Goal: Find specific page/section: Find specific page/section

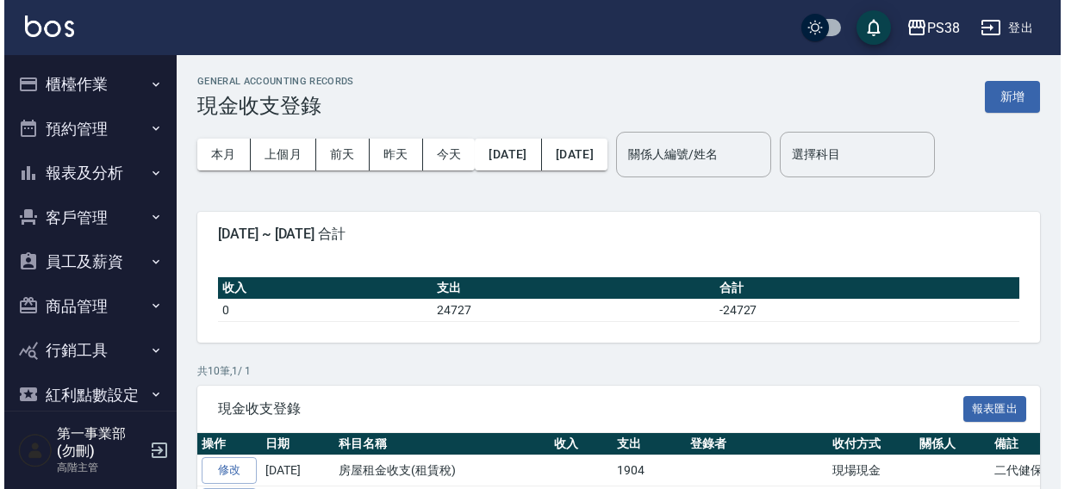
scroll to position [323, 0]
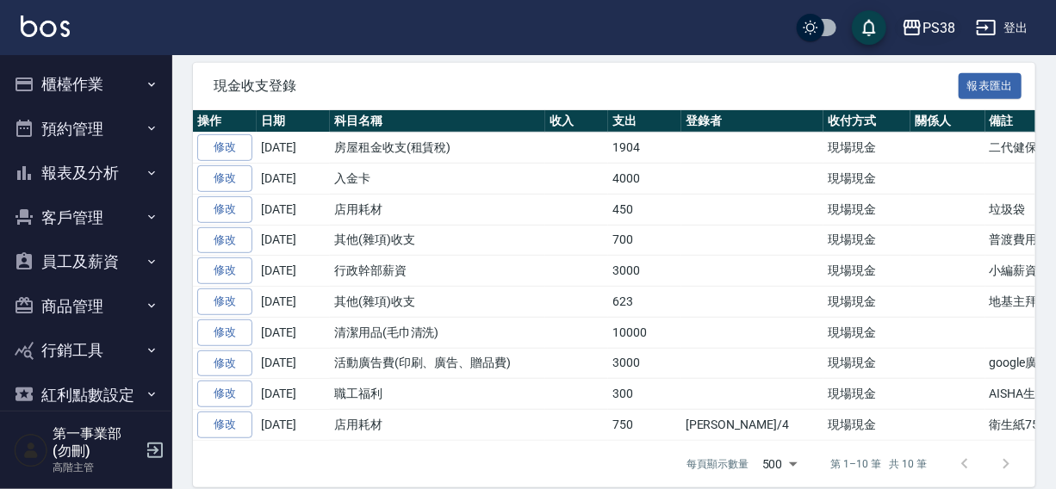
click at [917, 27] on icon "button" at bounding box center [912, 28] width 17 height 16
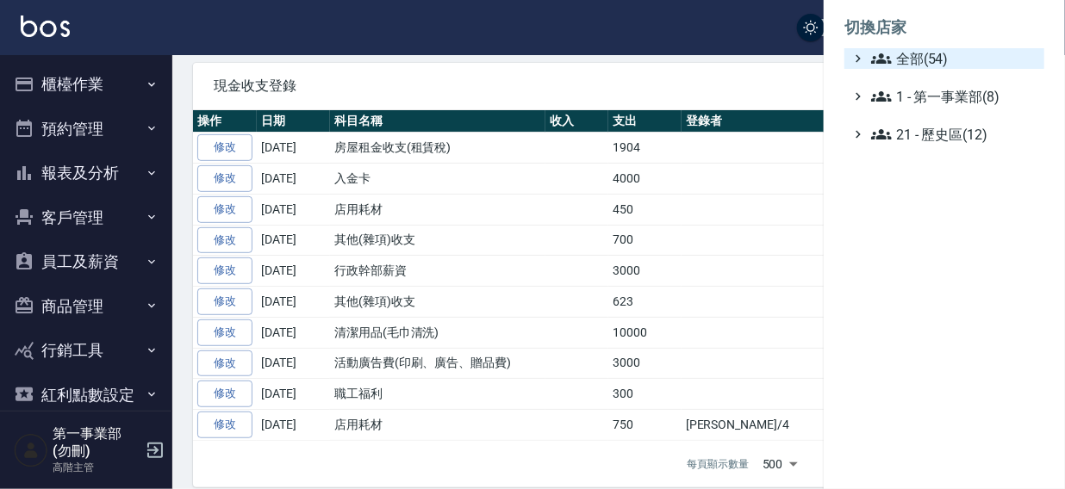
click at [925, 55] on span "全部(54)" at bounding box center [954, 58] width 166 height 21
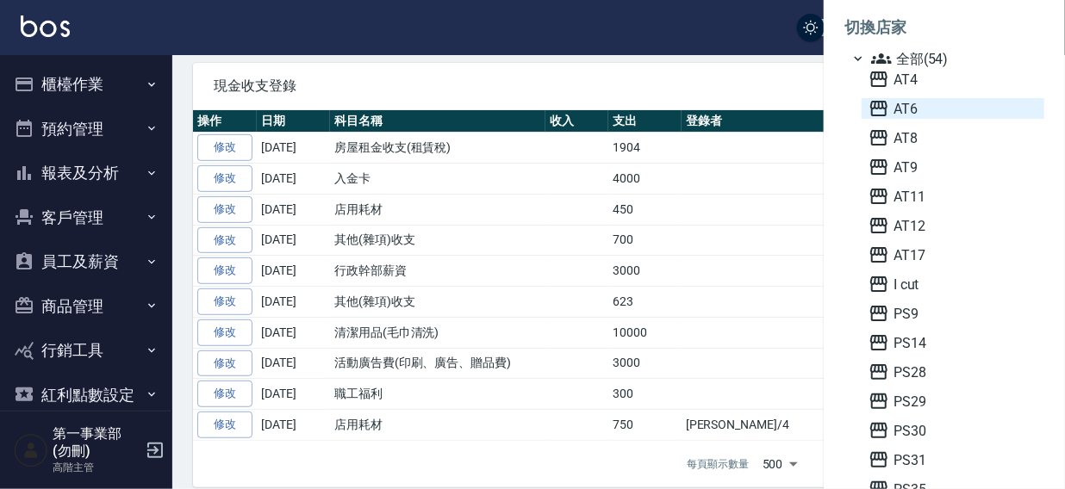
click at [918, 107] on span "AT6" at bounding box center [952, 108] width 169 height 21
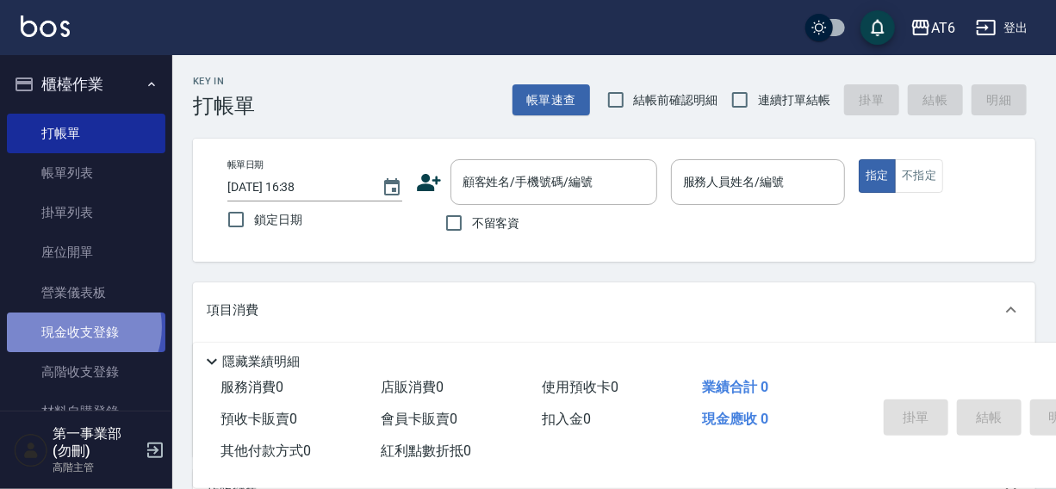
click at [79, 327] on link "現金收支登錄" at bounding box center [86, 333] width 159 height 40
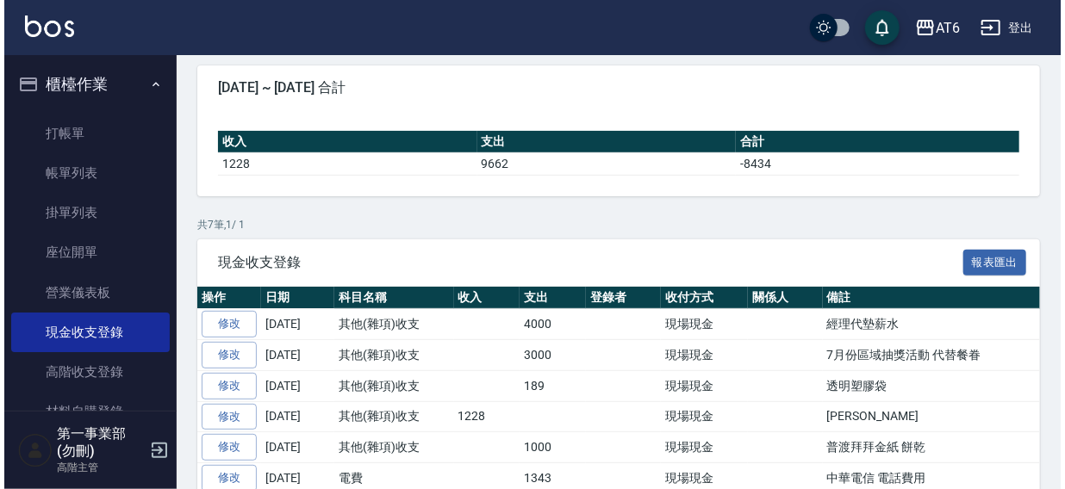
scroll to position [145, 0]
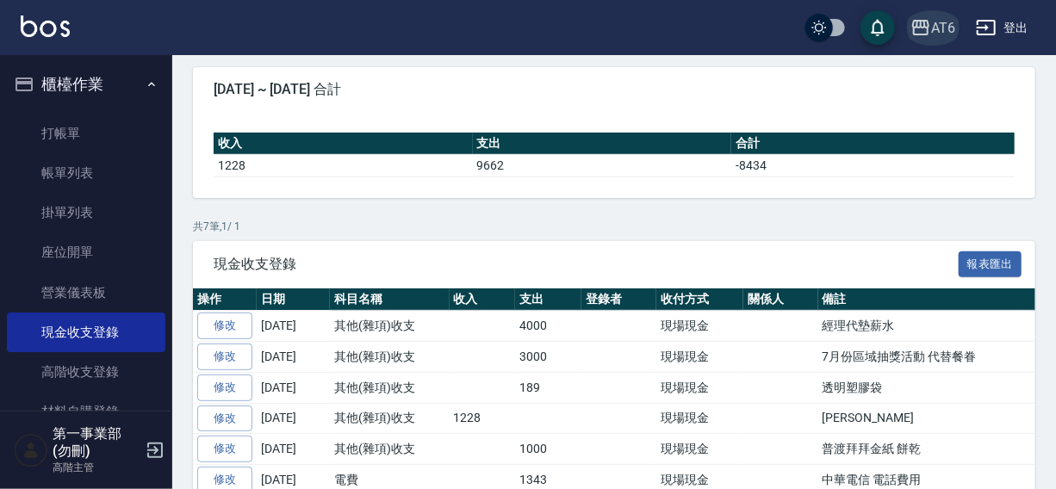
click at [926, 20] on icon "button" at bounding box center [920, 28] width 17 height 16
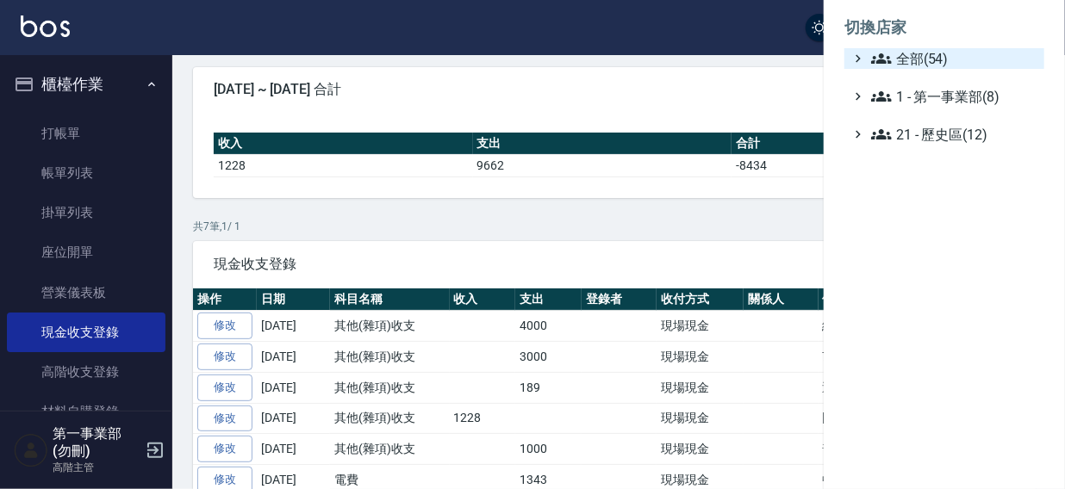
click at [920, 65] on span "全部(54)" at bounding box center [954, 58] width 166 height 21
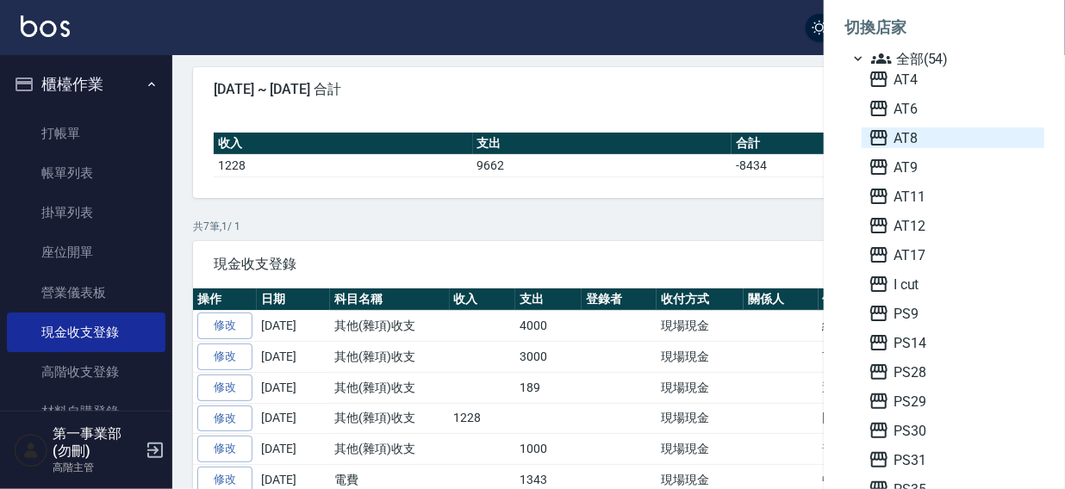
click at [916, 134] on span "AT8" at bounding box center [952, 137] width 169 height 21
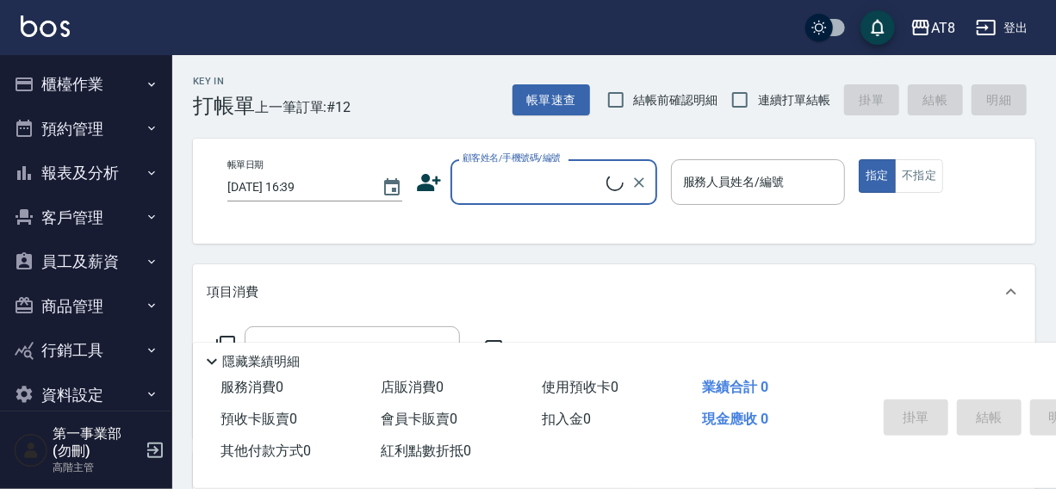
click at [64, 84] on button "櫃檯作業" at bounding box center [86, 84] width 159 height 45
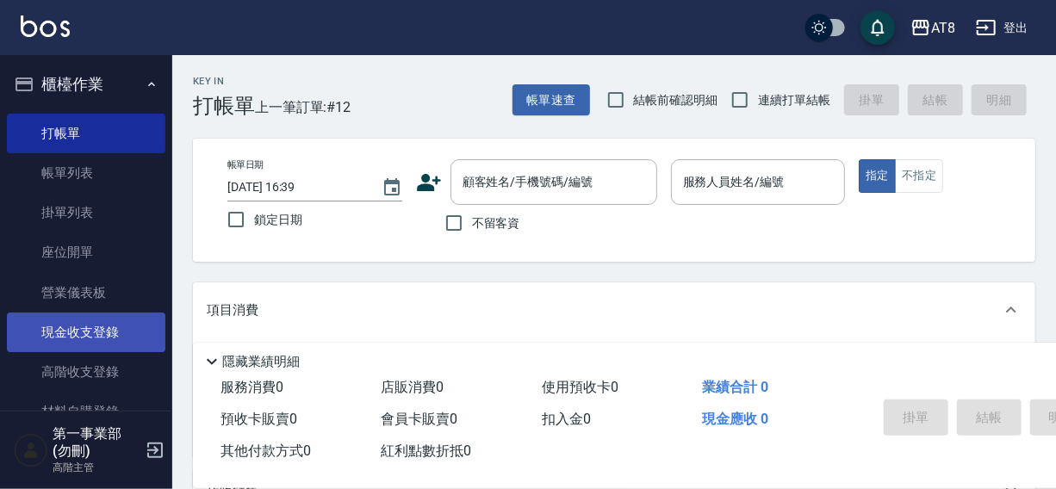
click at [75, 333] on link "現金收支登錄" at bounding box center [86, 333] width 159 height 40
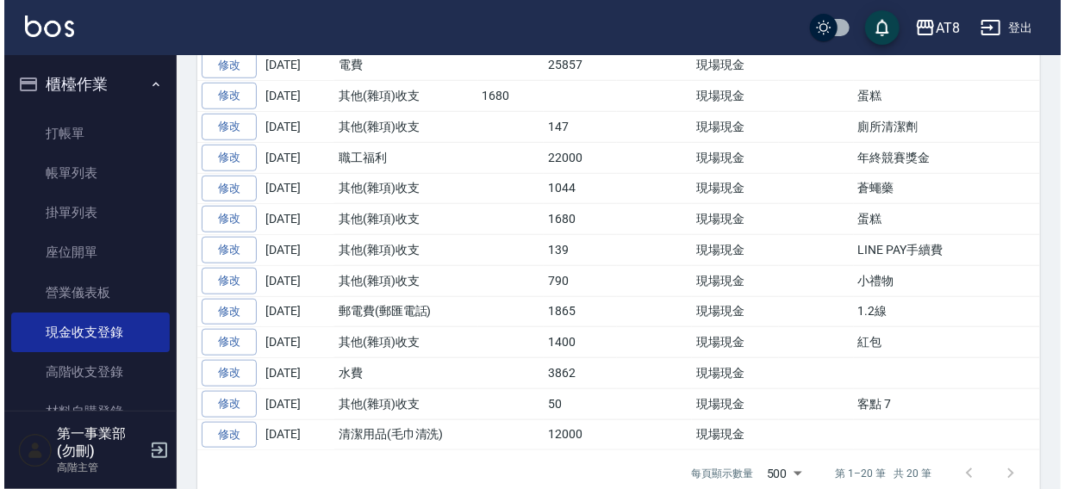
scroll to position [643, 0]
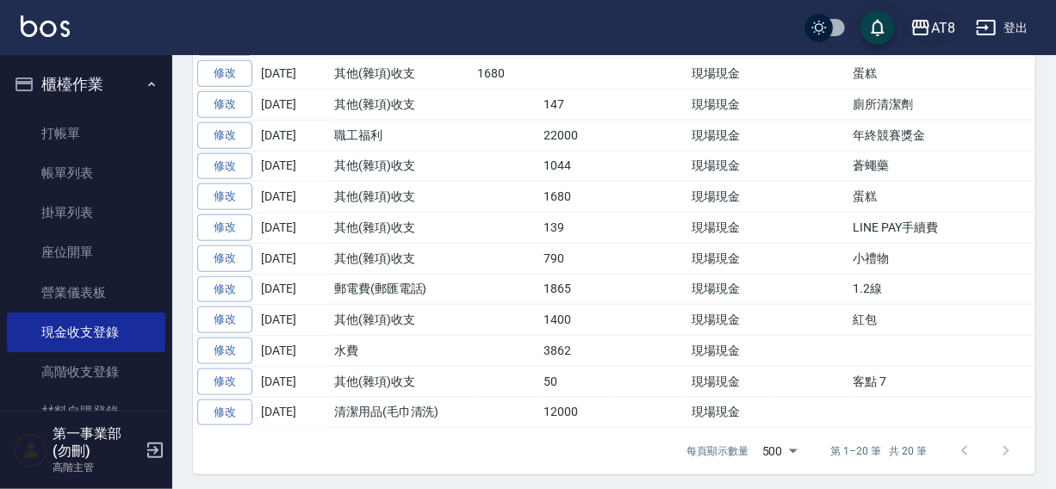
click at [919, 26] on icon "button" at bounding box center [921, 27] width 21 height 21
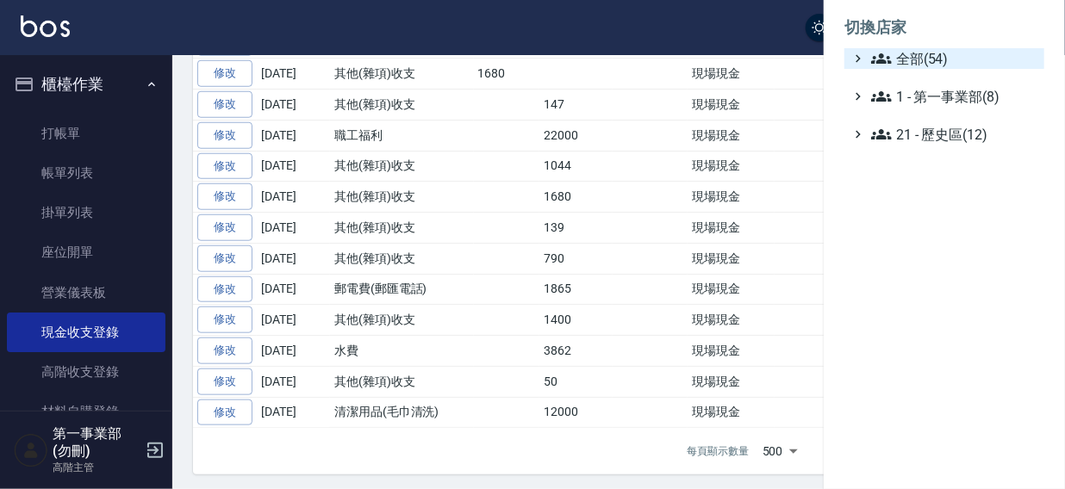
click at [904, 58] on span "全部(54)" at bounding box center [954, 58] width 166 height 21
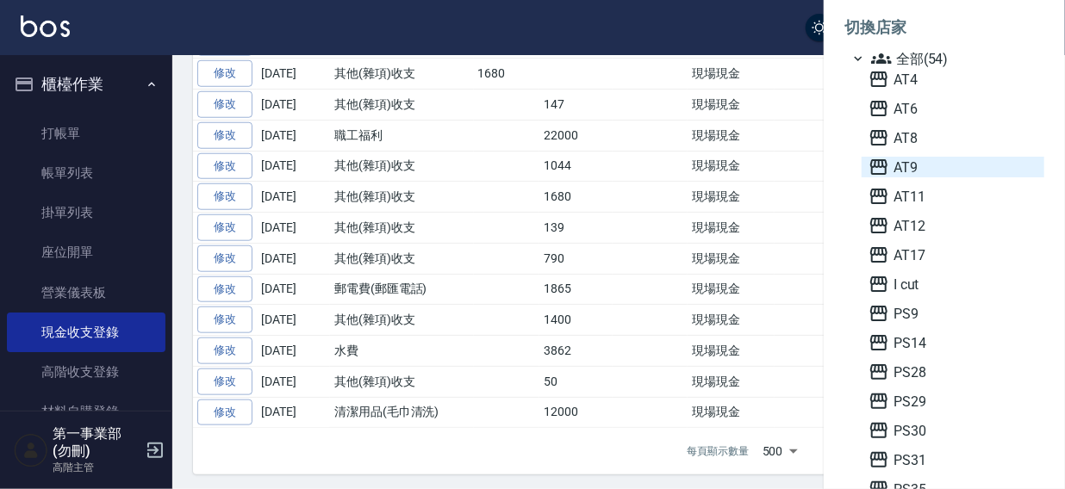
click at [912, 168] on span "AT9" at bounding box center [952, 167] width 169 height 21
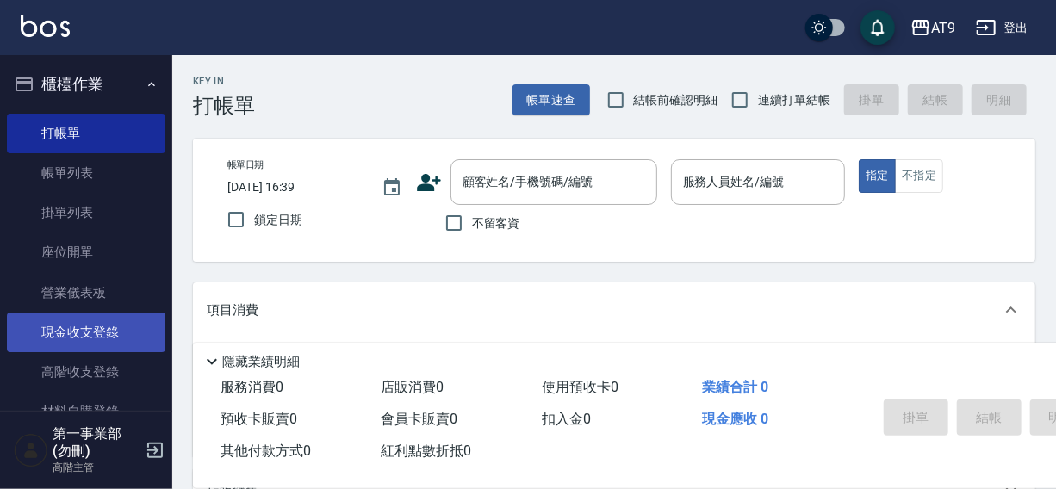
click at [70, 334] on link "現金收支登錄" at bounding box center [86, 333] width 159 height 40
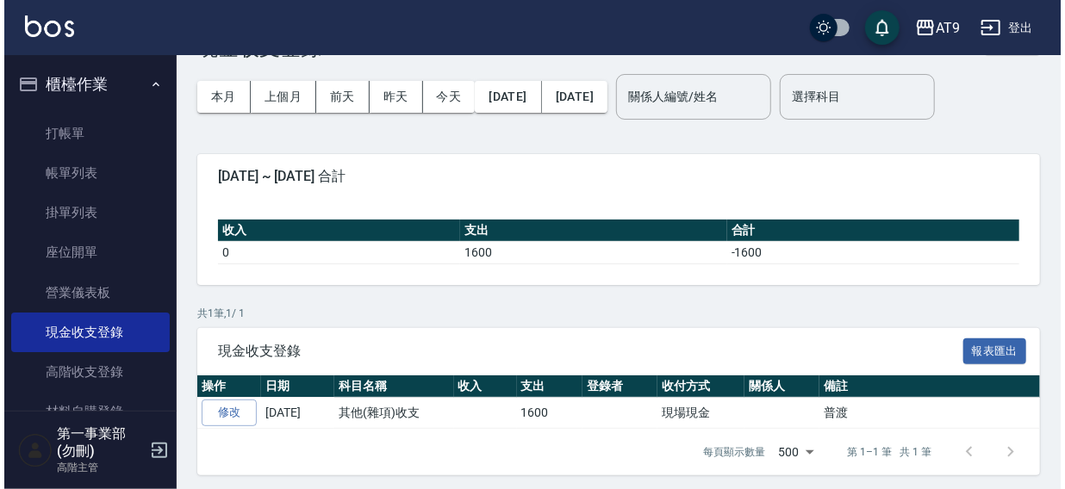
scroll to position [63, 0]
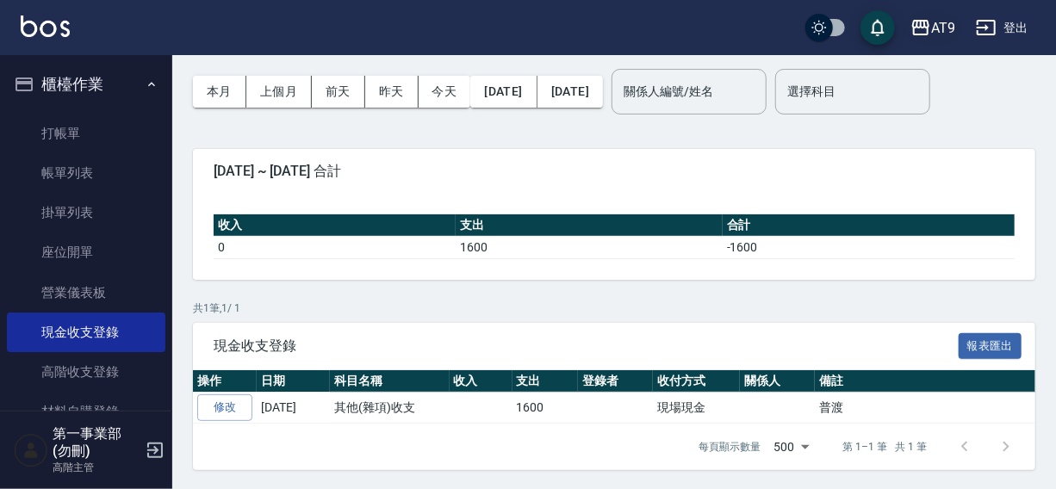
click at [932, 22] on div "AT9" at bounding box center [943, 28] width 24 height 22
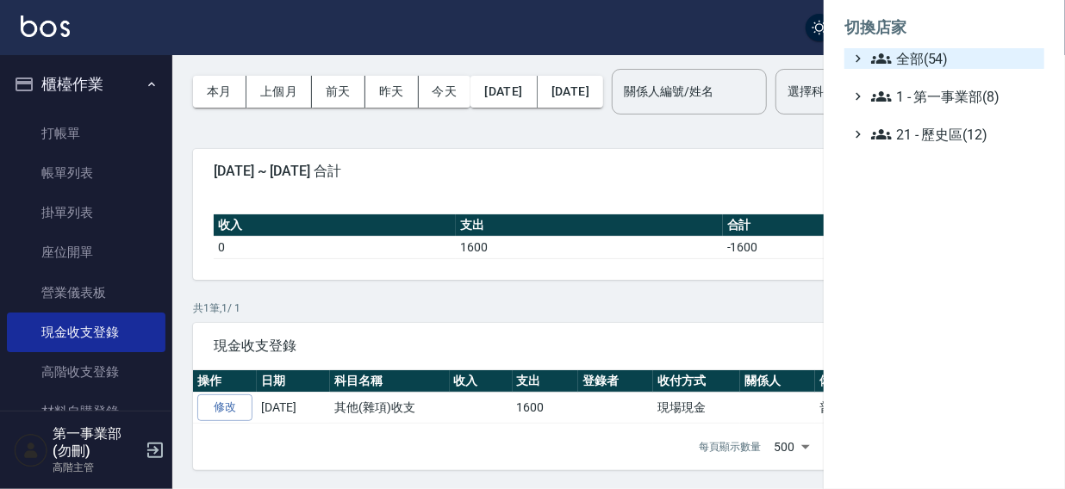
click at [928, 55] on span "全部(54)" at bounding box center [954, 58] width 166 height 21
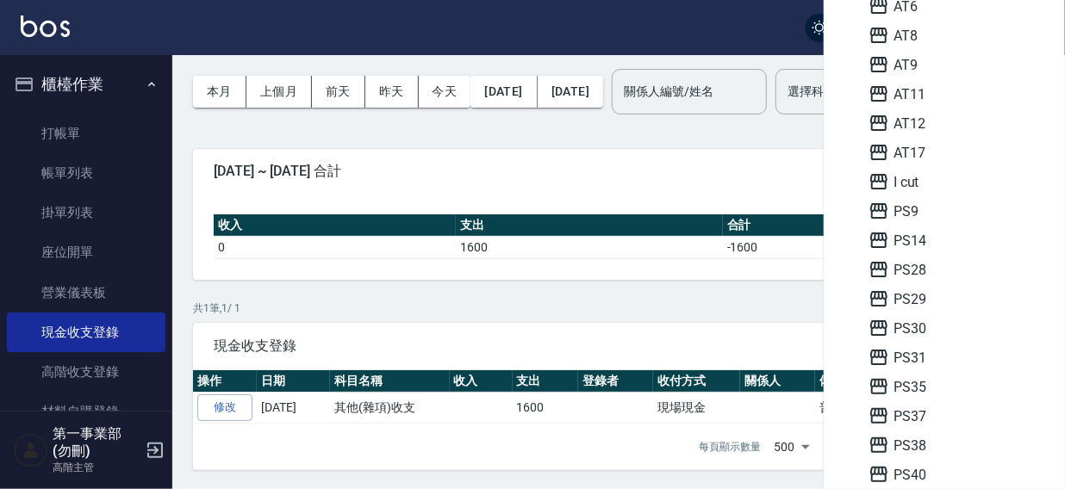
scroll to position [108, 0]
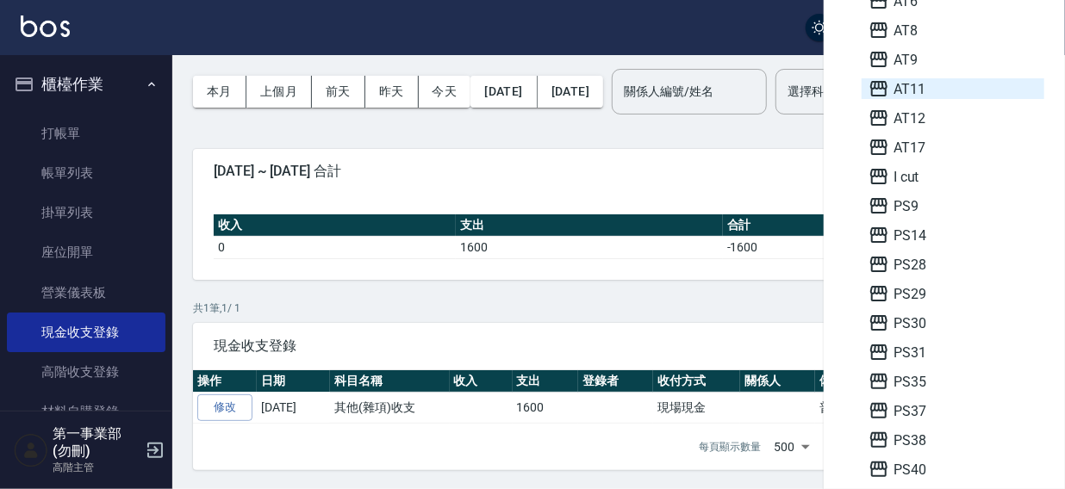
click at [922, 86] on span "AT11" at bounding box center [952, 88] width 169 height 21
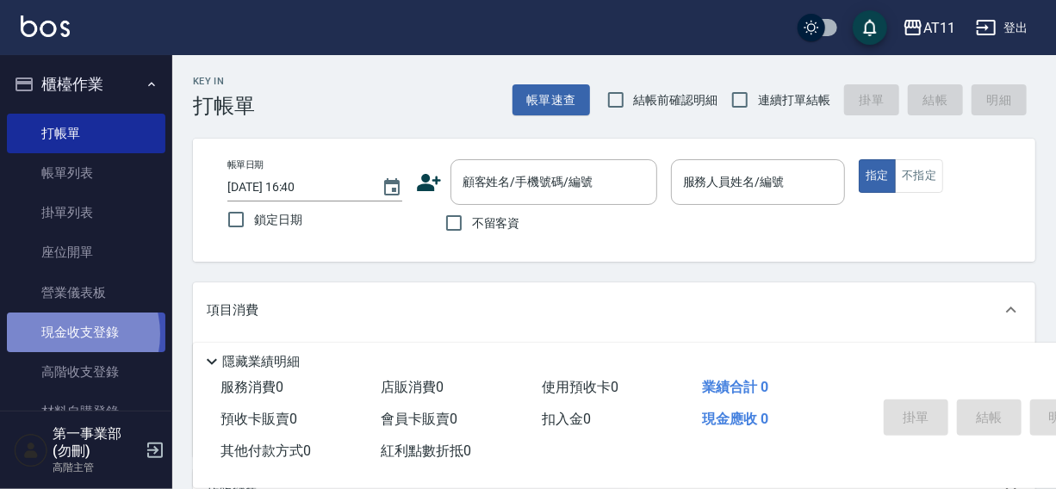
click at [61, 334] on link "現金收支登錄" at bounding box center [86, 333] width 159 height 40
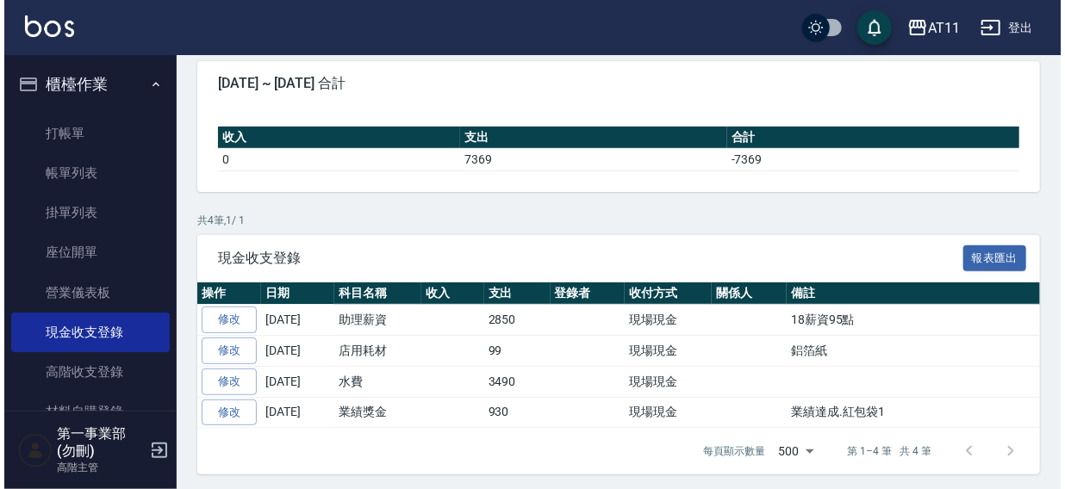
scroll to position [155, 0]
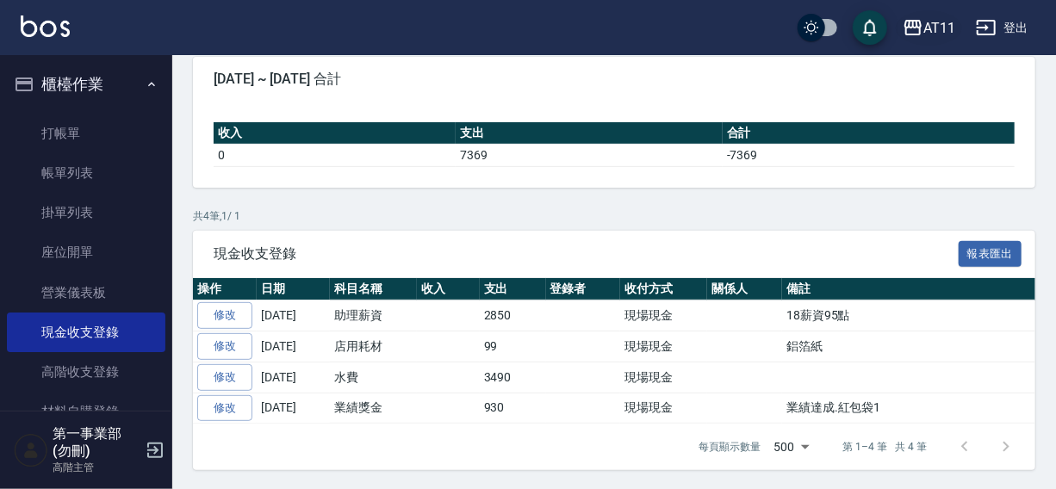
click at [948, 33] on div "AT11" at bounding box center [939, 28] width 32 height 22
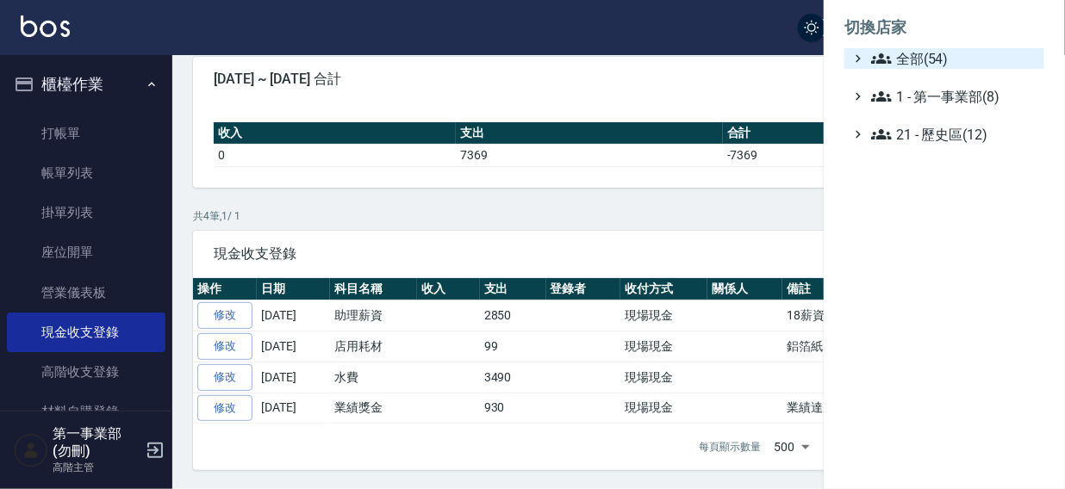
click at [922, 60] on span "全部(54)" at bounding box center [954, 58] width 166 height 21
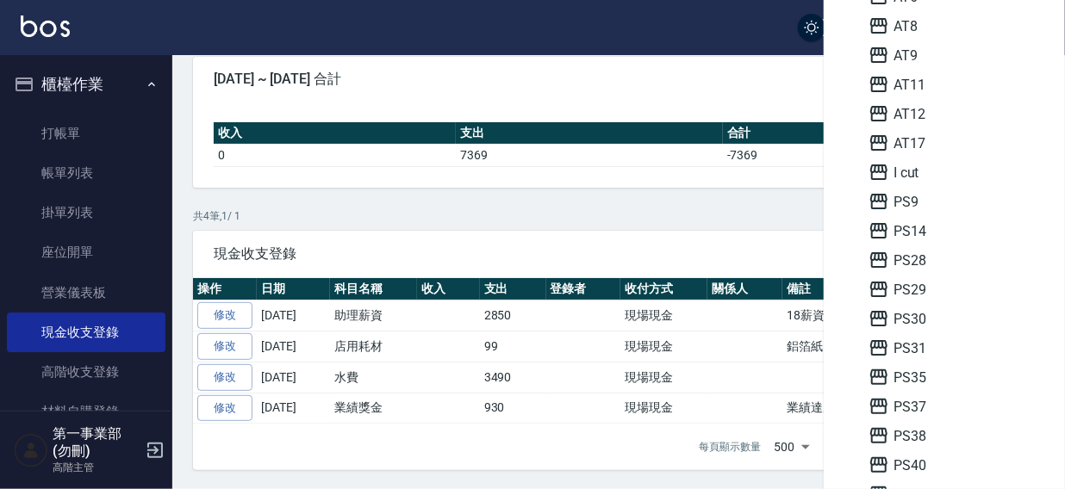
scroll to position [118, 0]
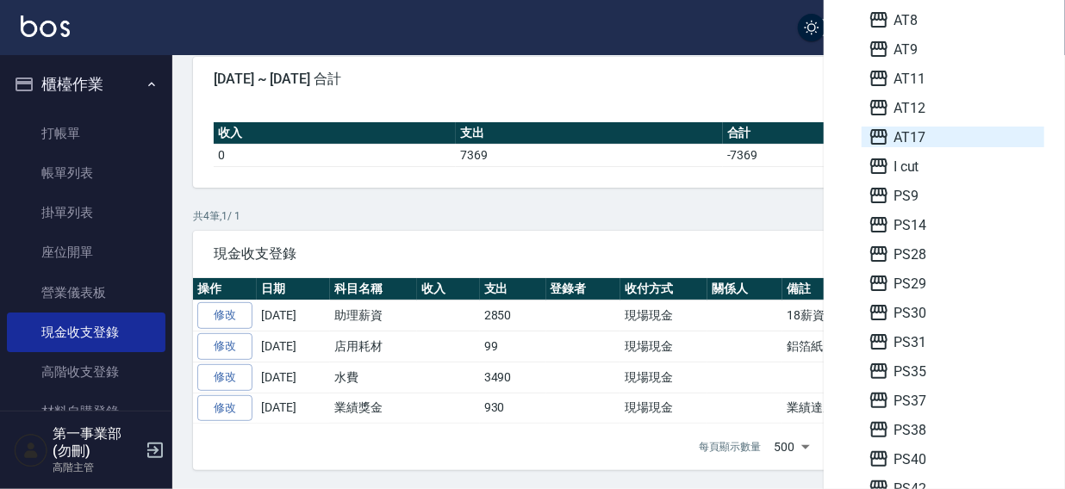
click at [922, 129] on span "AT17" at bounding box center [952, 137] width 169 height 21
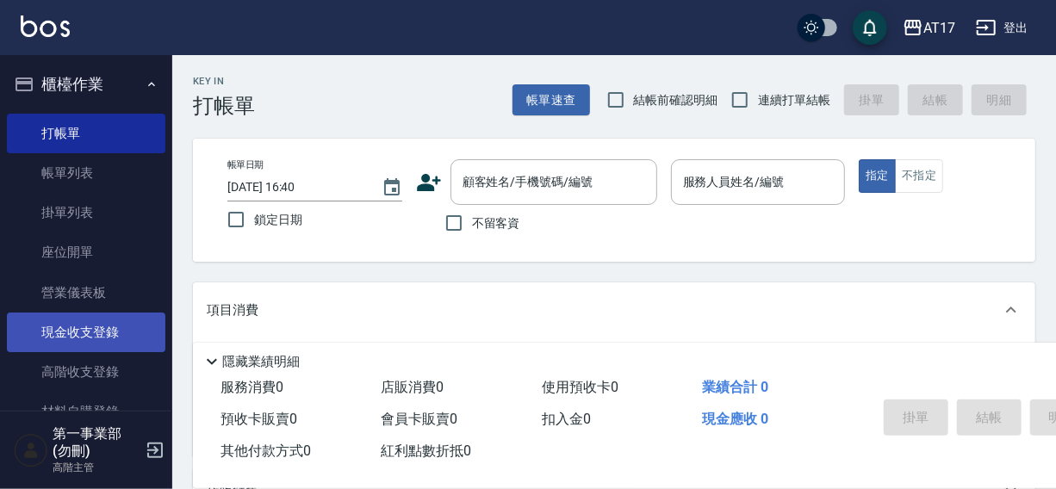
click at [84, 332] on link "現金收支登錄" at bounding box center [86, 333] width 159 height 40
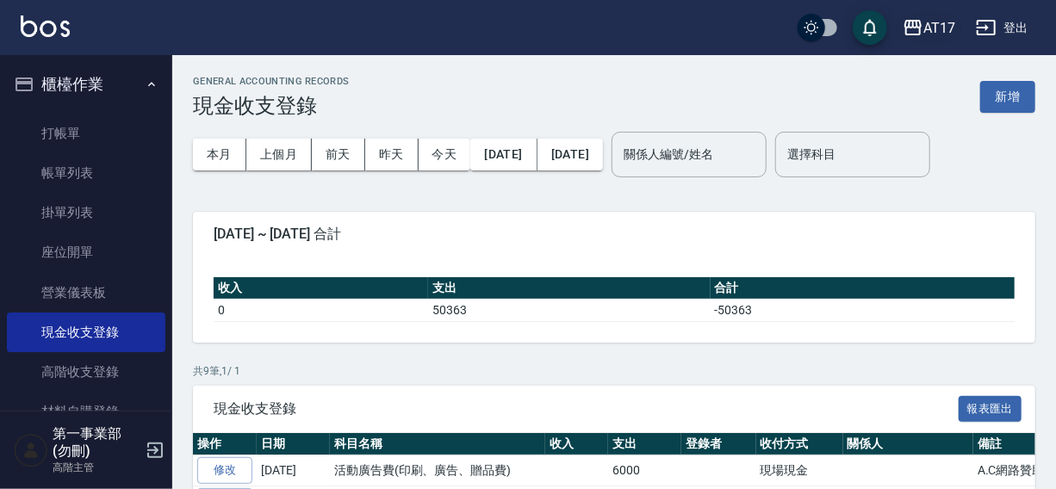
click at [946, 19] on div "AT17" at bounding box center [939, 28] width 32 height 22
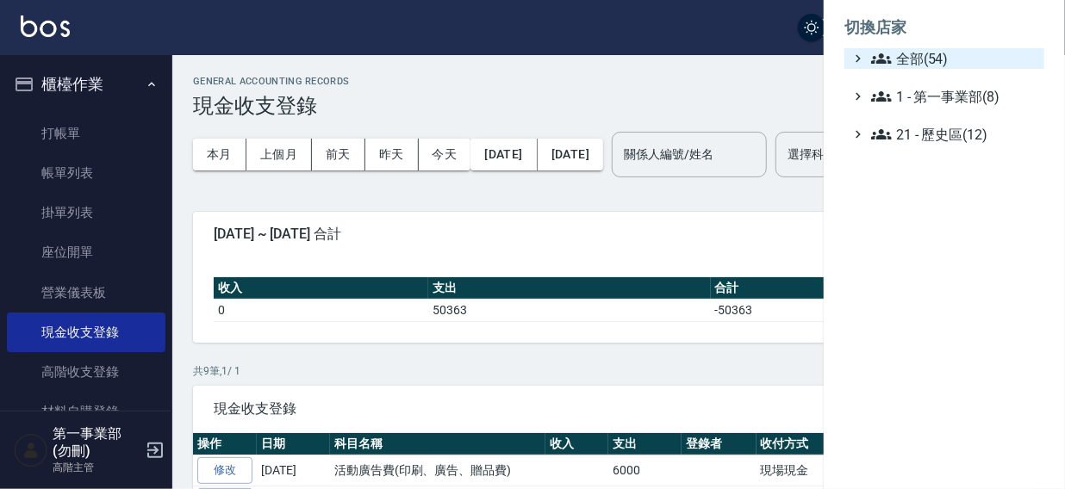
click at [908, 65] on span "全部(54)" at bounding box center [954, 58] width 166 height 21
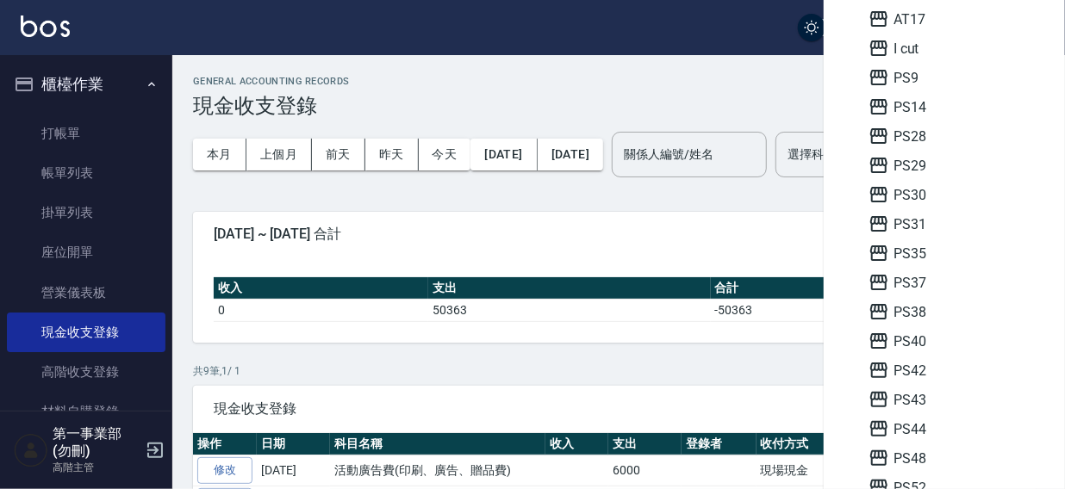
scroll to position [240, 0]
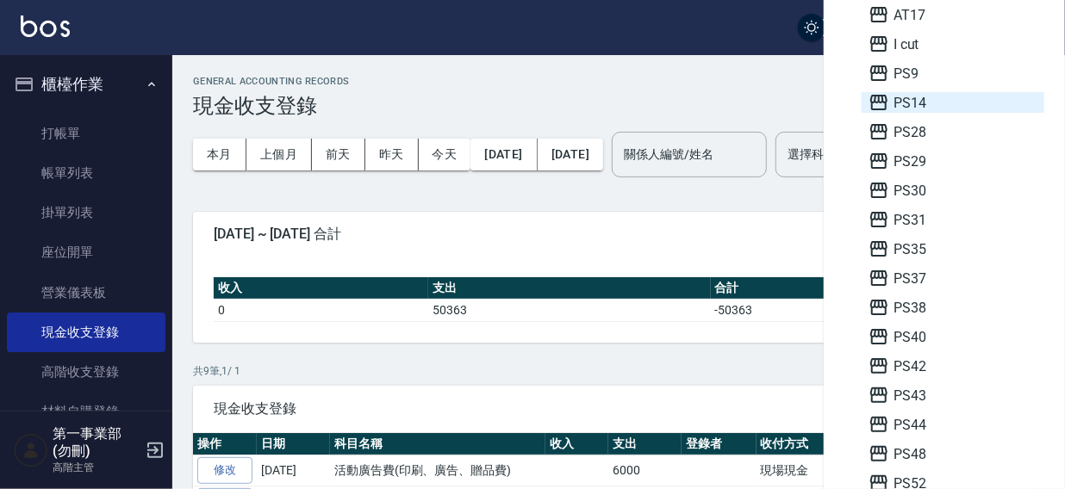
click at [922, 103] on span "PS14" at bounding box center [952, 102] width 169 height 21
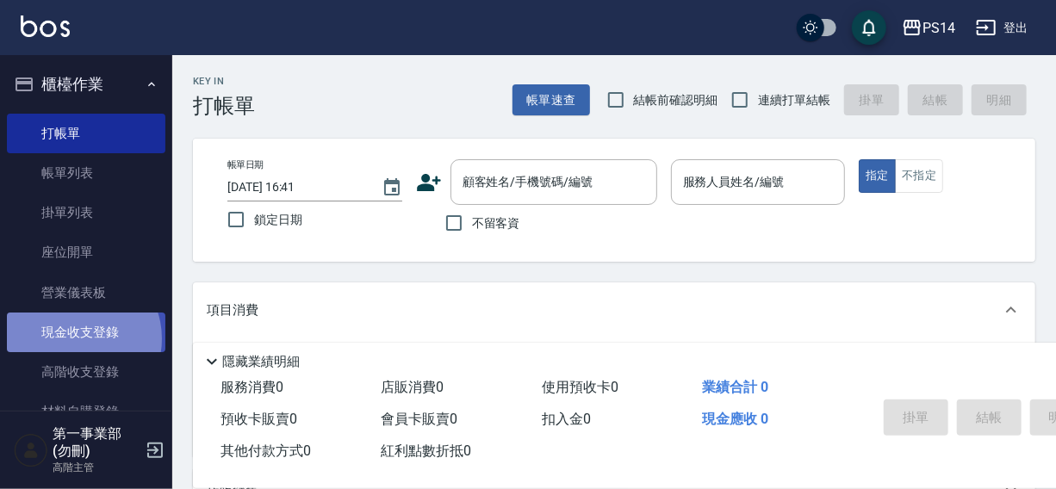
click at [77, 339] on link "現金收支登錄" at bounding box center [86, 333] width 159 height 40
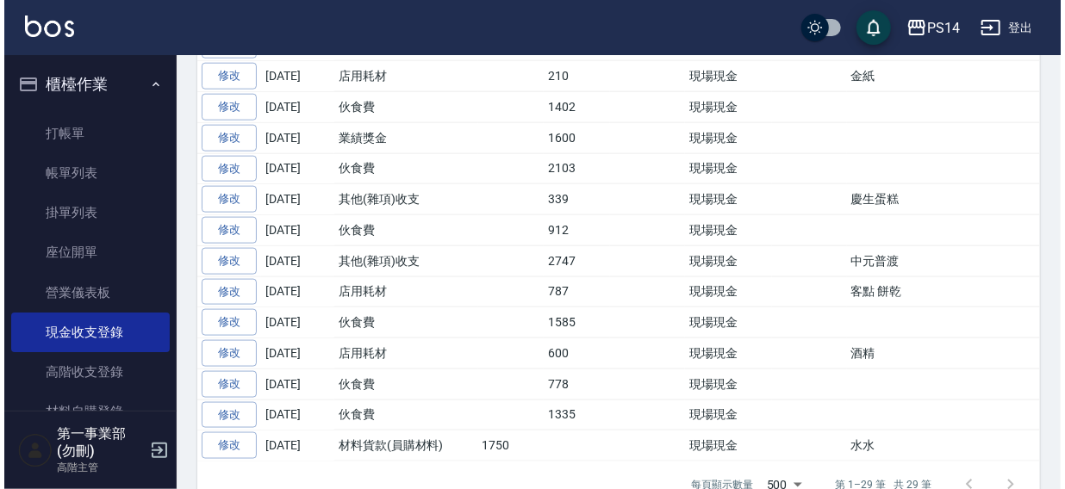
scroll to position [918, 0]
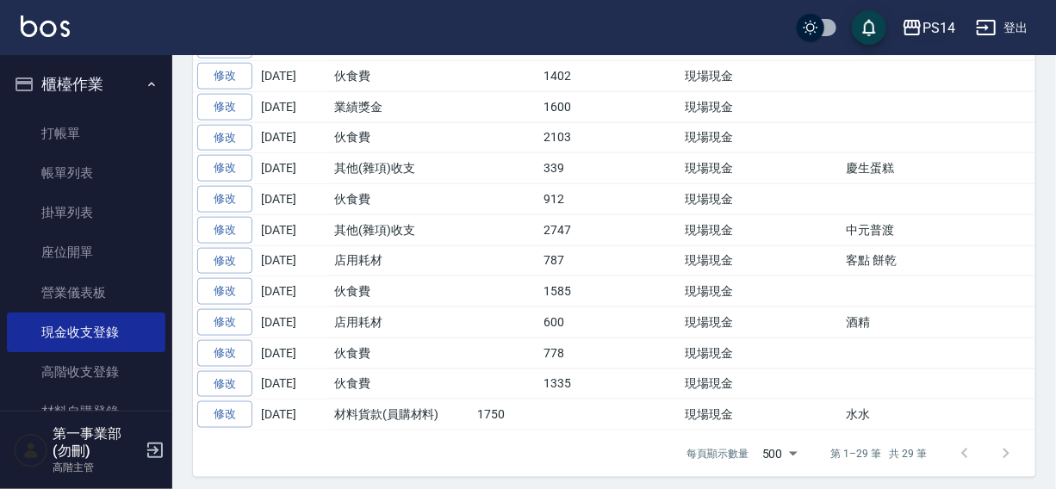
click at [923, 25] on div "PS14" at bounding box center [939, 28] width 33 height 22
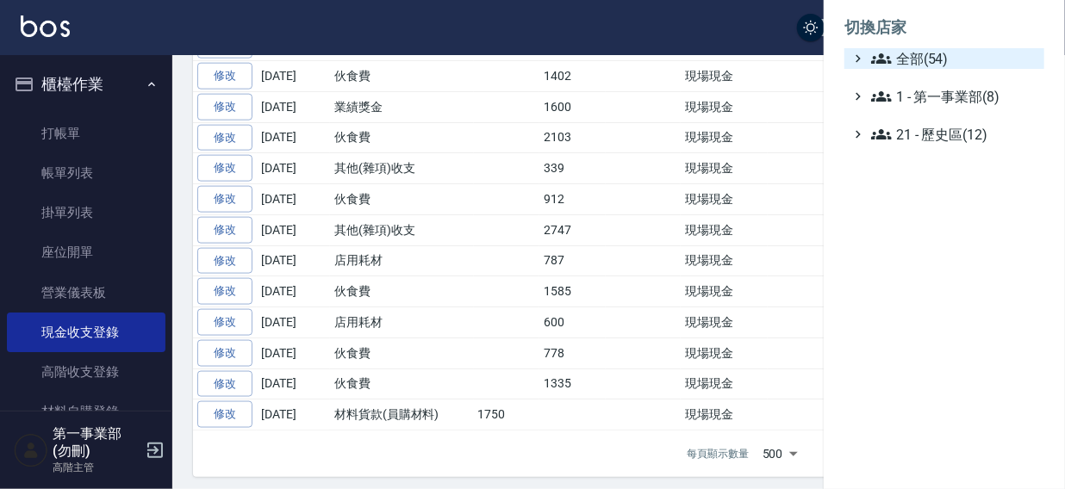
click at [922, 64] on span "全部(54)" at bounding box center [954, 58] width 166 height 21
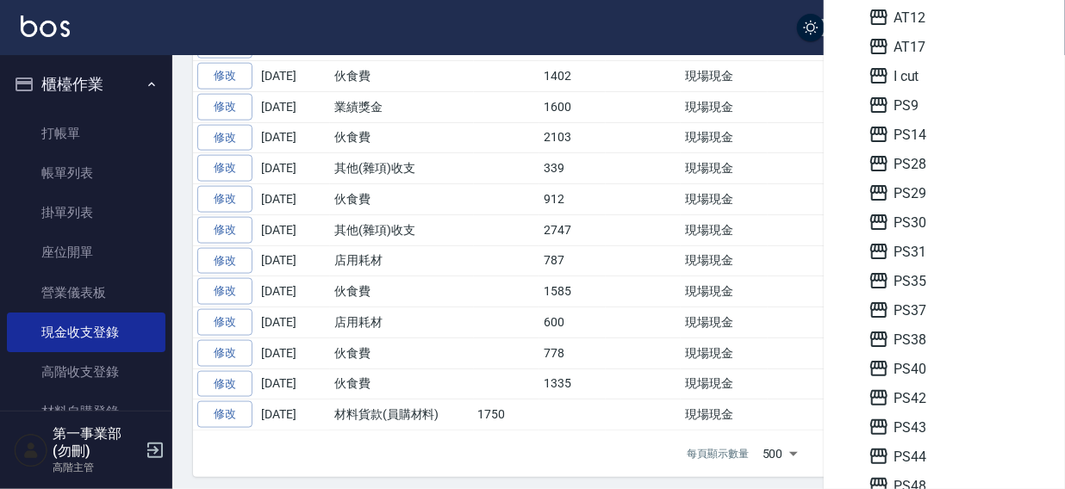
scroll to position [250, 0]
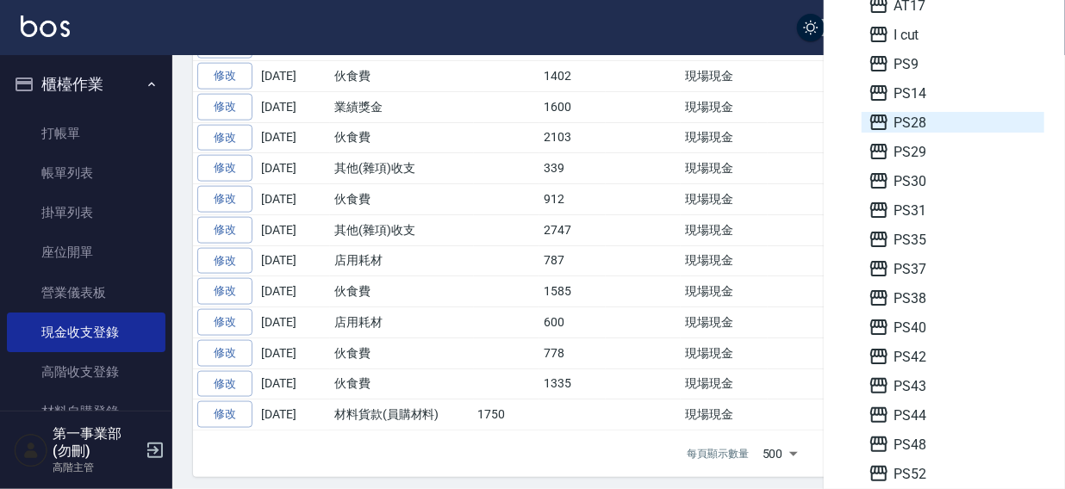
click at [936, 115] on span "PS28" at bounding box center [952, 122] width 169 height 21
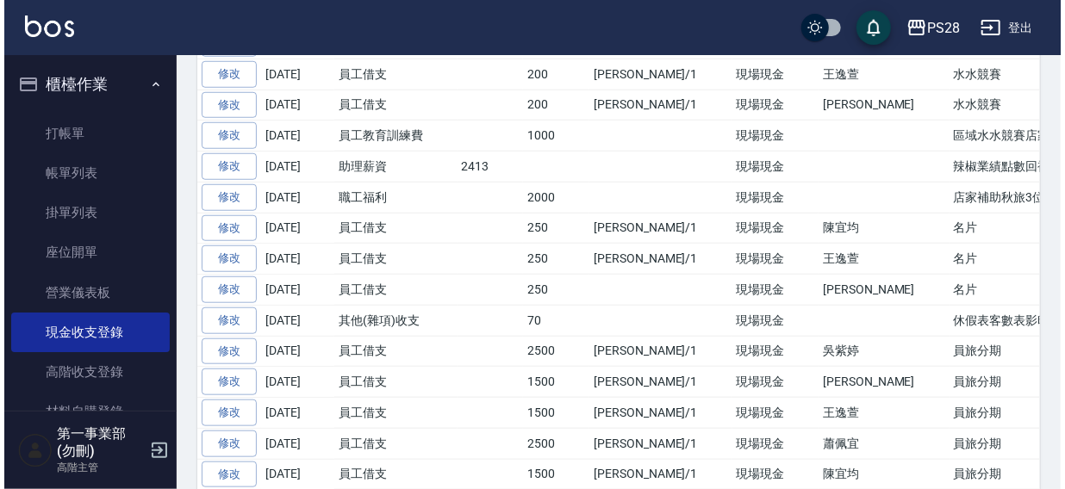
scroll to position [643, 0]
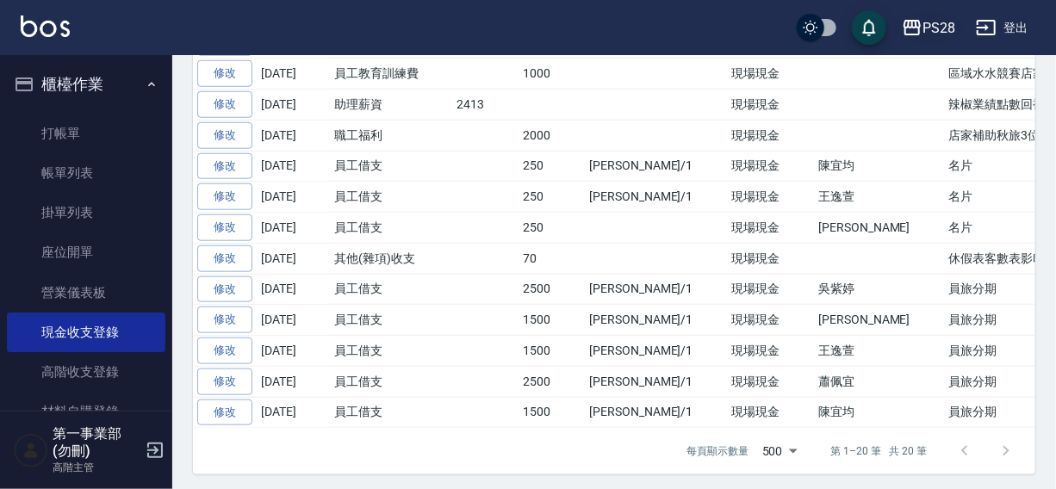
click at [926, 22] on div "PS28" at bounding box center [939, 28] width 33 height 22
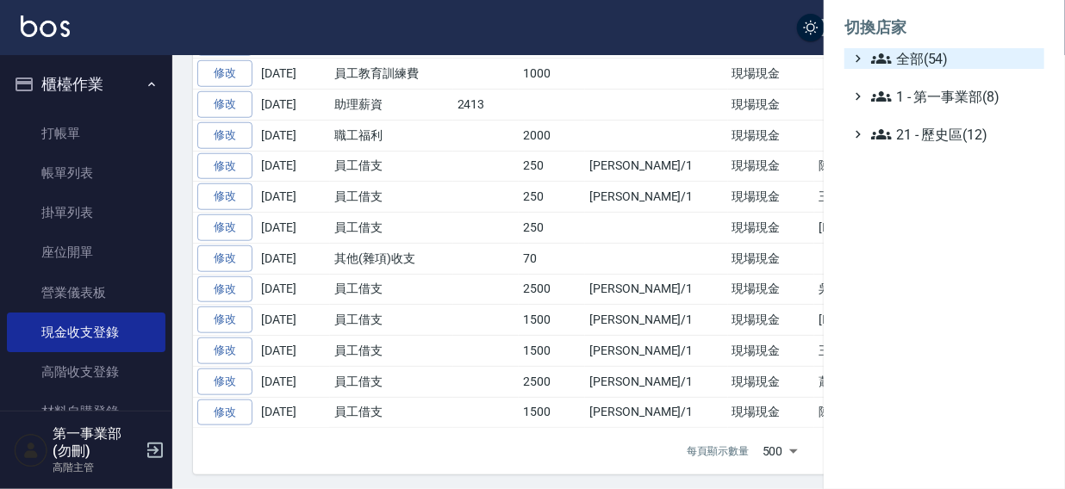
click at [917, 57] on span "全部(54)" at bounding box center [954, 58] width 166 height 21
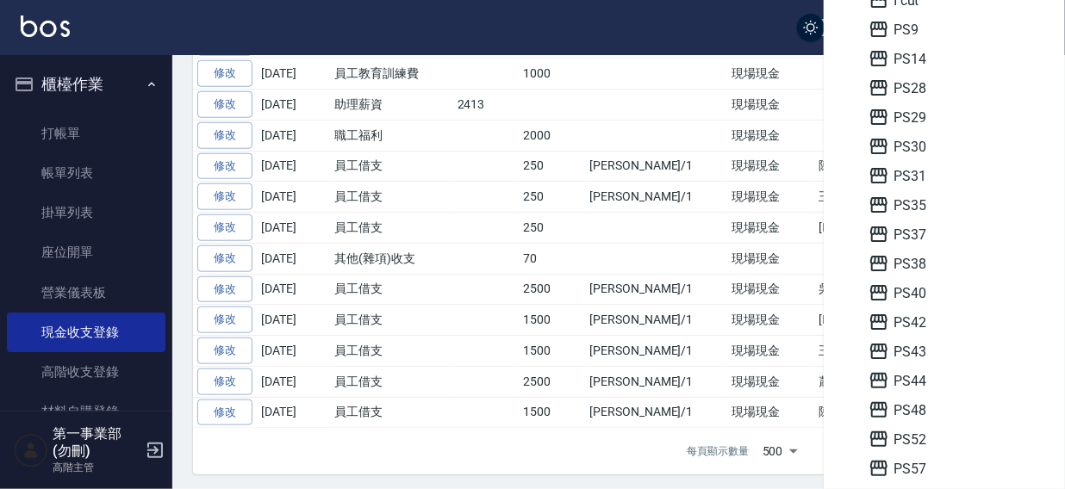
scroll to position [286, 0]
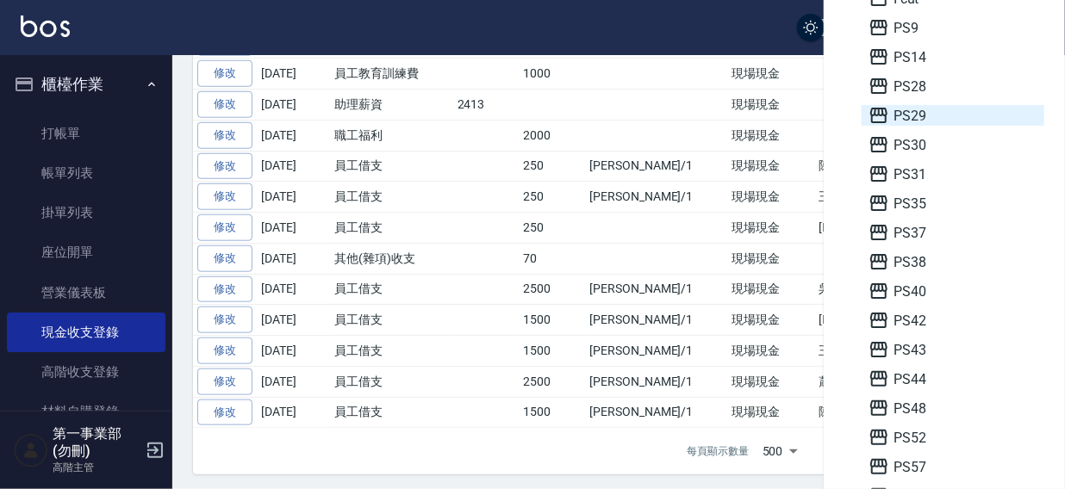
click at [932, 115] on span "PS29" at bounding box center [952, 115] width 169 height 21
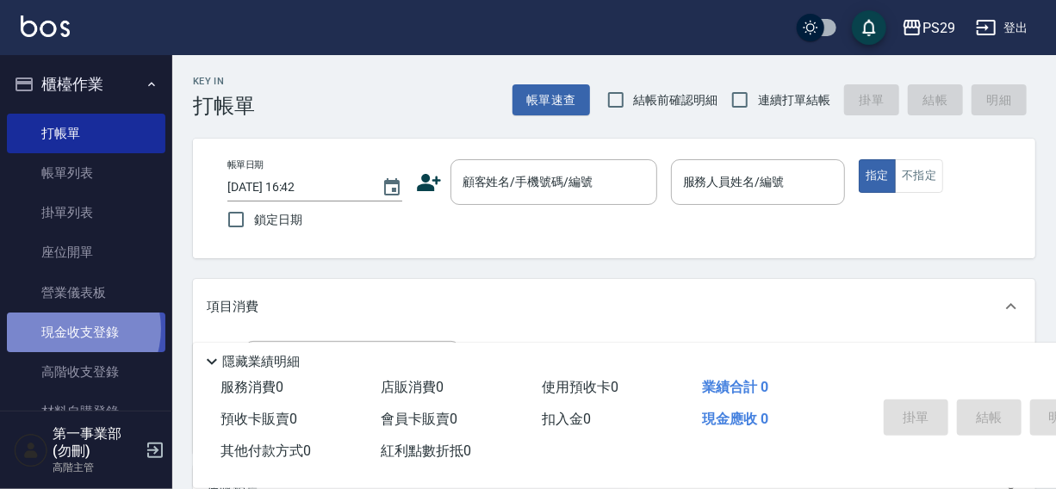
click at [71, 329] on link "現金收支登錄" at bounding box center [86, 333] width 159 height 40
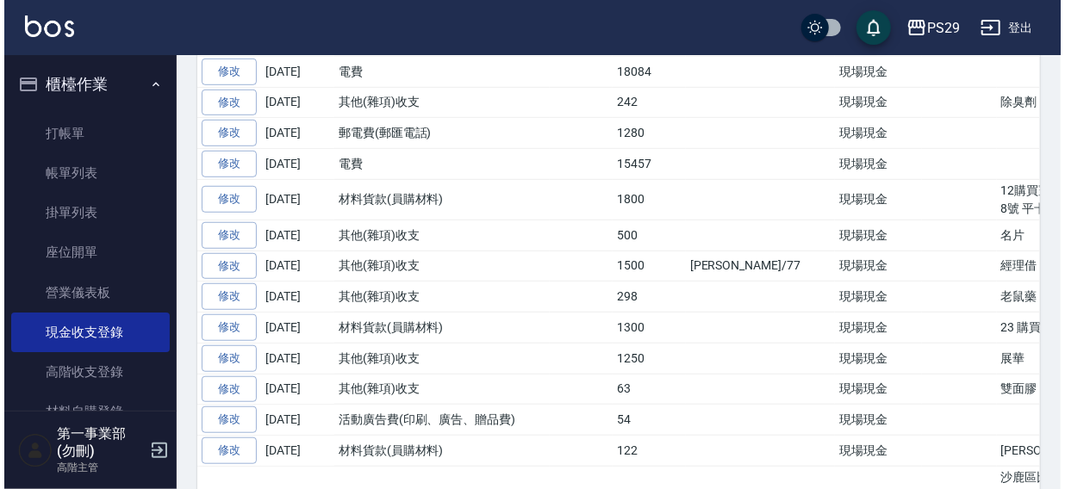
scroll to position [463, 0]
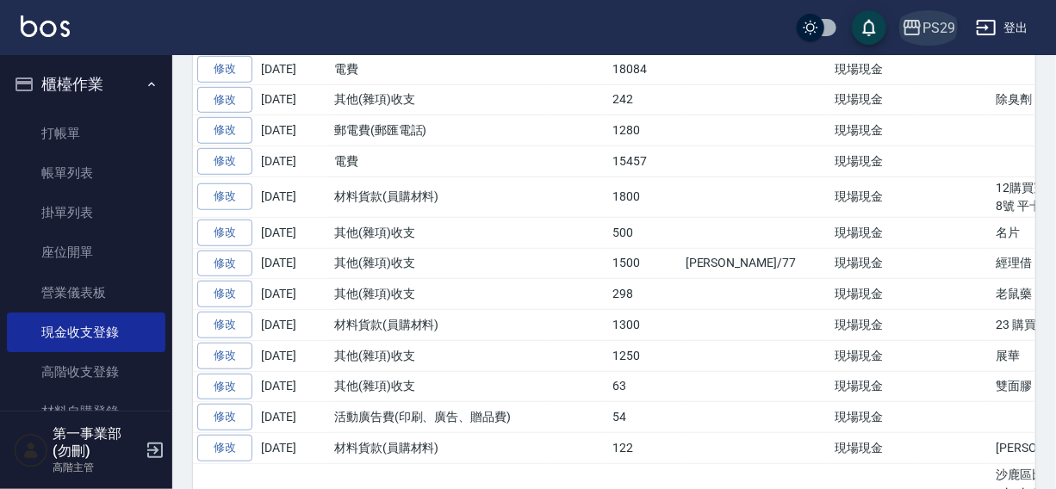
click at [942, 31] on div "PS29" at bounding box center [939, 28] width 33 height 22
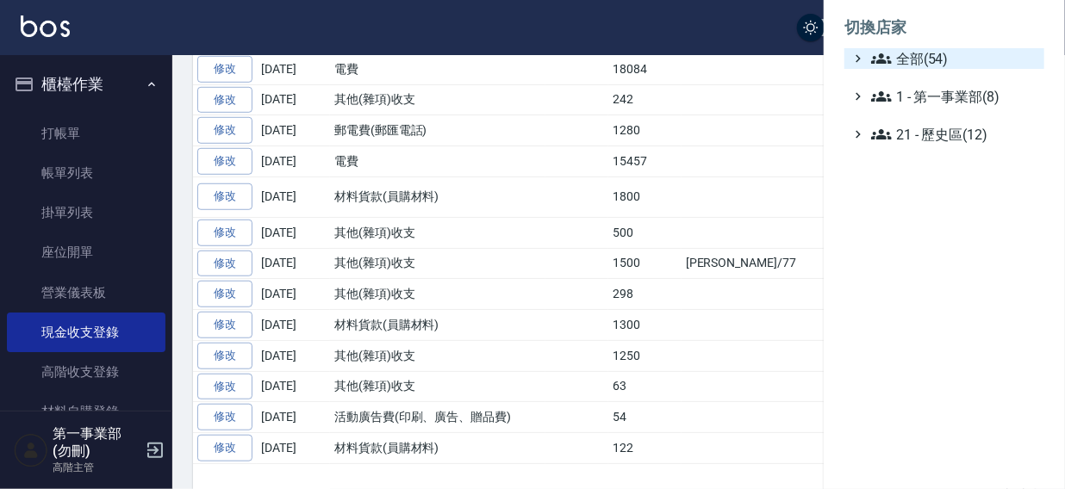
click at [923, 59] on span "全部(54)" at bounding box center [954, 58] width 166 height 21
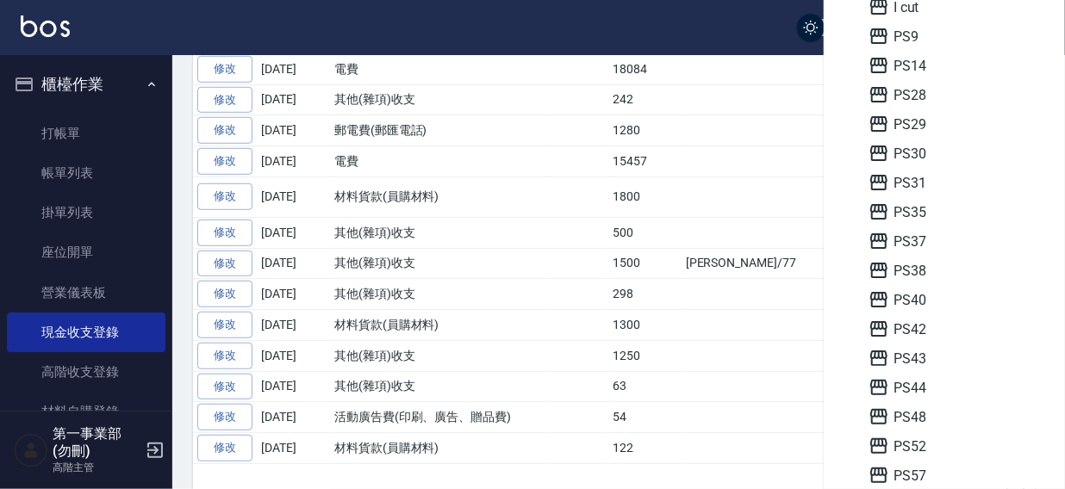
scroll to position [283, 0]
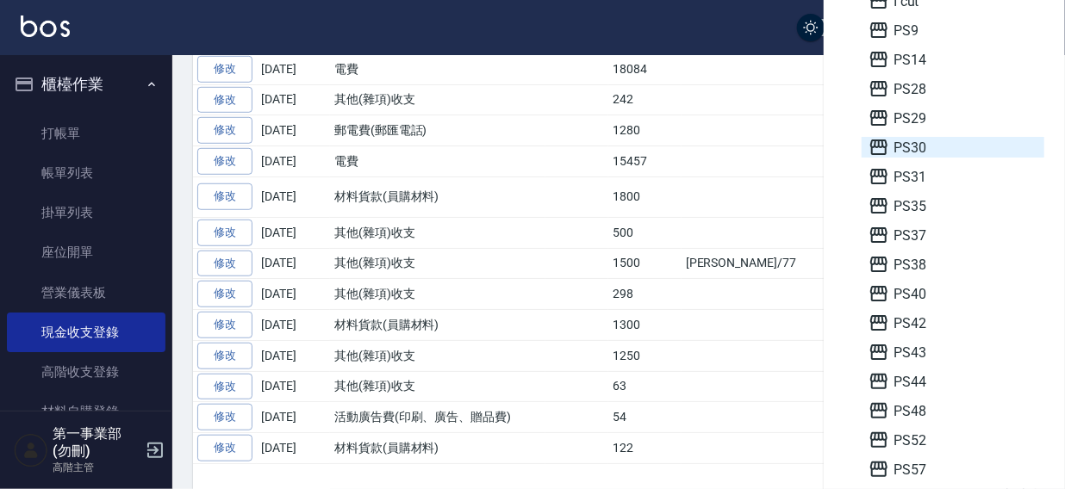
click at [898, 146] on span "PS30" at bounding box center [952, 147] width 169 height 21
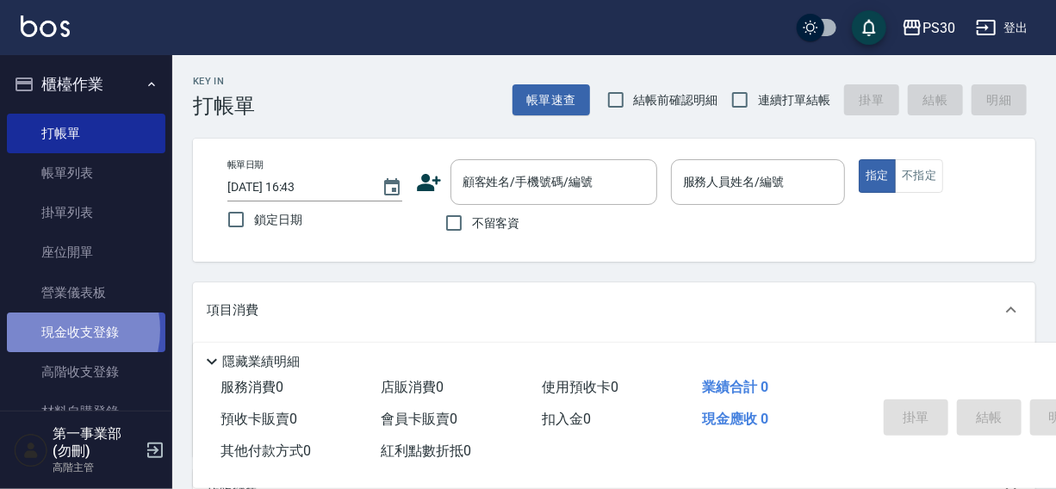
click at [58, 330] on link "現金收支登錄" at bounding box center [86, 333] width 159 height 40
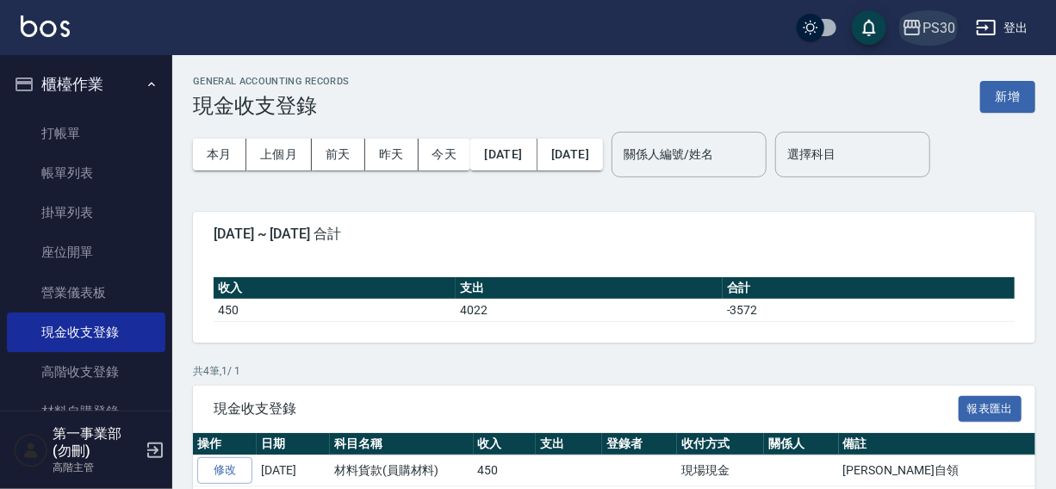
click at [946, 28] on div "PS30" at bounding box center [939, 28] width 33 height 22
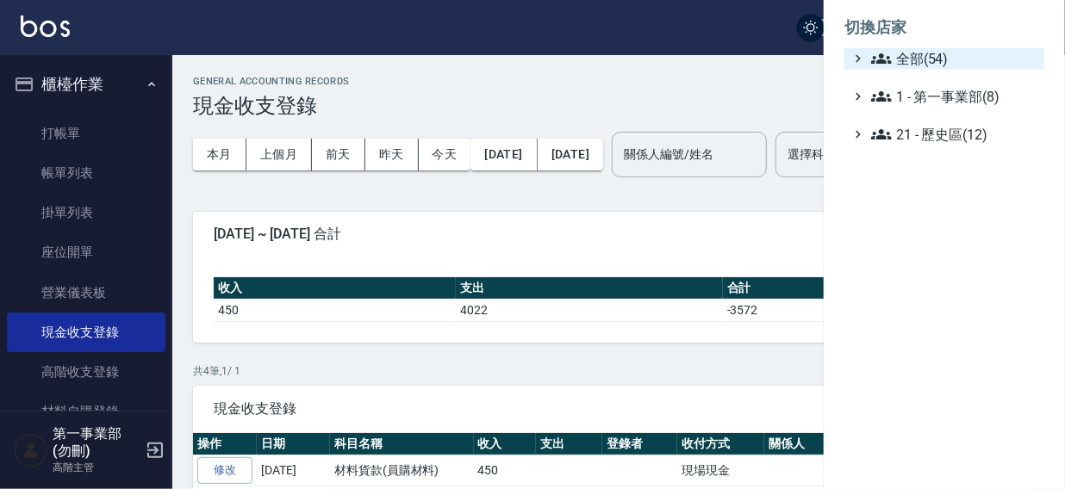
click at [917, 60] on span "全部(54)" at bounding box center [954, 58] width 166 height 21
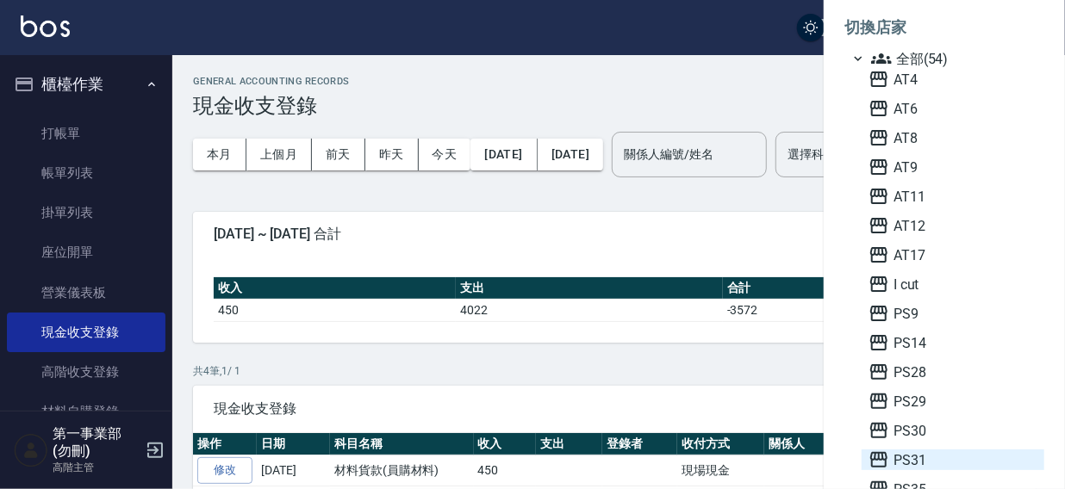
click at [909, 451] on span "PS31" at bounding box center [952, 460] width 169 height 21
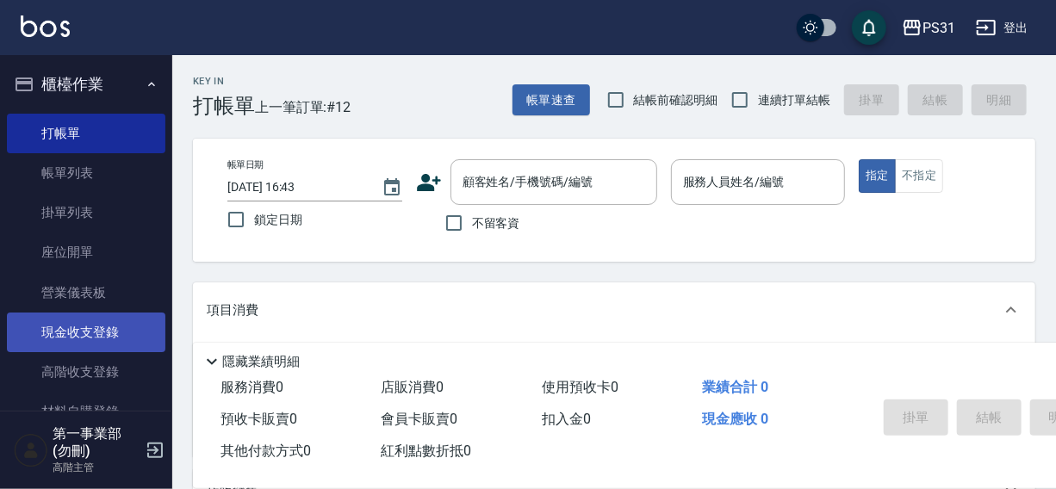
click at [74, 332] on link "現金收支登錄" at bounding box center [86, 333] width 159 height 40
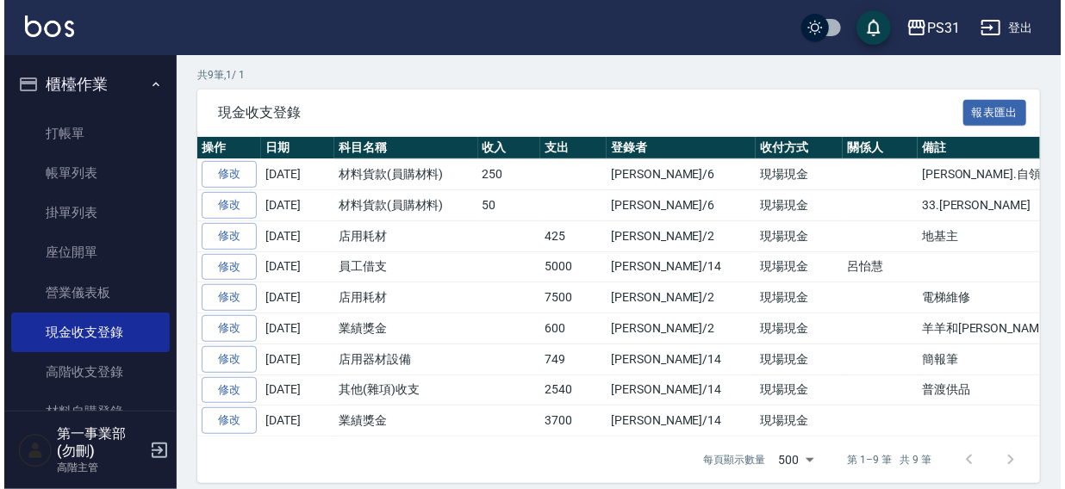
scroll to position [308, 0]
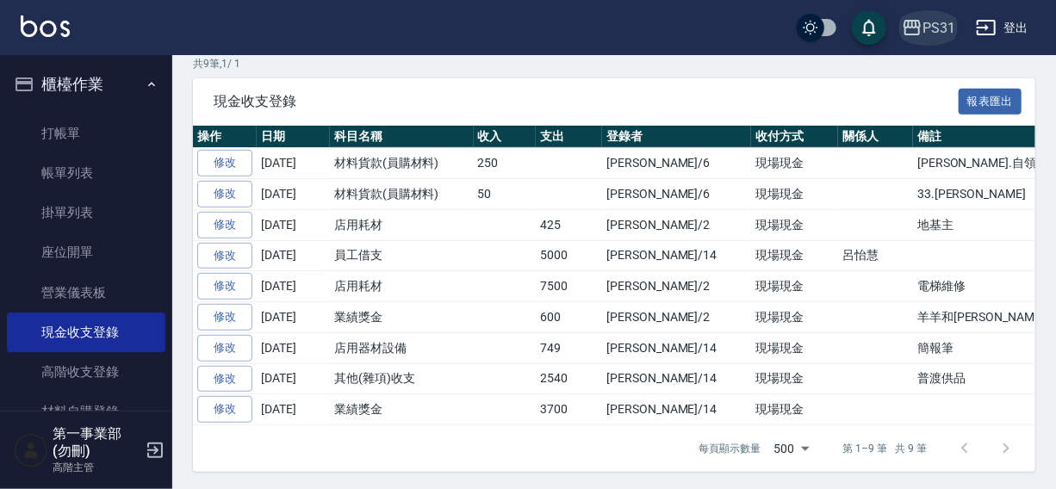
click at [932, 19] on div "PS31" at bounding box center [939, 28] width 33 height 22
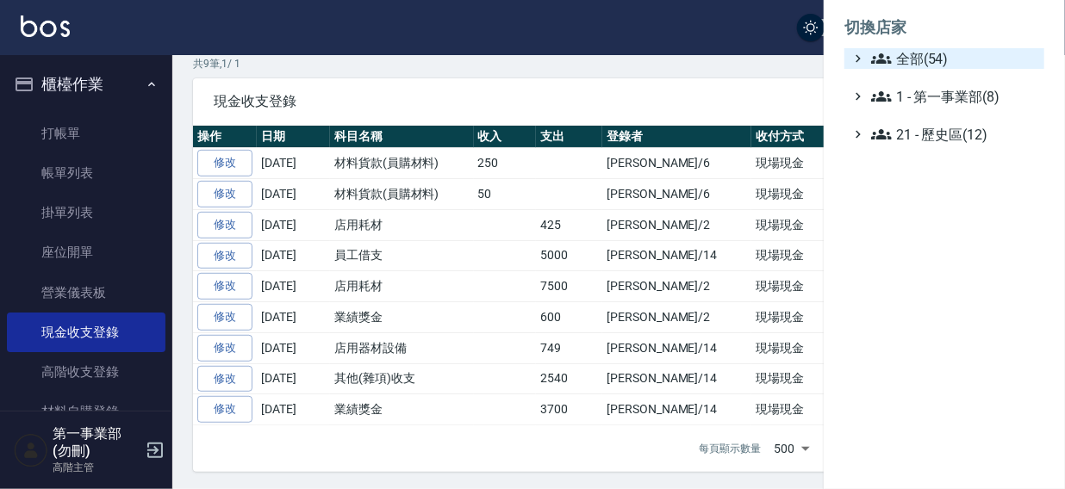
click at [928, 51] on span "全部(54)" at bounding box center [954, 58] width 166 height 21
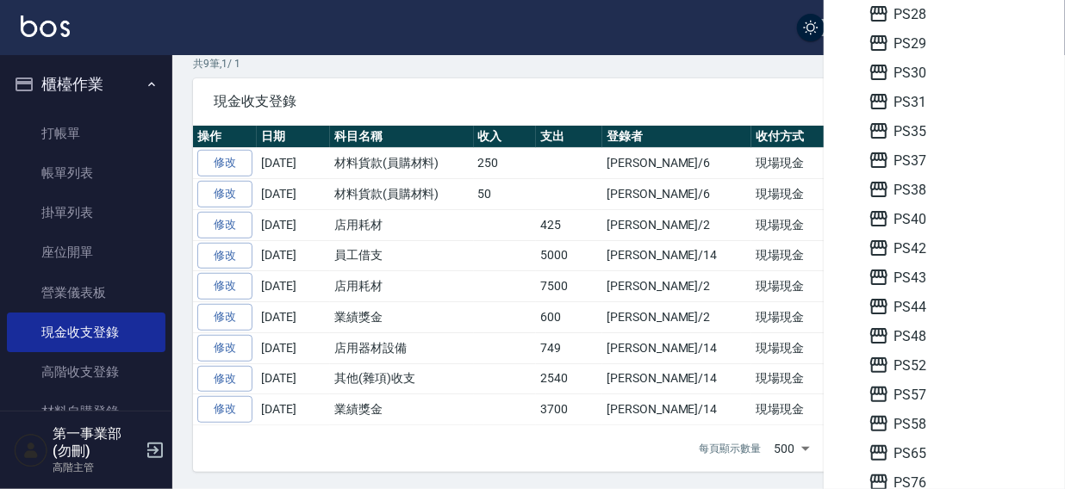
scroll to position [375, 0]
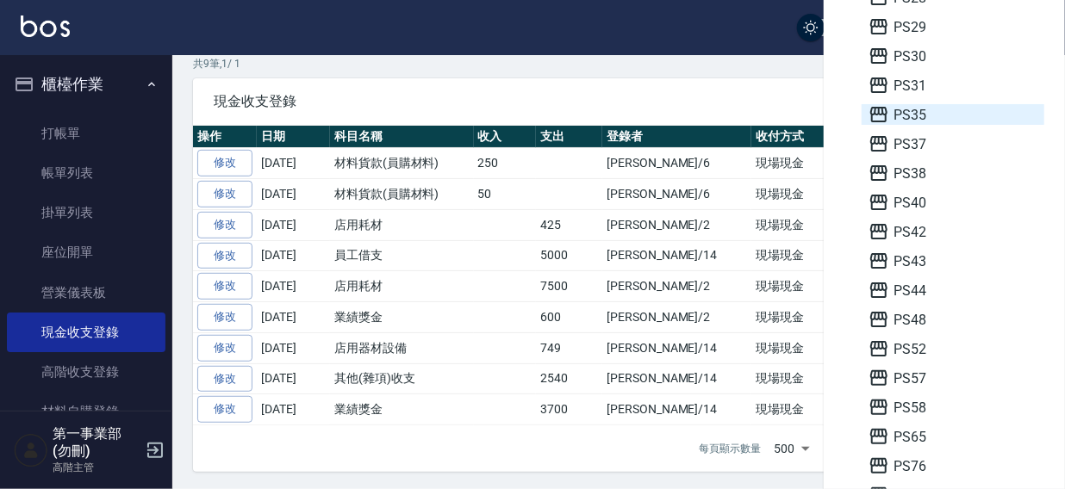
click at [916, 121] on span "PS35" at bounding box center [952, 114] width 169 height 21
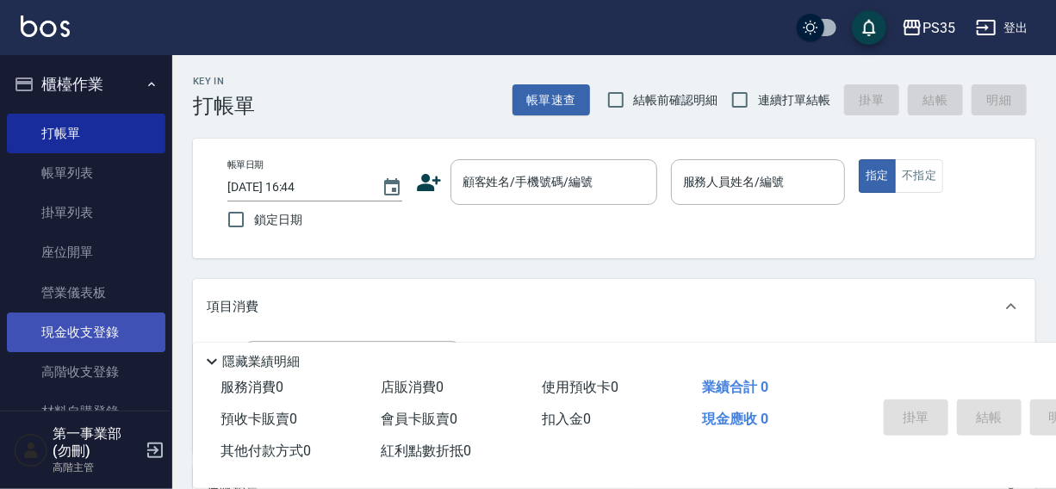
click at [74, 329] on link "現金收支登錄" at bounding box center [86, 333] width 159 height 40
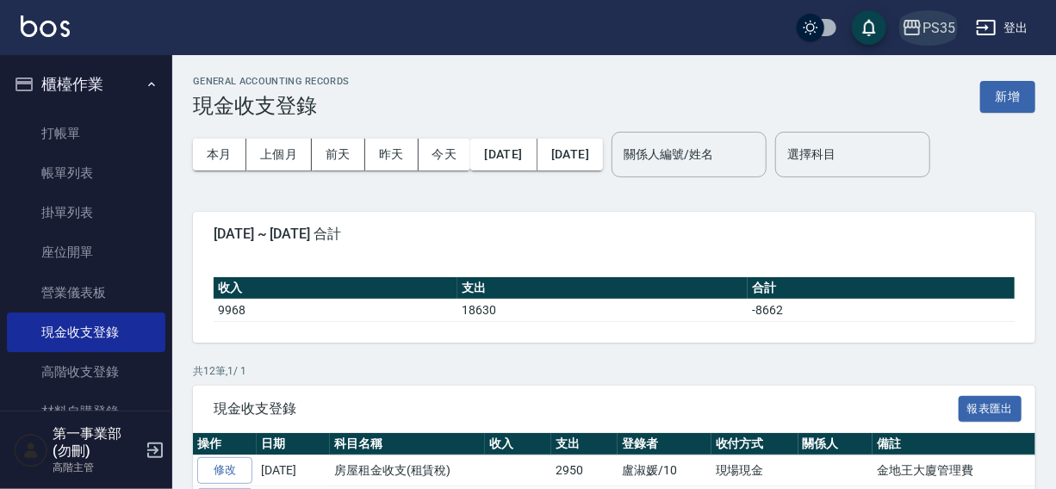
click at [939, 22] on div "PS35" at bounding box center [939, 28] width 33 height 22
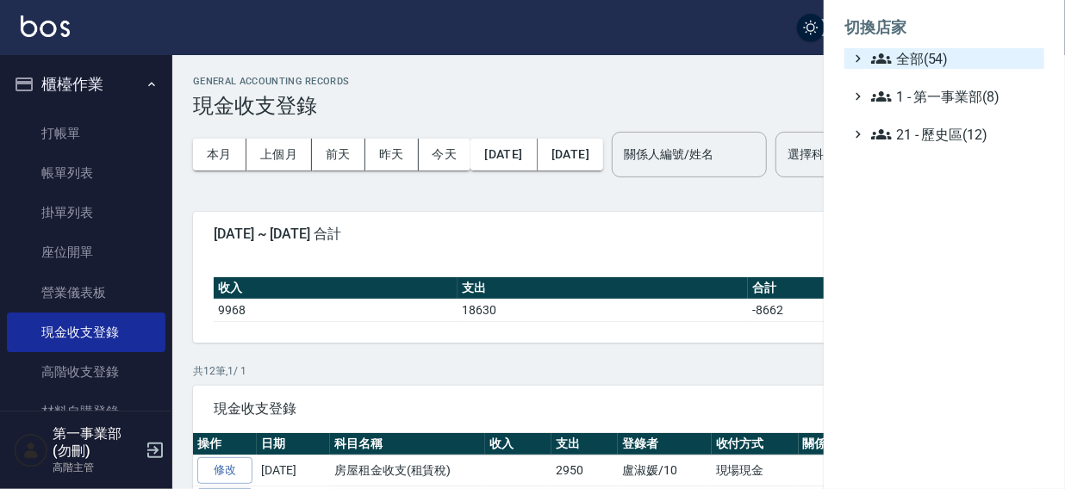
click at [930, 59] on span "全部(54)" at bounding box center [954, 58] width 166 height 21
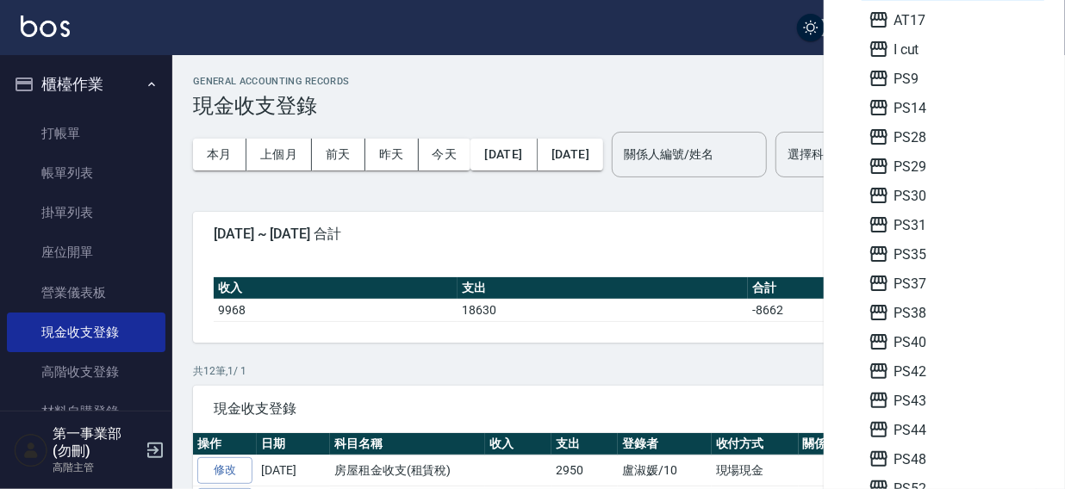
scroll to position [234, 0]
click at [929, 285] on span "PS37" at bounding box center [952, 284] width 169 height 21
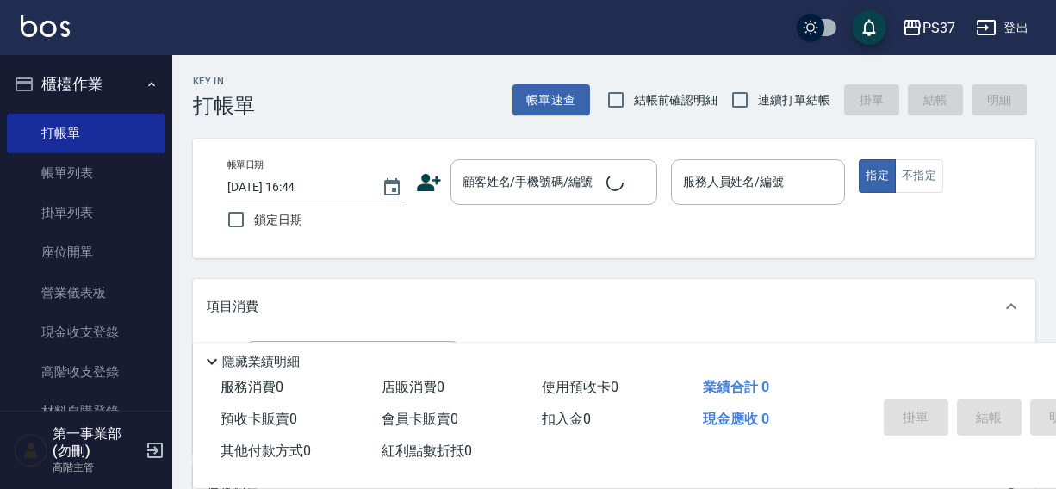
click at [73, 338] on link "現金收支登錄" at bounding box center [86, 333] width 159 height 40
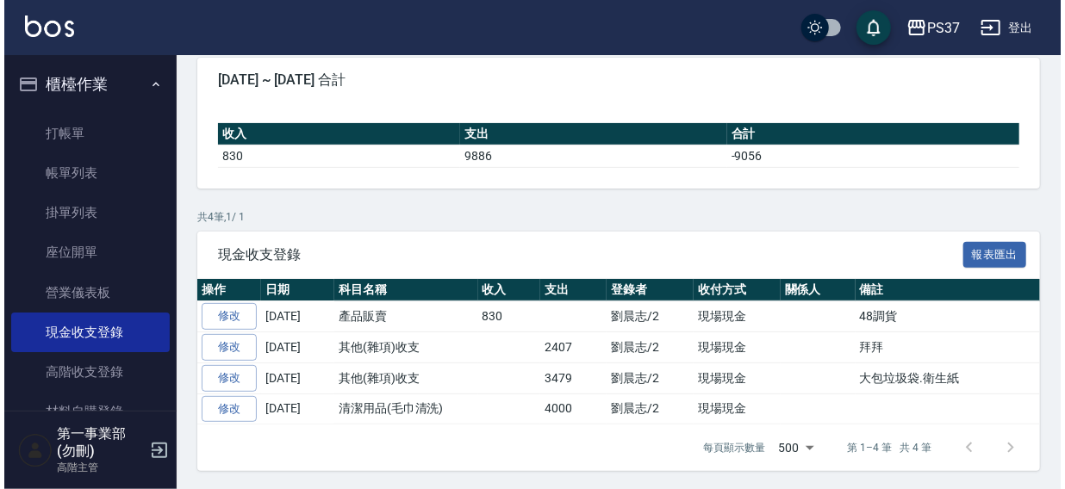
scroll to position [155, 0]
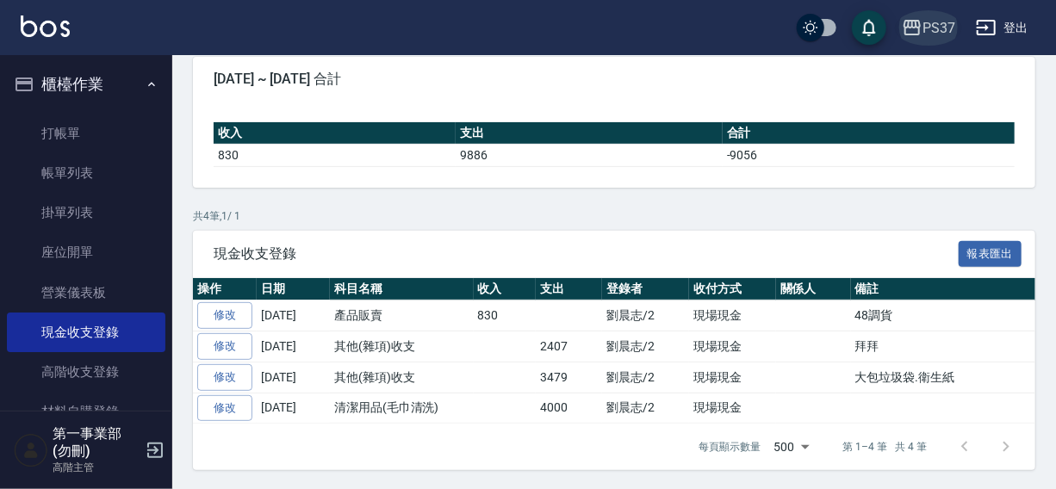
click at [933, 31] on div "PS37" at bounding box center [939, 28] width 33 height 22
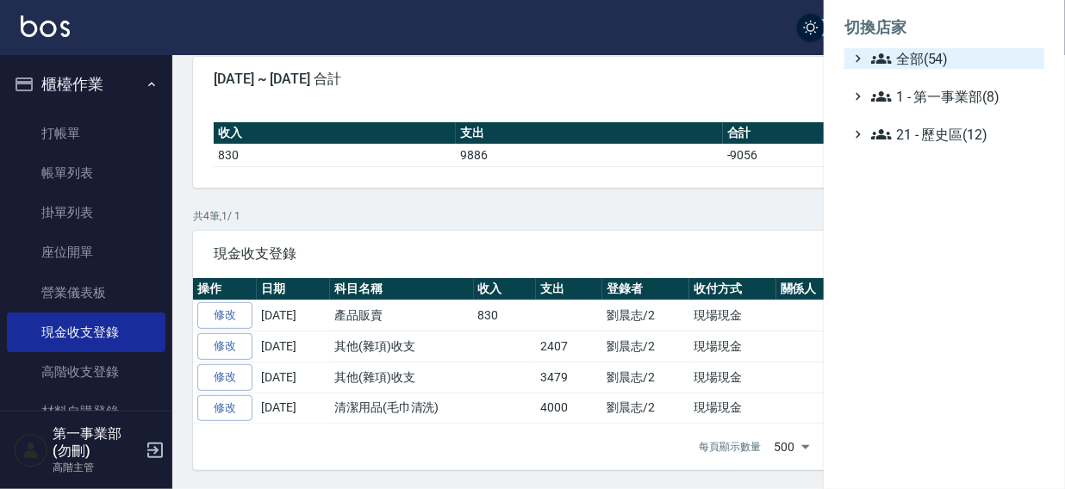
click at [900, 63] on span "全部(54)" at bounding box center [954, 58] width 166 height 21
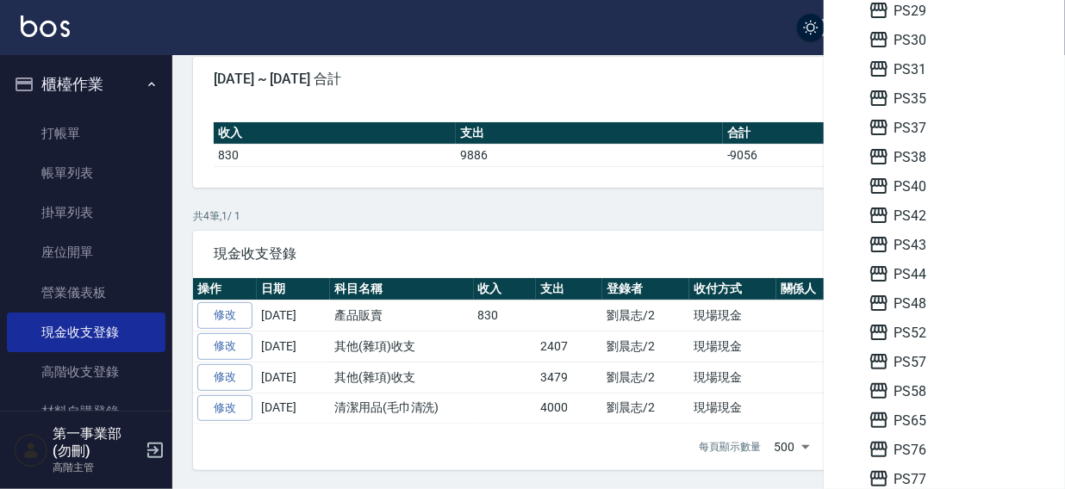
scroll to position [455, 0]
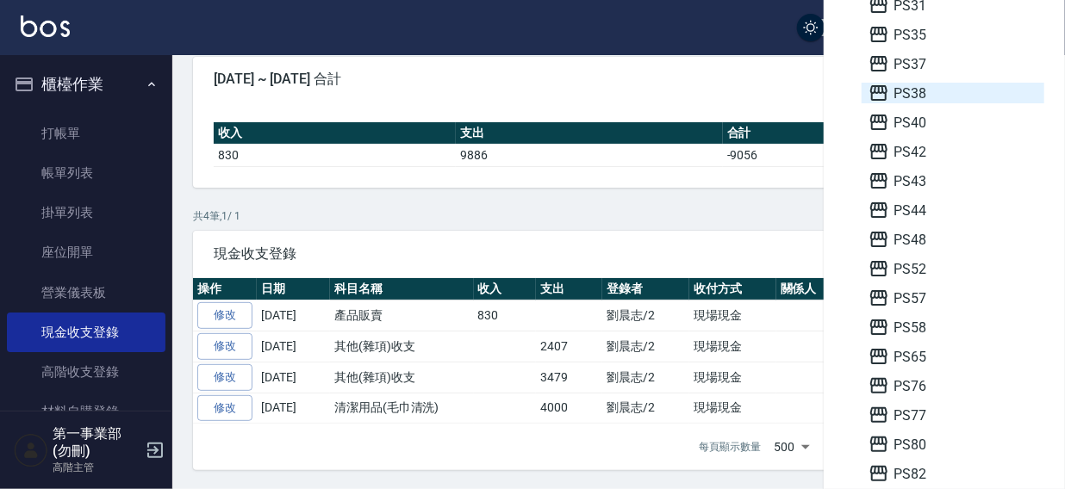
click at [929, 94] on span "PS38" at bounding box center [952, 93] width 169 height 21
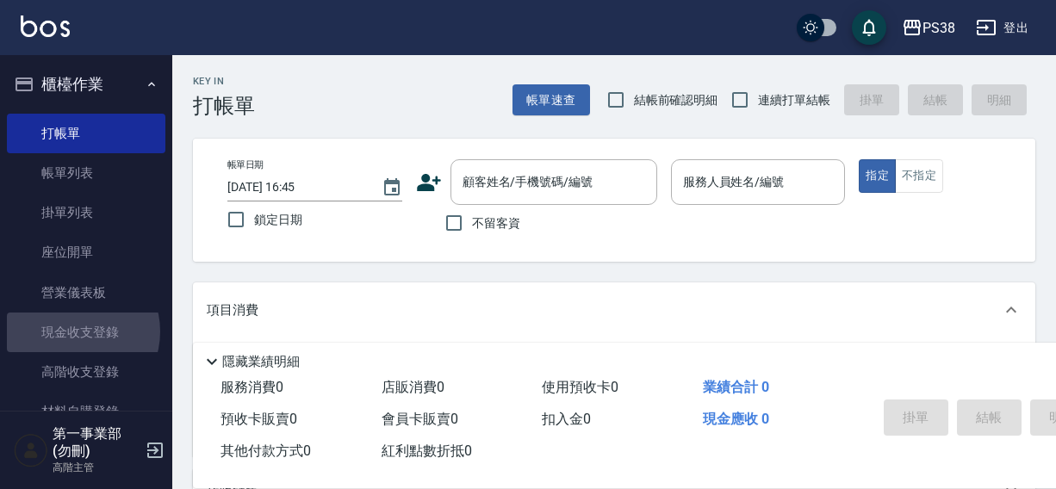
click at [73, 332] on link "現金收支登錄" at bounding box center [86, 333] width 159 height 40
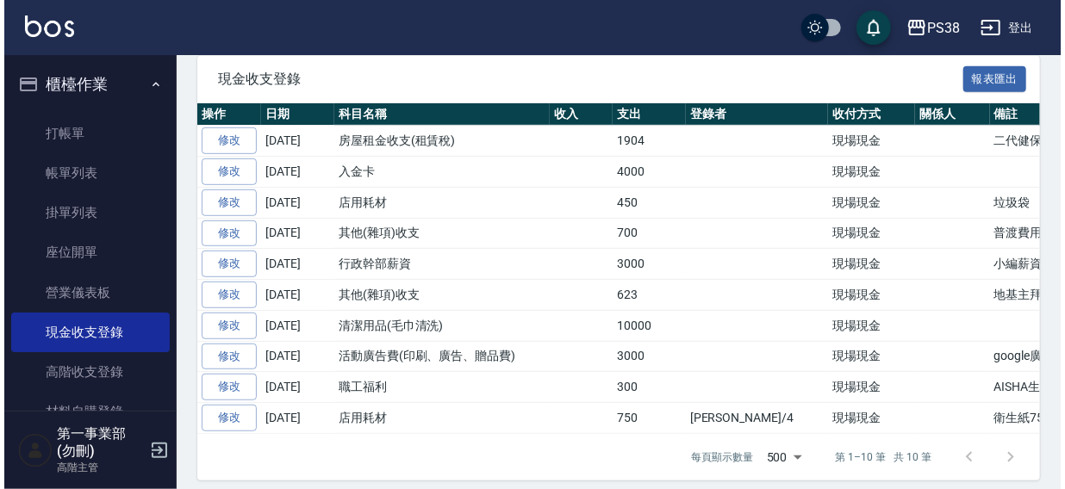
scroll to position [338, 0]
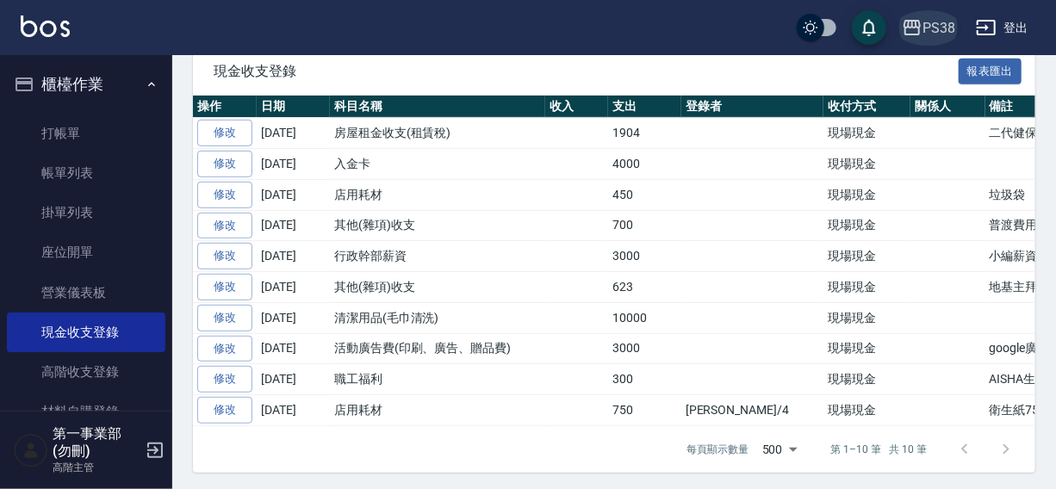
click at [936, 21] on div "PS38" at bounding box center [939, 28] width 33 height 22
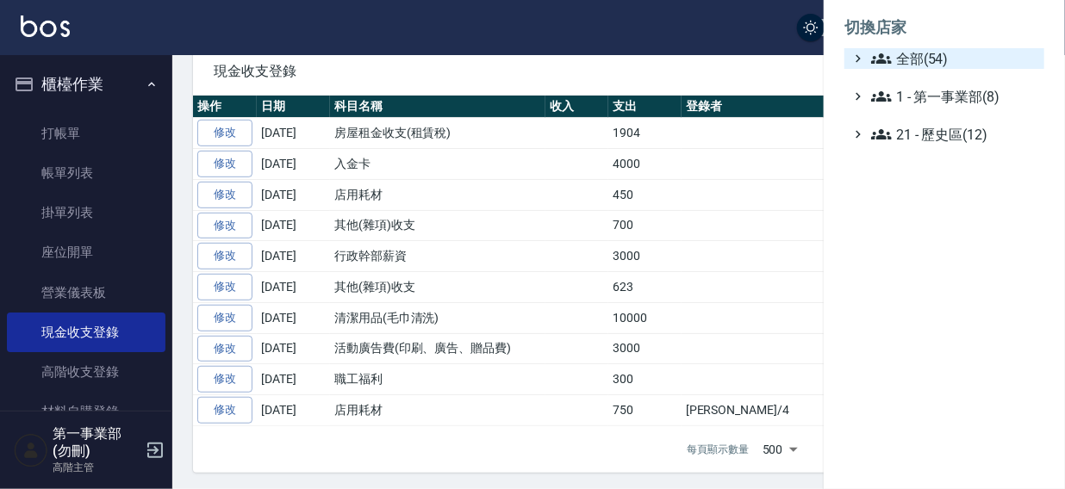
click at [926, 57] on span "全部(54)" at bounding box center [954, 58] width 166 height 21
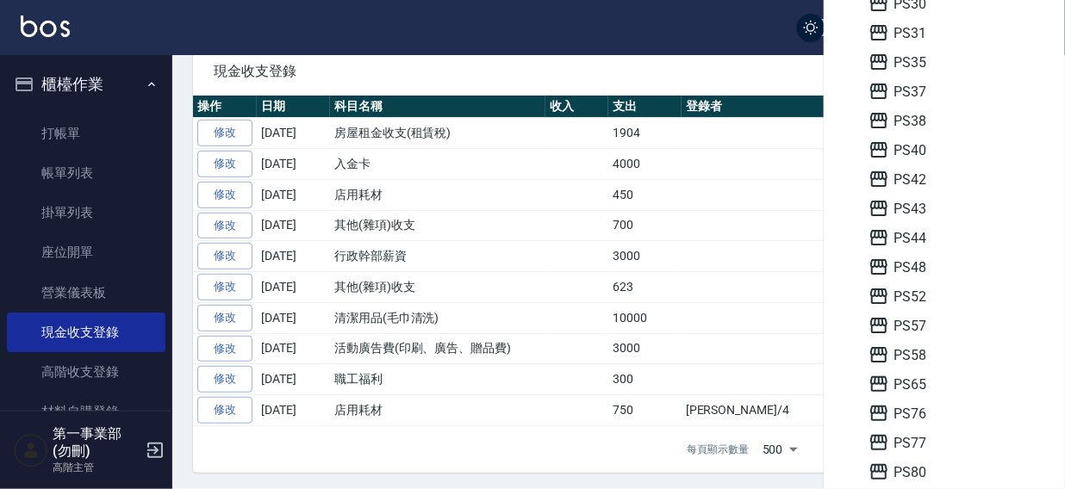
scroll to position [438, 0]
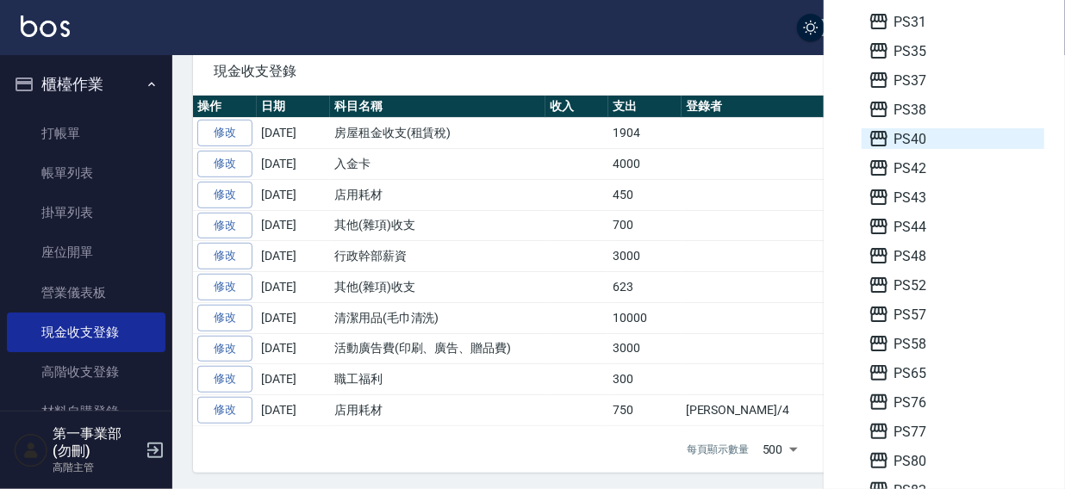
click at [923, 136] on span "PS40" at bounding box center [952, 138] width 169 height 21
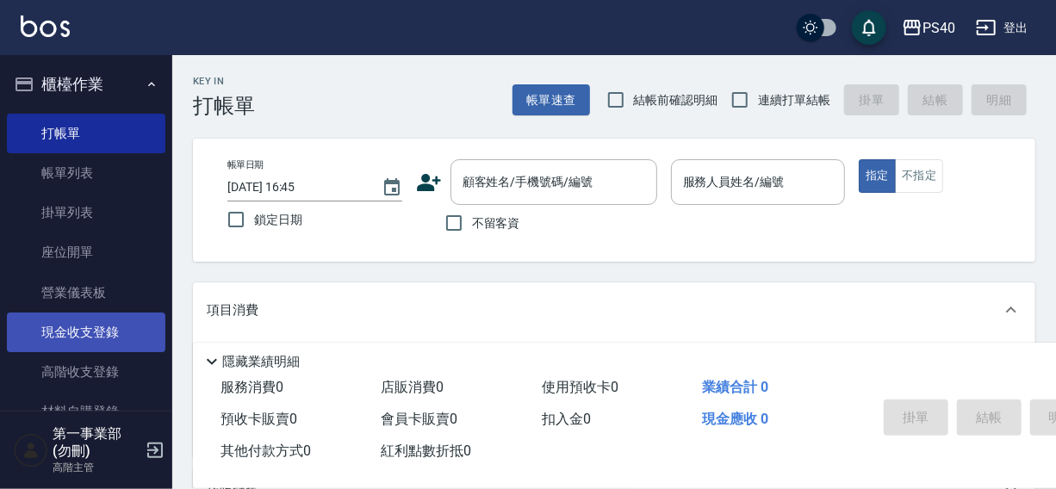
click at [64, 337] on link "現金收支登錄" at bounding box center [86, 333] width 159 height 40
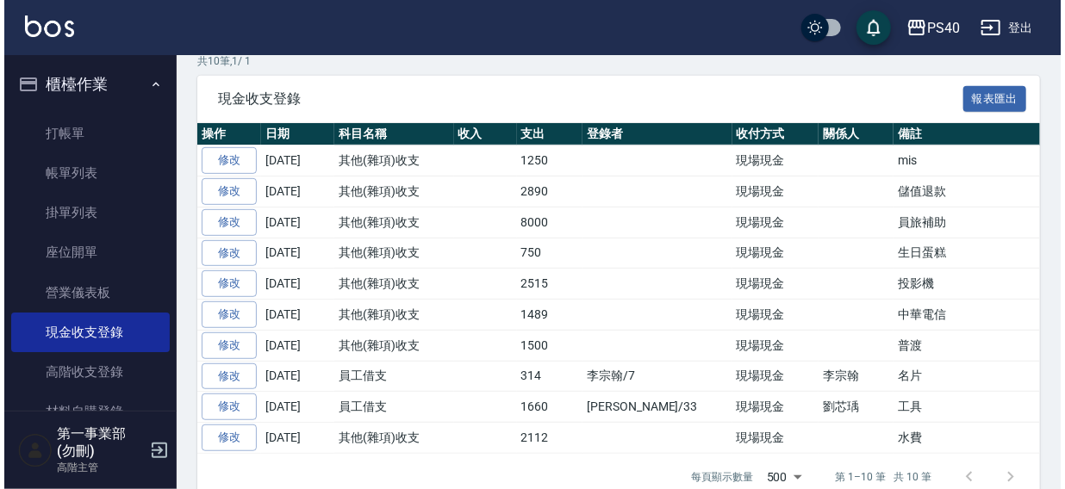
scroll to position [338, 0]
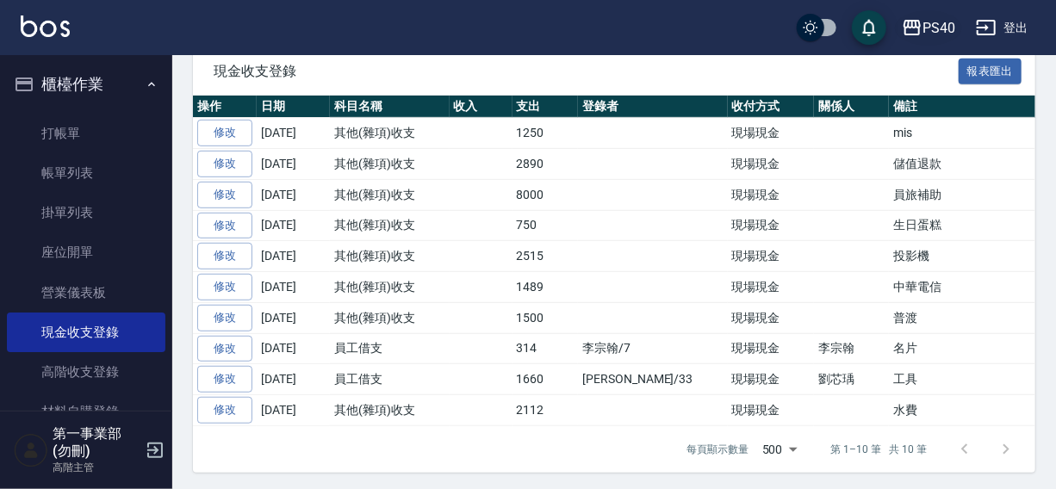
click at [926, 25] on div "PS40" at bounding box center [939, 28] width 33 height 22
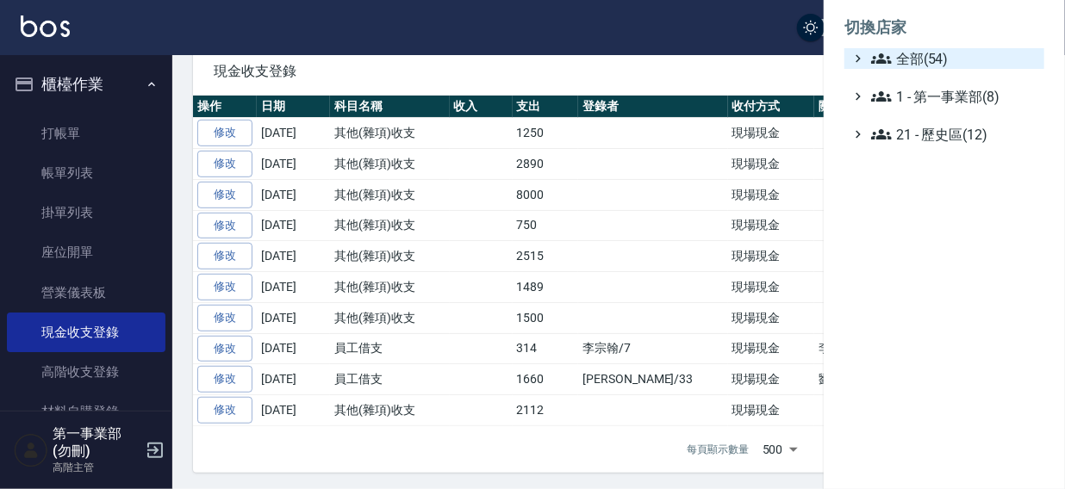
click at [923, 54] on span "全部(54)" at bounding box center [954, 58] width 166 height 21
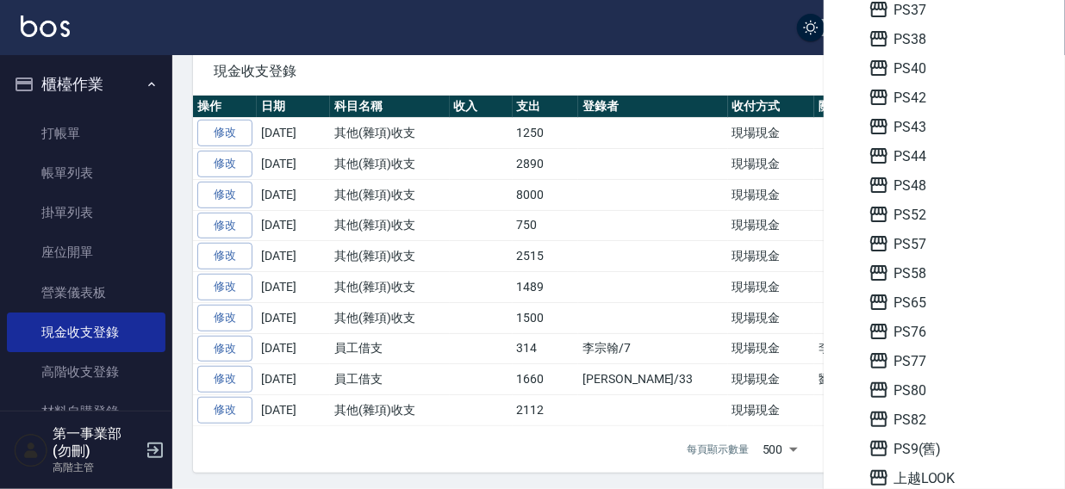
scroll to position [513, 0]
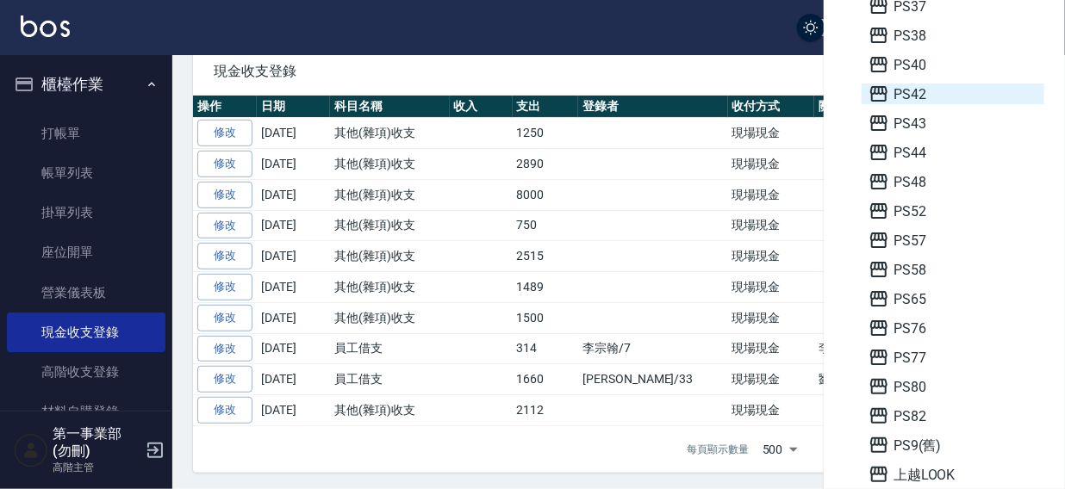
click at [915, 100] on span "PS42" at bounding box center [952, 94] width 169 height 21
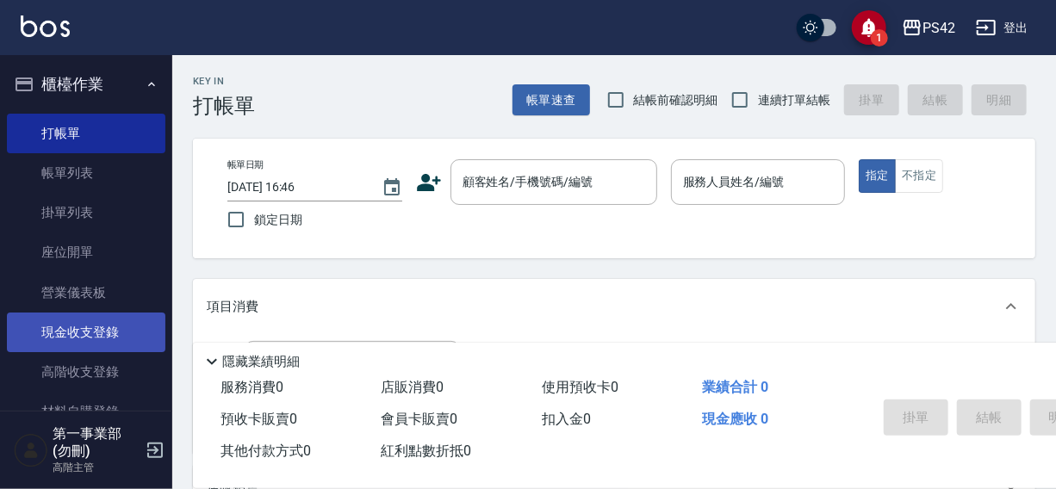
click at [78, 326] on link "現金收支登錄" at bounding box center [86, 333] width 159 height 40
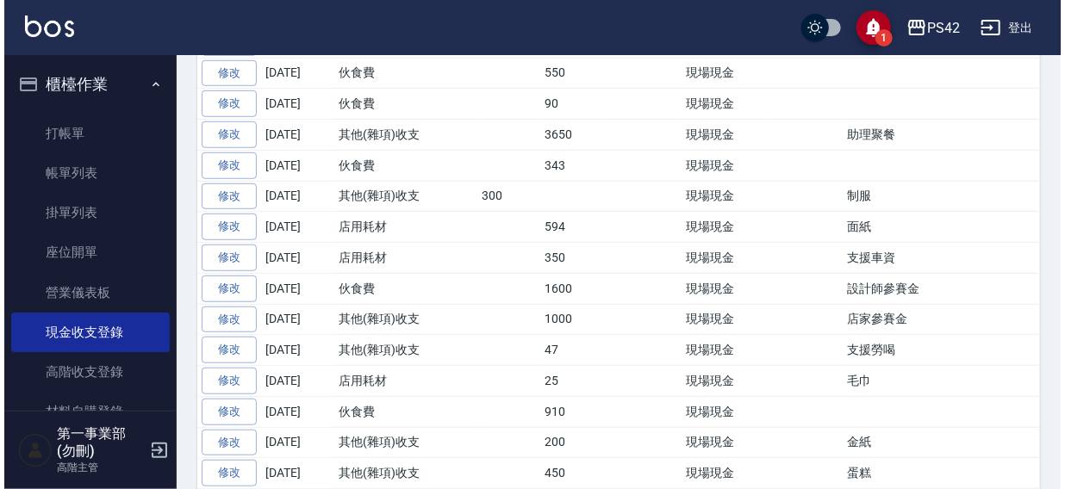
scroll to position [474, 0]
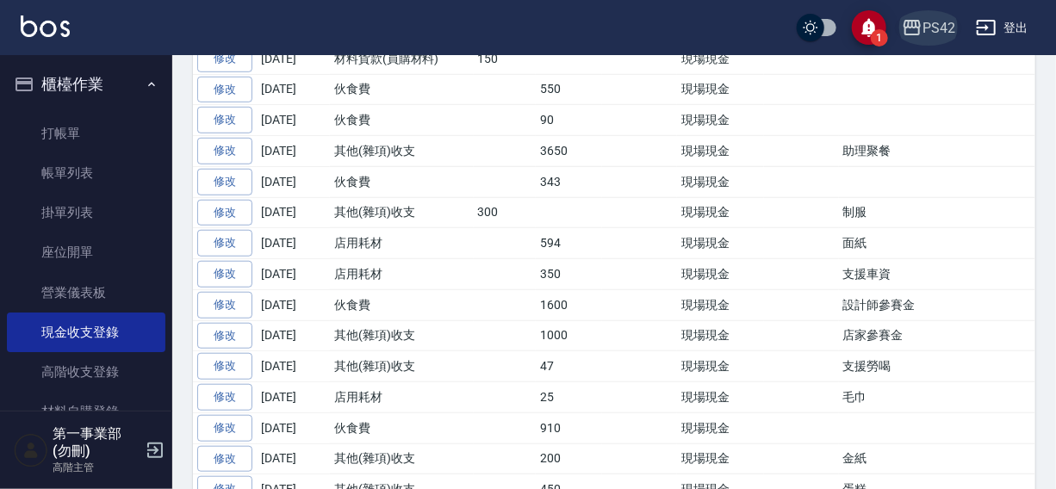
click at [930, 28] on div "PS42" at bounding box center [939, 28] width 33 height 22
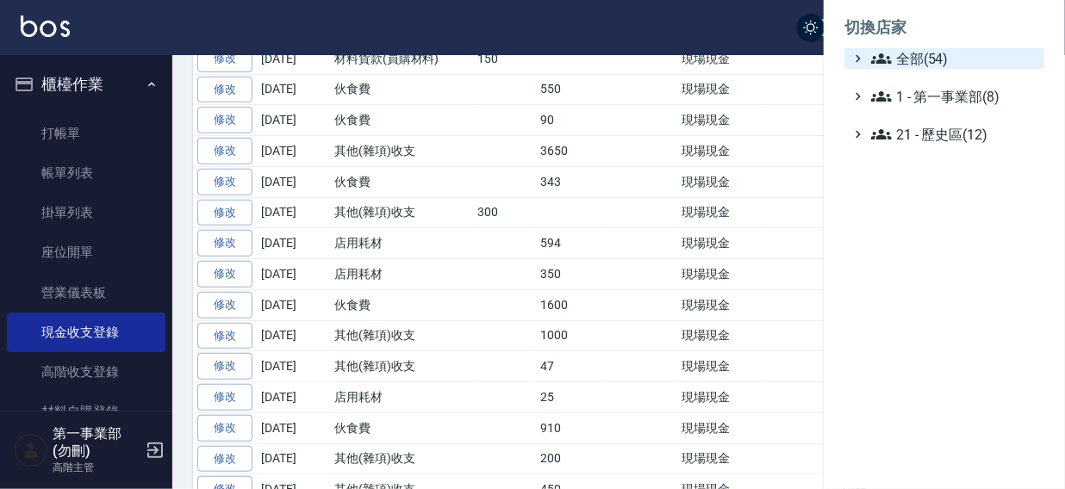
click at [902, 55] on span "全部(54)" at bounding box center [954, 58] width 166 height 21
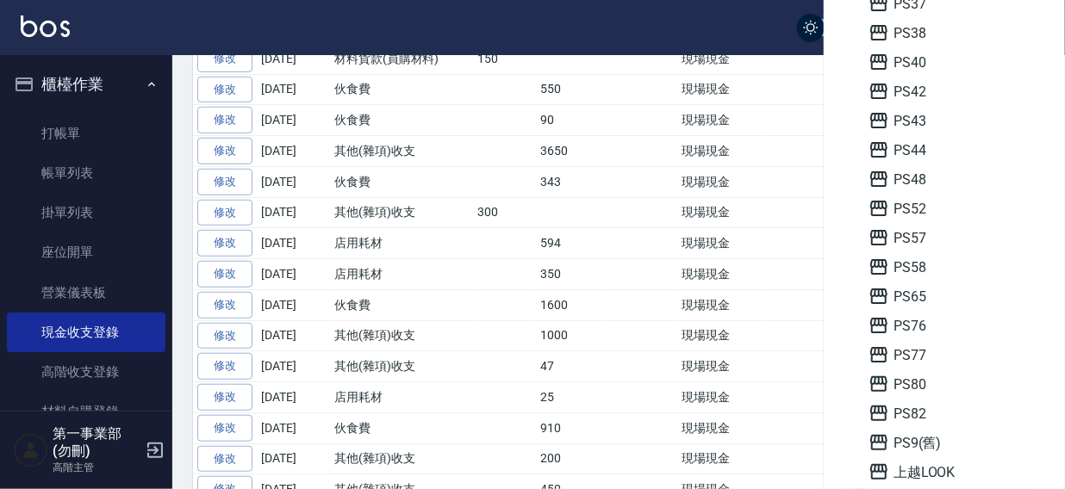
scroll to position [520, 0]
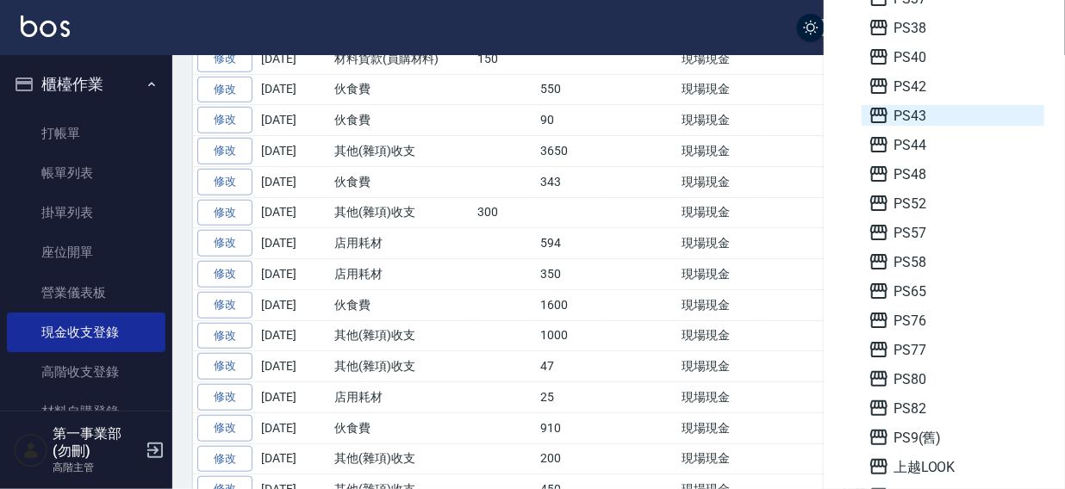
click at [929, 115] on span "PS43" at bounding box center [952, 115] width 169 height 21
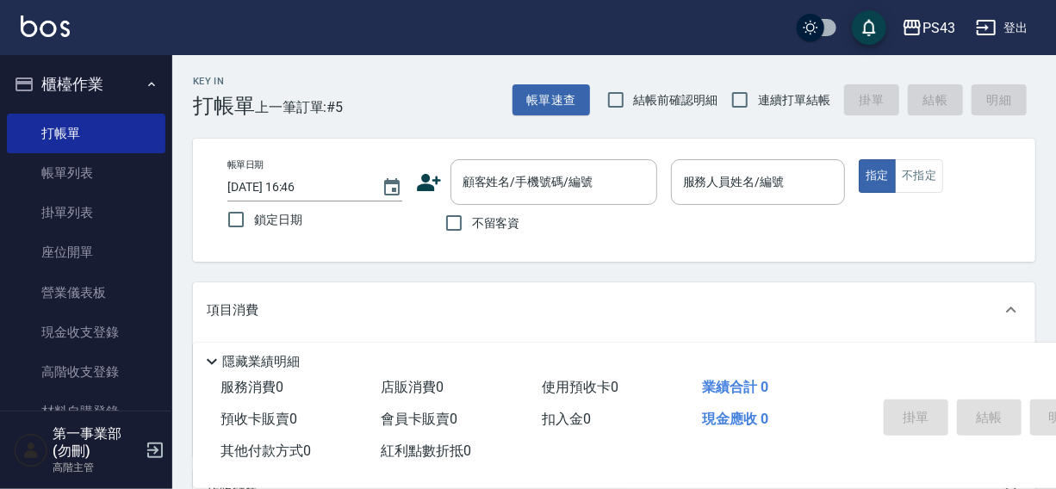
click at [79, 336] on link "現金收支登錄" at bounding box center [86, 333] width 159 height 40
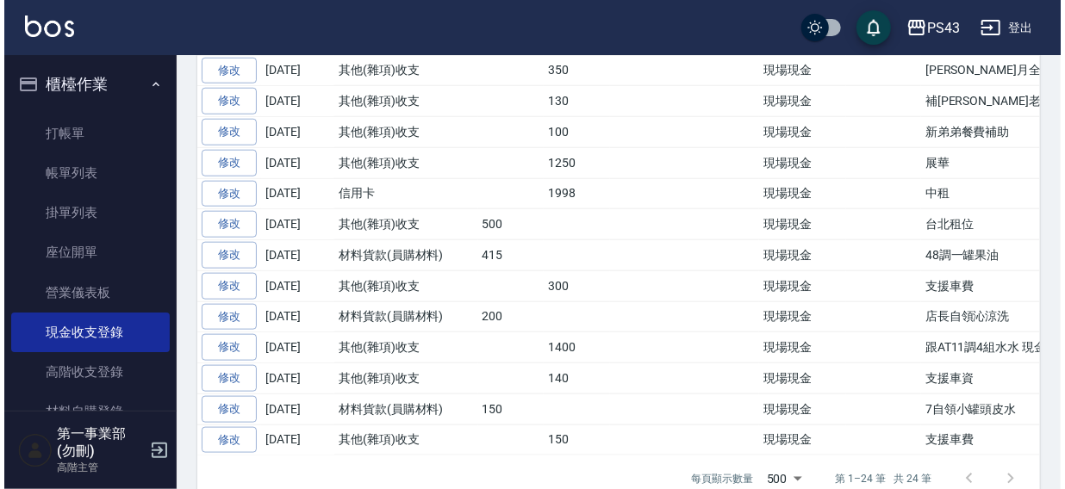
scroll to position [766, 0]
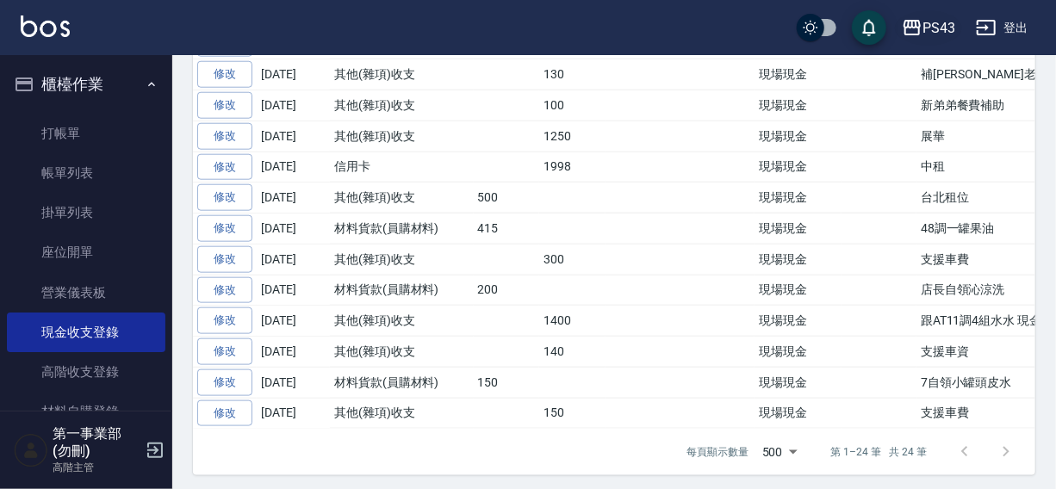
click at [944, 20] on div "PS43" at bounding box center [939, 28] width 33 height 22
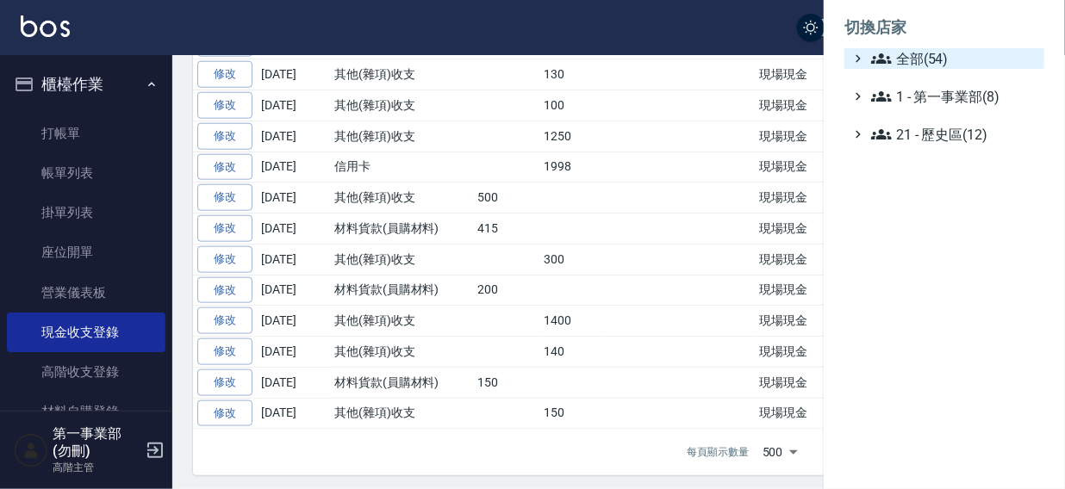
click at [914, 58] on span "全部(54)" at bounding box center [954, 58] width 166 height 21
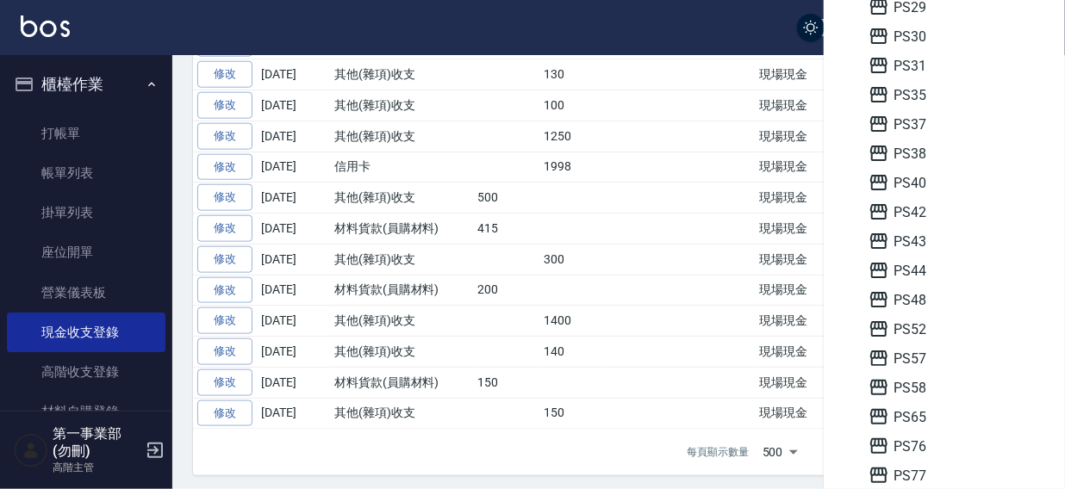
scroll to position [405, 0]
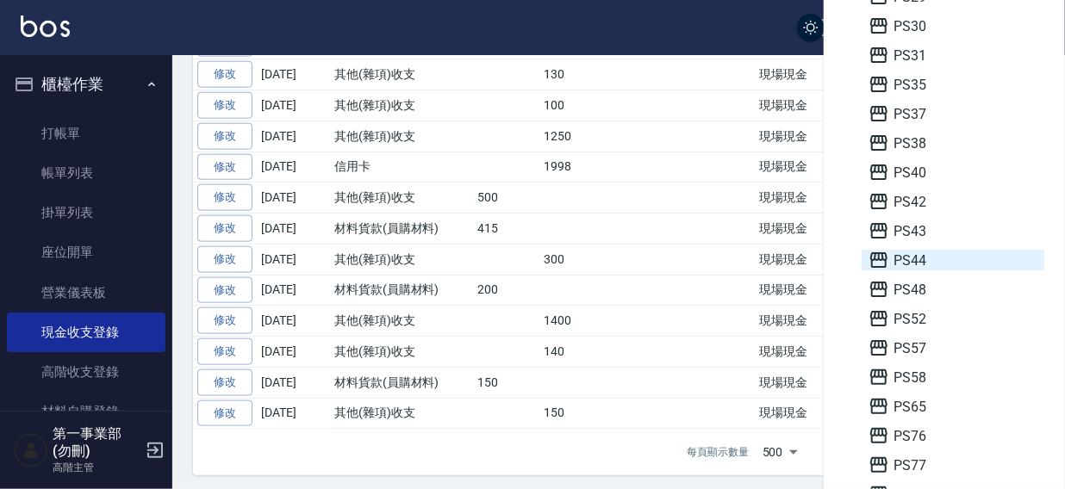
click at [917, 256] on span "PS44" at bounding box center [952, 260] width 169 height 21
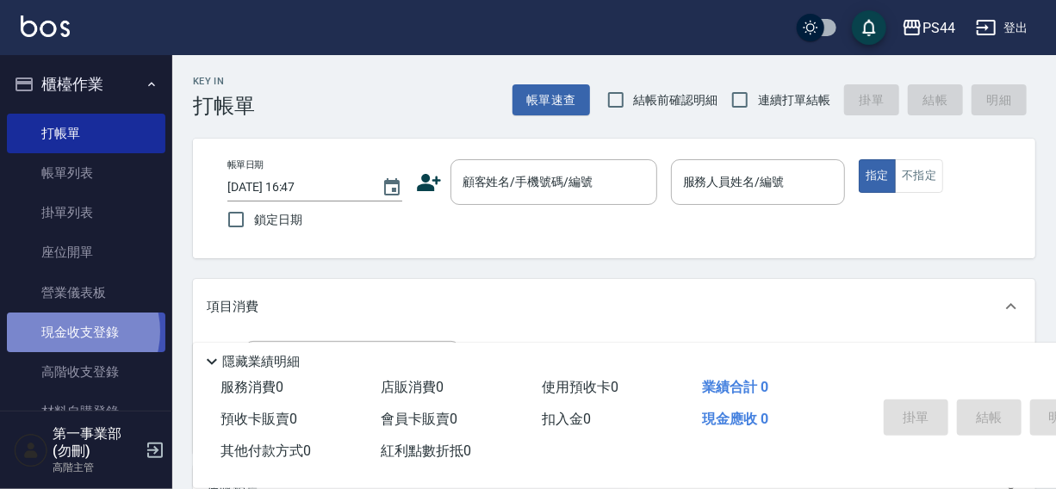
click at [71, 332] on link "現金收支登錄" at bounding box center [86, 333] width 159 height 40
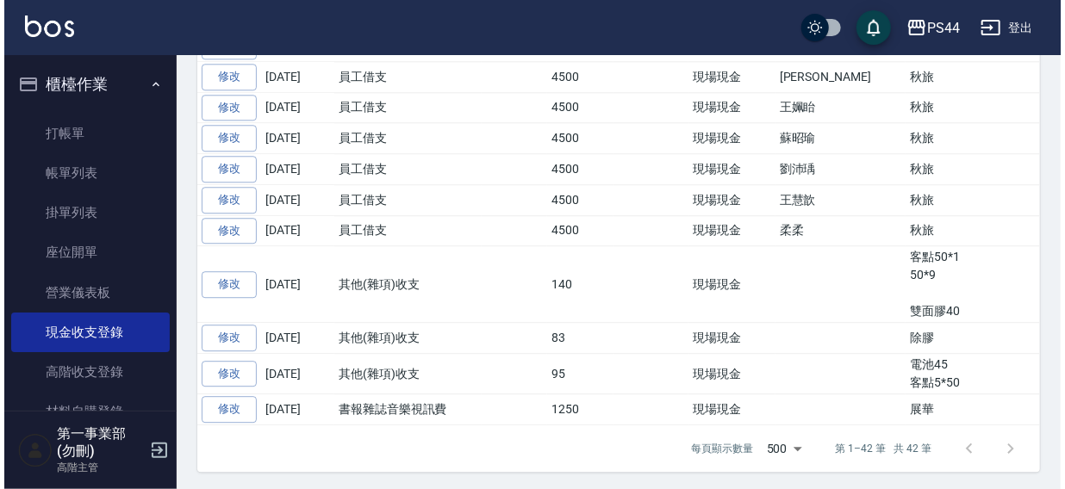
scroll to position [1980, 0]
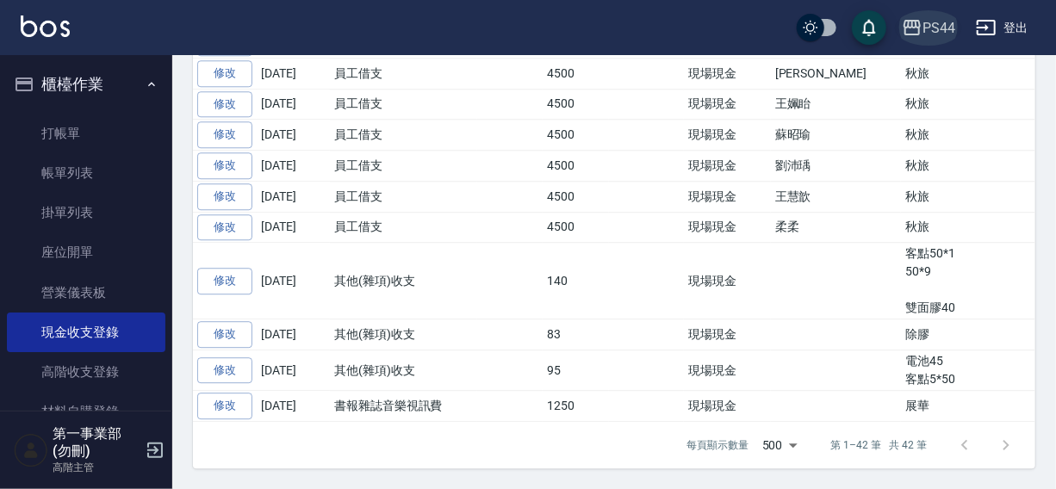
click at [931, 20] on div "PS44" at bounding box center [939, 28] width 33 height 22
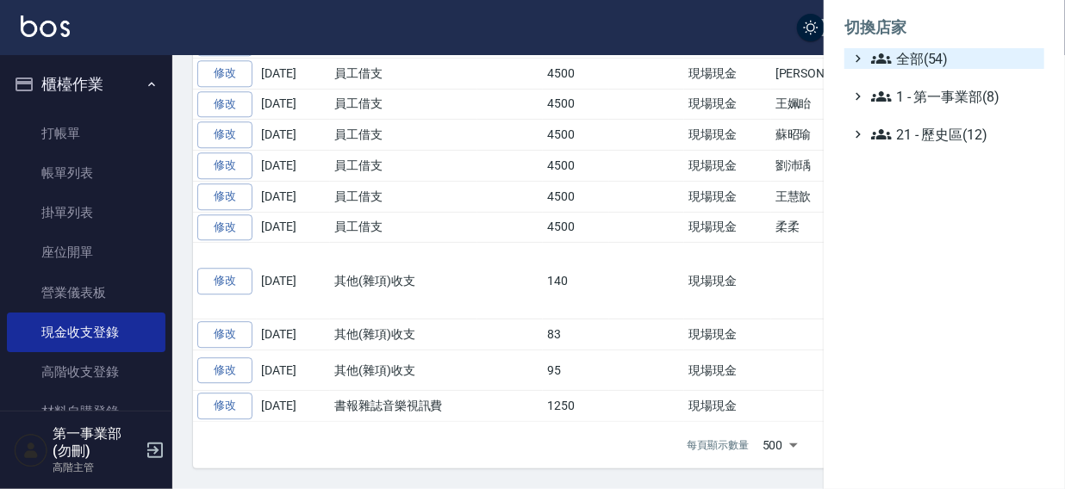
click at [911, 59] on span "全部(54)" at bounding box center [954, 58] width 166 height 21
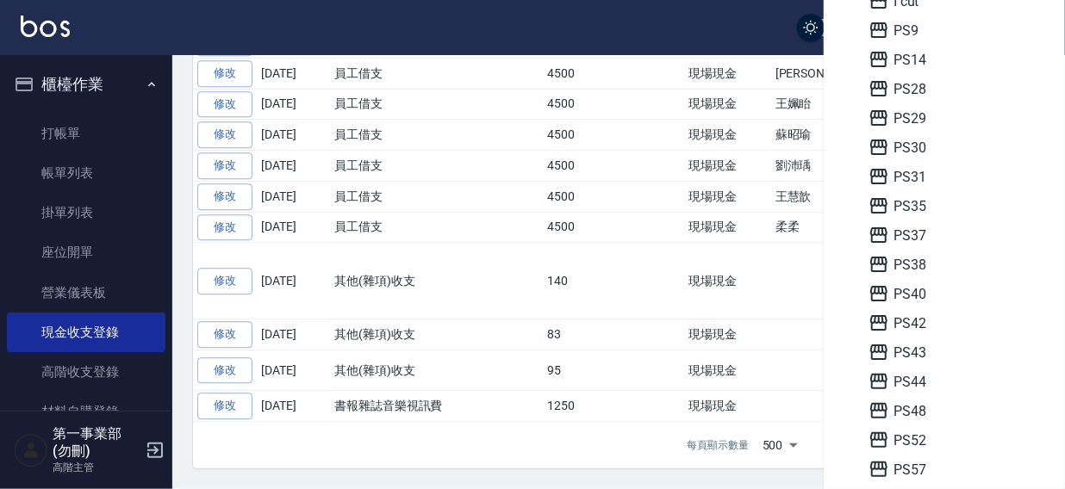
scroll to position [346, 0]
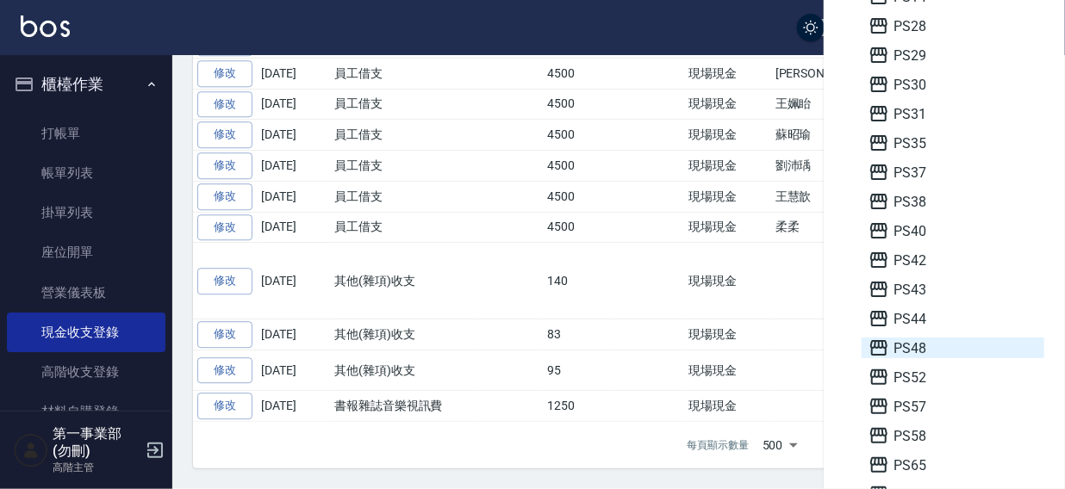
click at [913, 349] on span "PS48" at bounding box center [952, 348] width 169 height 21
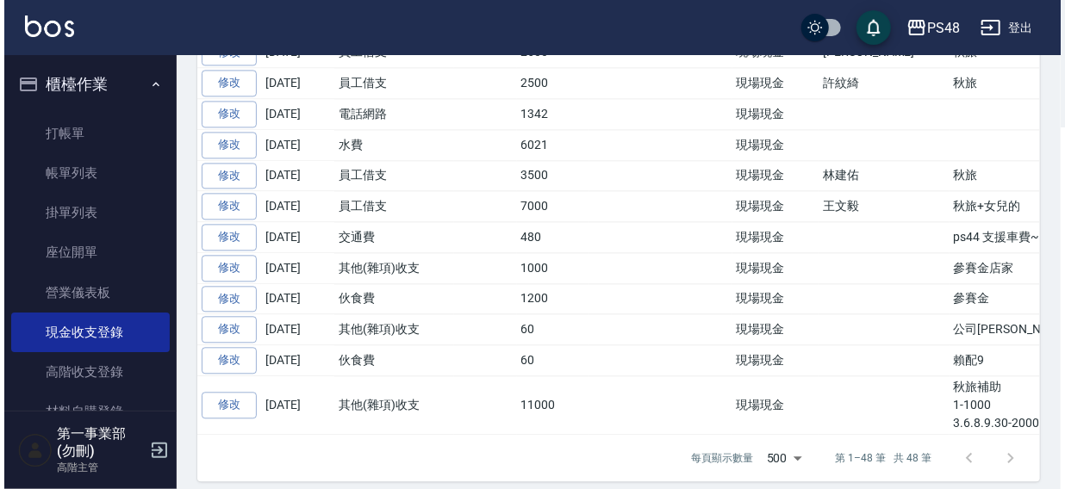
scroll to position [1202, 0]
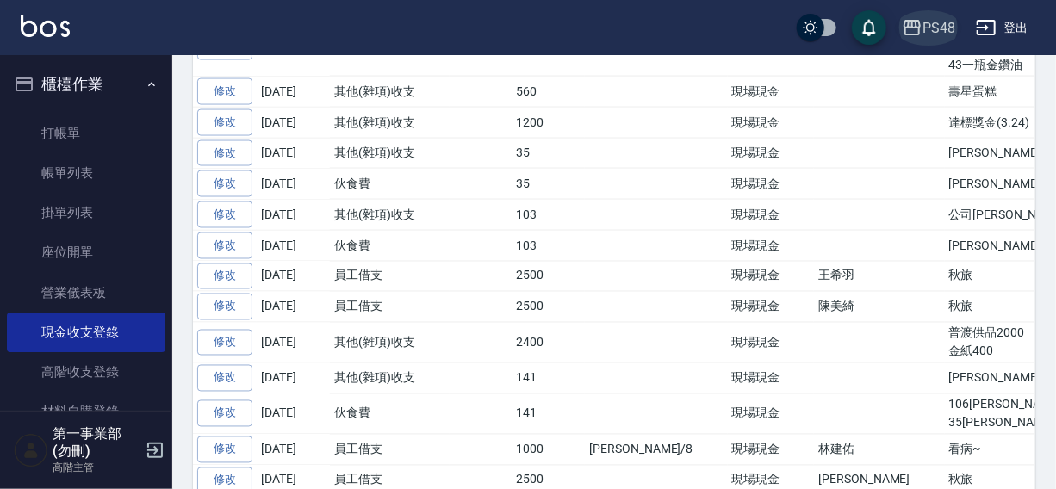
click at [929, 31] on div "PS48" at bounding box center [939, 28] width 33 height 22
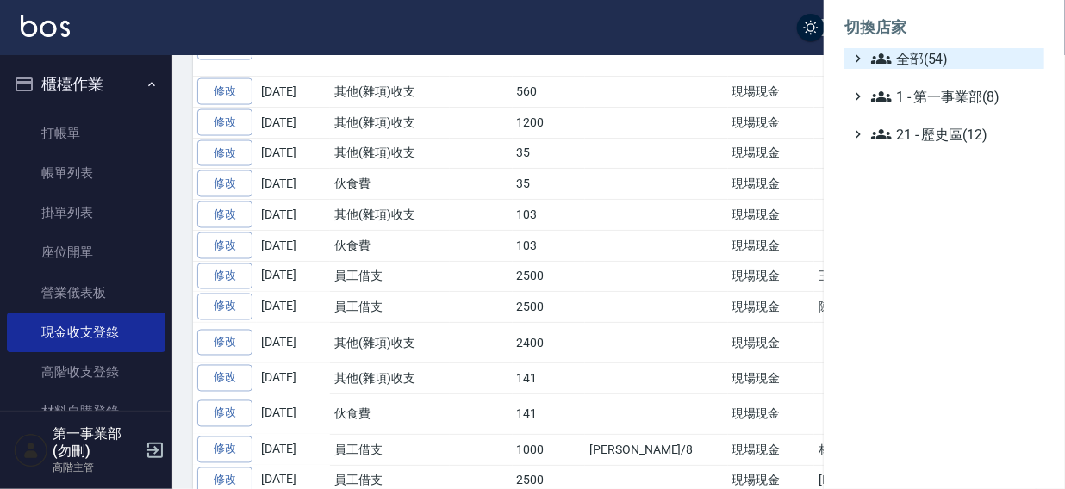
click at [904, 52] on span "全部(54)" at bounding box center [954, 58] width 166 height 21
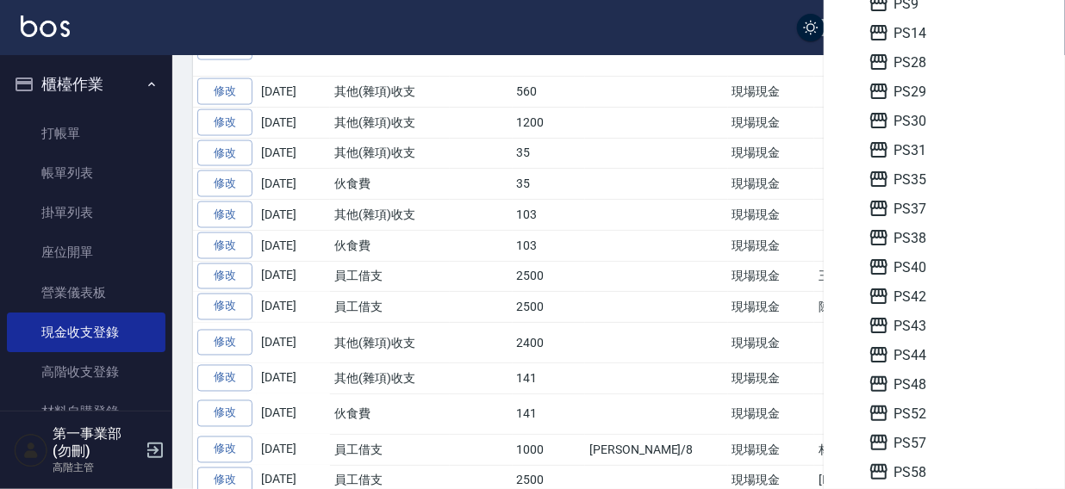
scroll to position [460, 0]
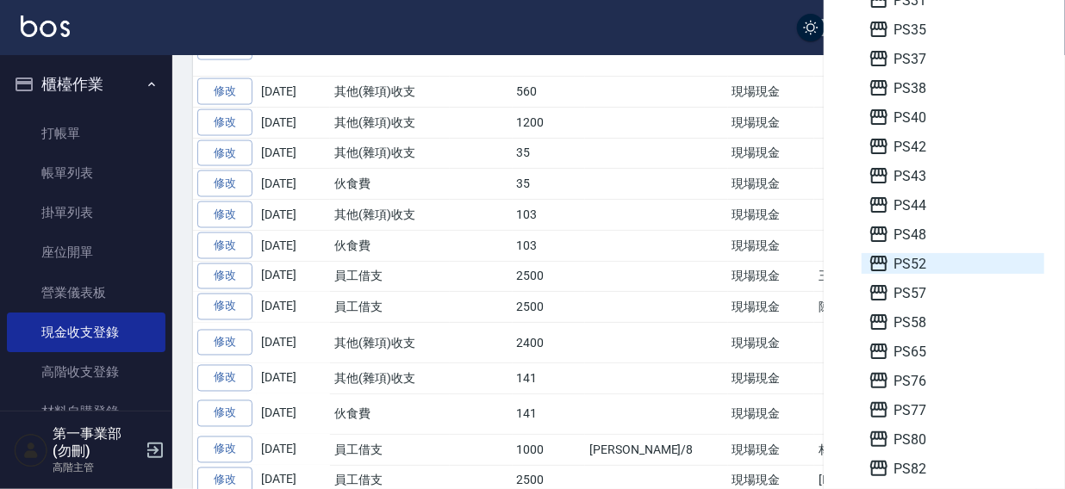
click at [918, 258] on span "PS52" at bounding box center [952, 263] width 169 height 21
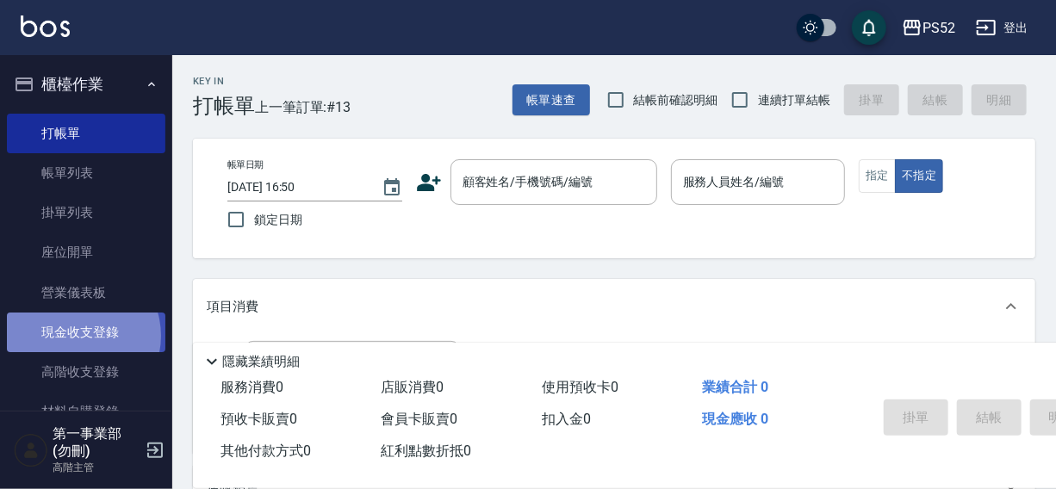
click at [77, 336] on link "現金收支登錄" at bounding box center [86, 333] width 159 height 40
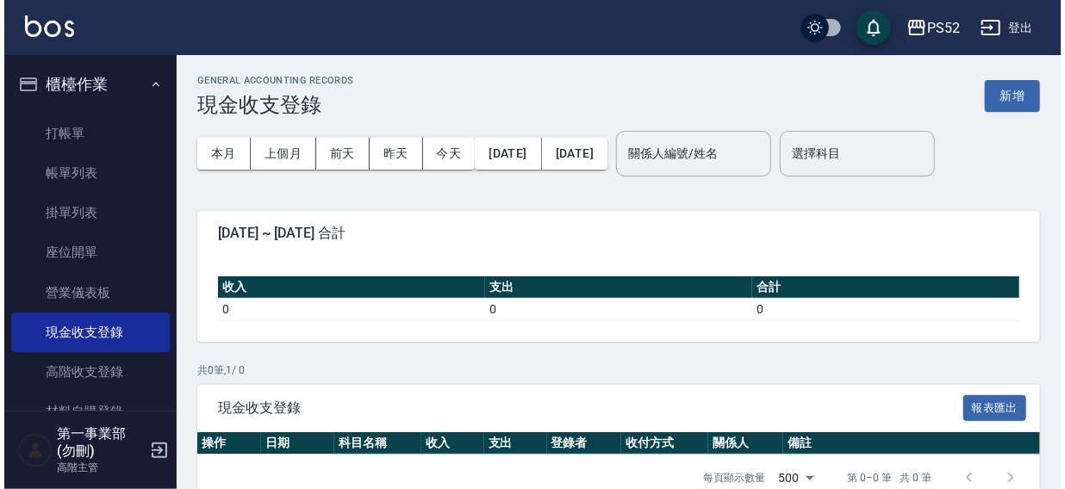
scroll to position [33, 0]
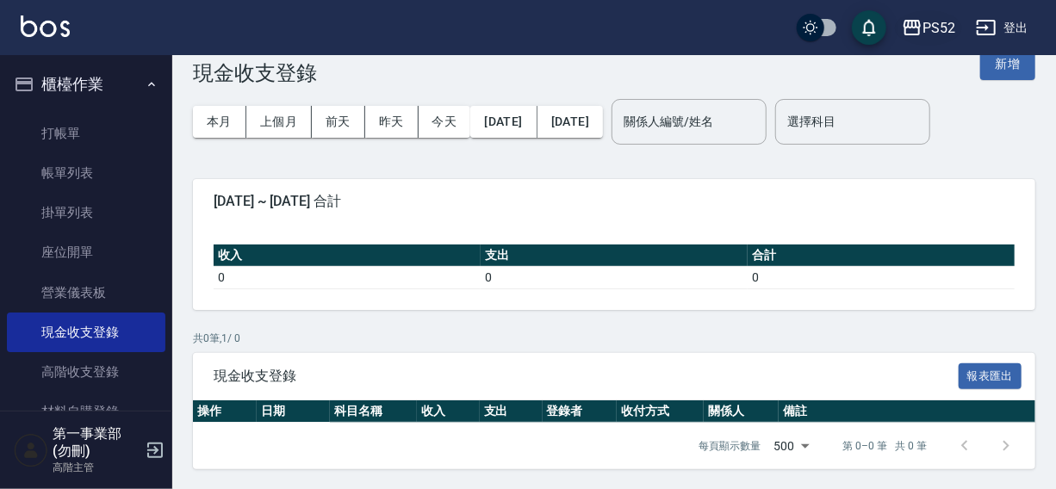
click at [938, 25] on div "PS52" at bounding box center [939, 28] width 33 height 22
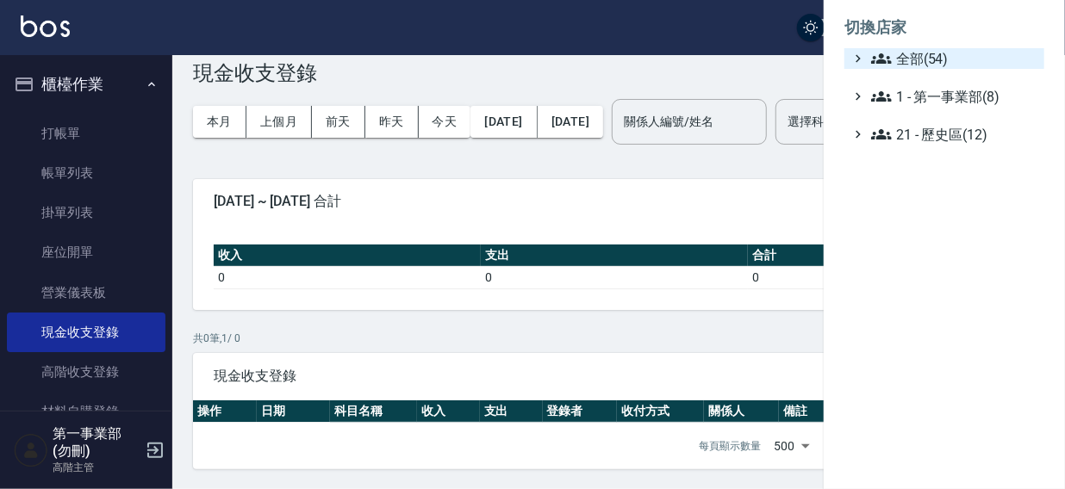
drag, startPoint x: 918, startPoint y: 58, endPoint x: 973, endPoint y: 58, distance: 55.1
click at [917, 58] on span "全部(54)" at bounding box center [954, 58] width 166 height 21
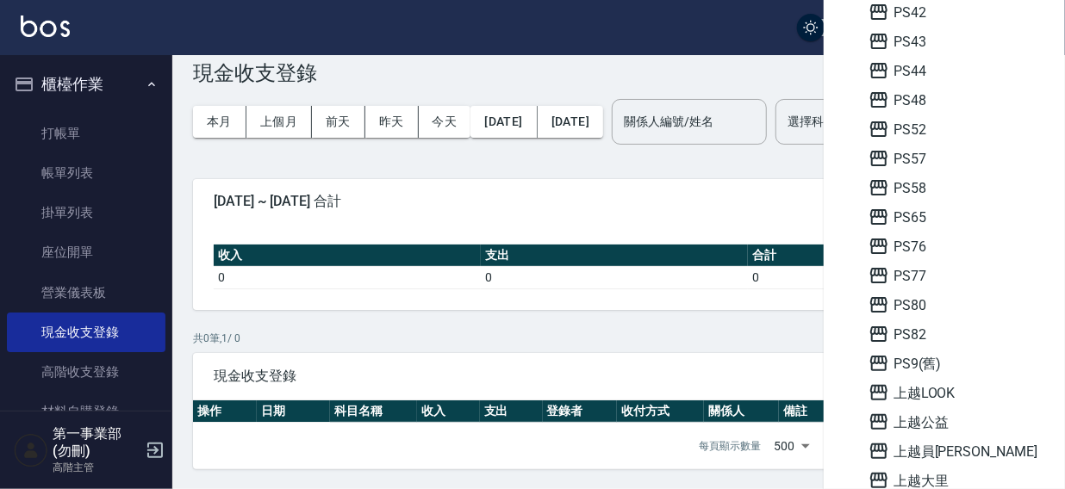
scroll to position [606, 0]
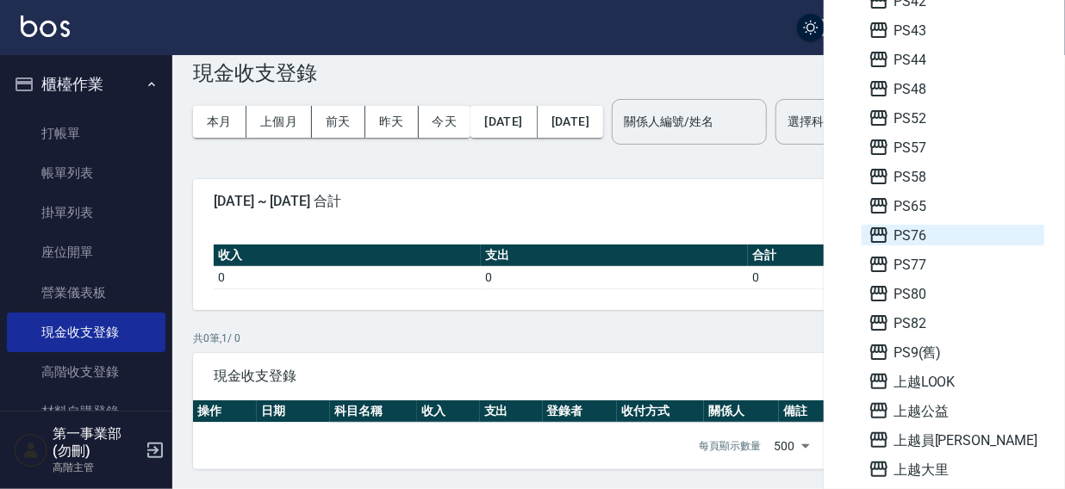
click at [931, 235] on span "PS76" at bounding box center [952, 235] width 169 height 21
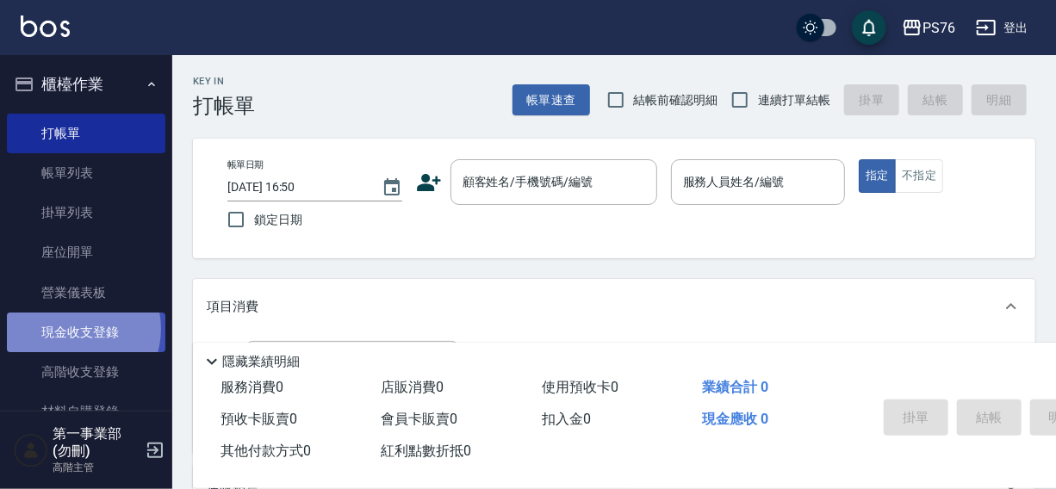
click at [74, 329] on link "現金收支登錄" at bounding box center [86, 333] width 159 height 40
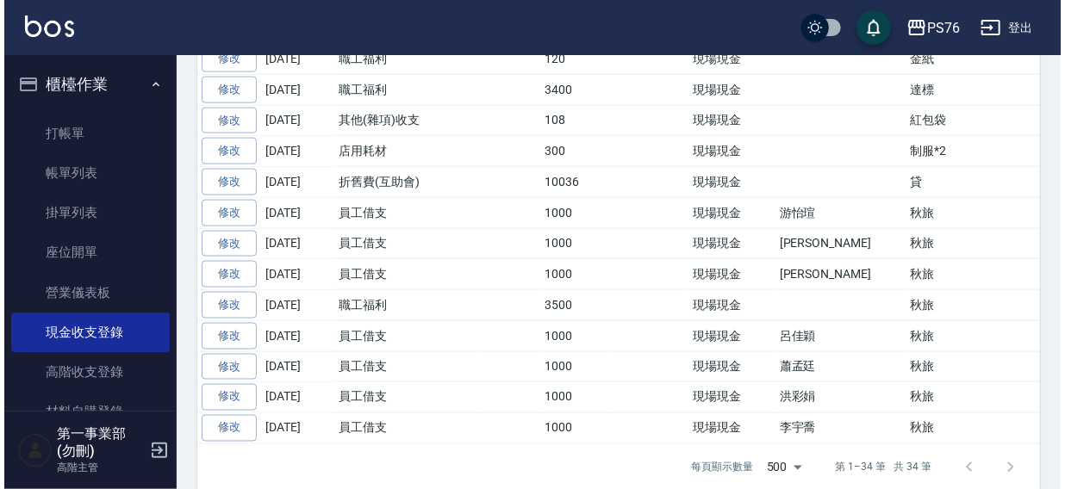
scroll to position [1071, 0]
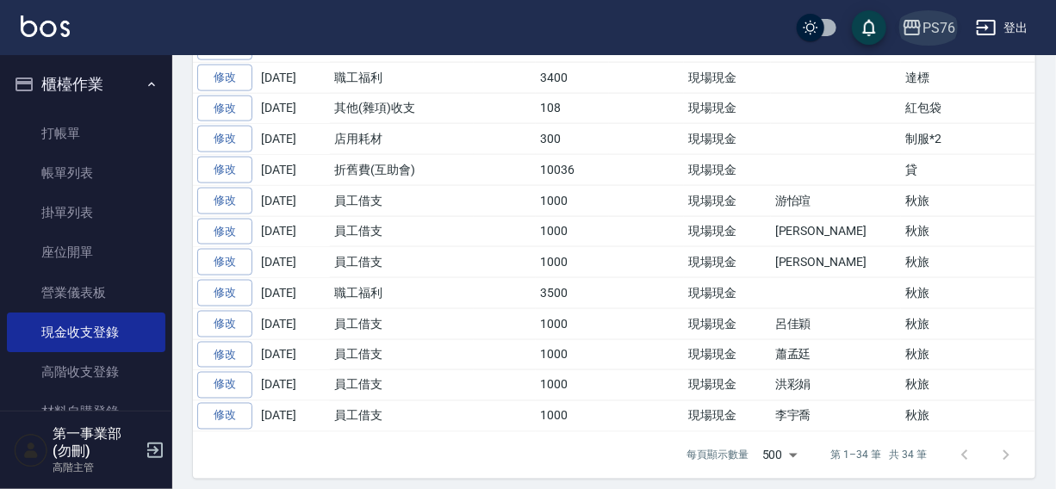
click at [913, 23] on icon "button" at bounding box center [912, 28] width 17 height 16
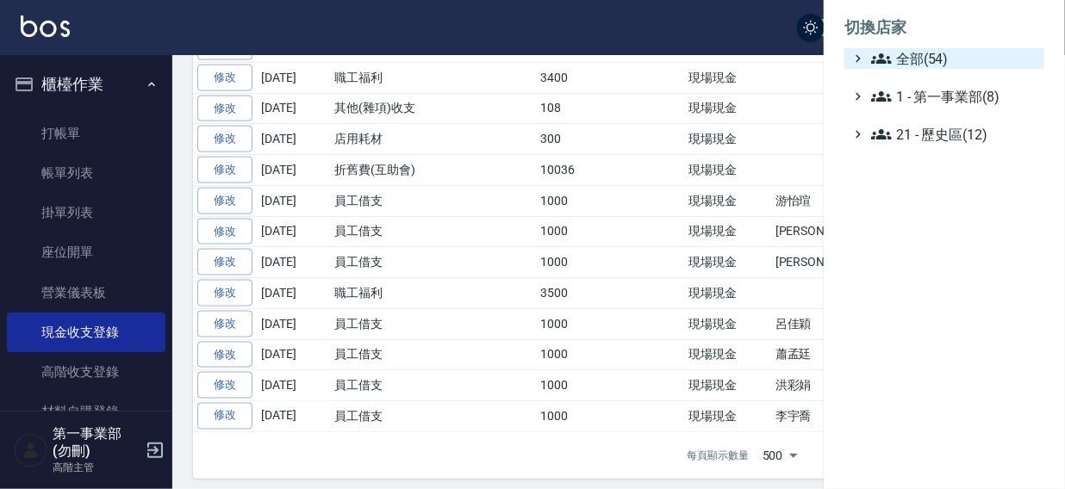
click at [936, 58] on span "全部(54)" at bounding box center [954, 58] width 166 height 21
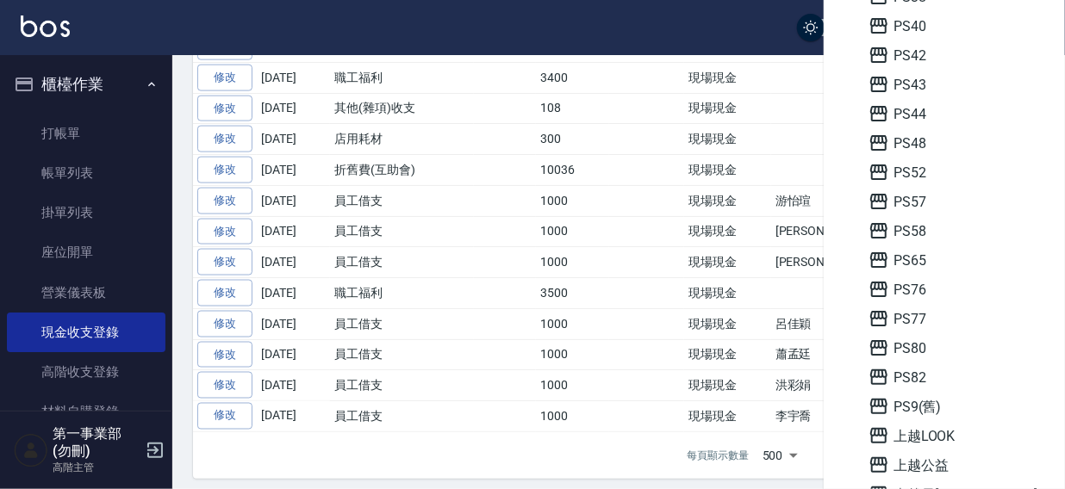
scroll to position [584, 0]
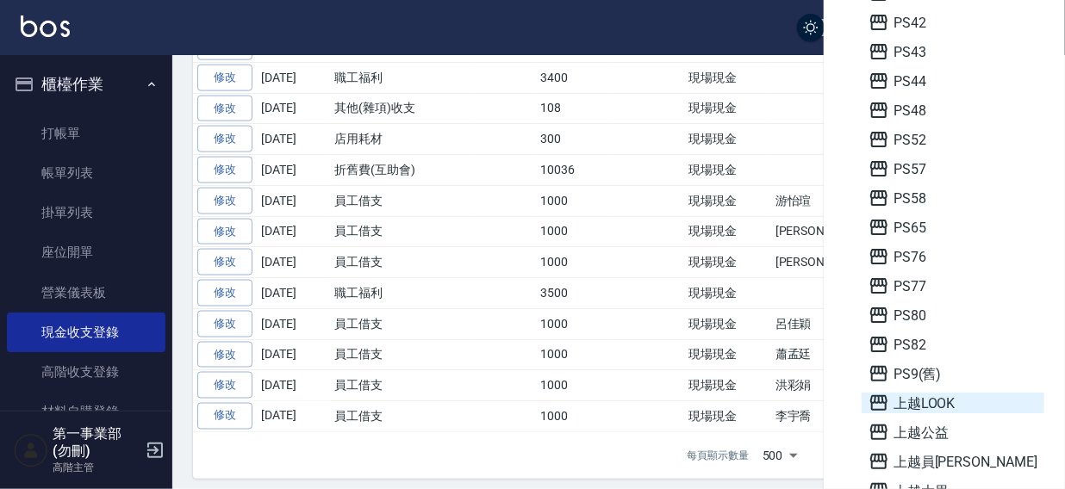
click at [942, 403] on span "上越LOOK" at bounding box center [952, 403] width 169 height 21
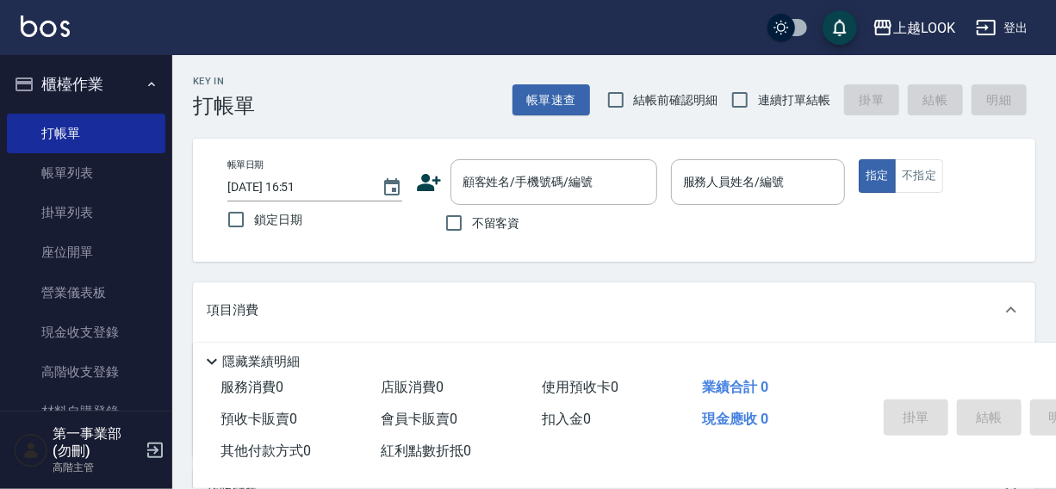
click at [83, 338] on link "現金收支登錄" at bounding box center [86, 333] width 159 height 40
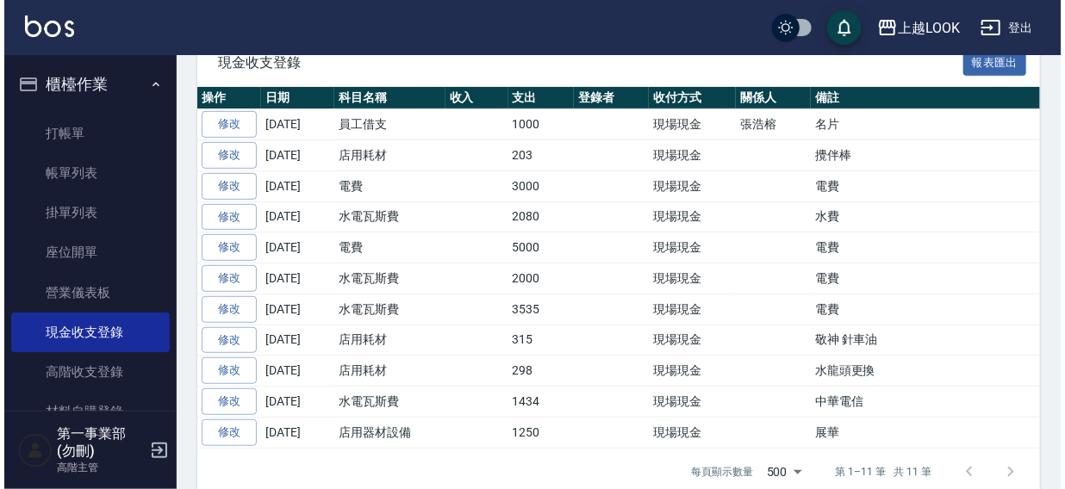
scroll to position [369, 0]
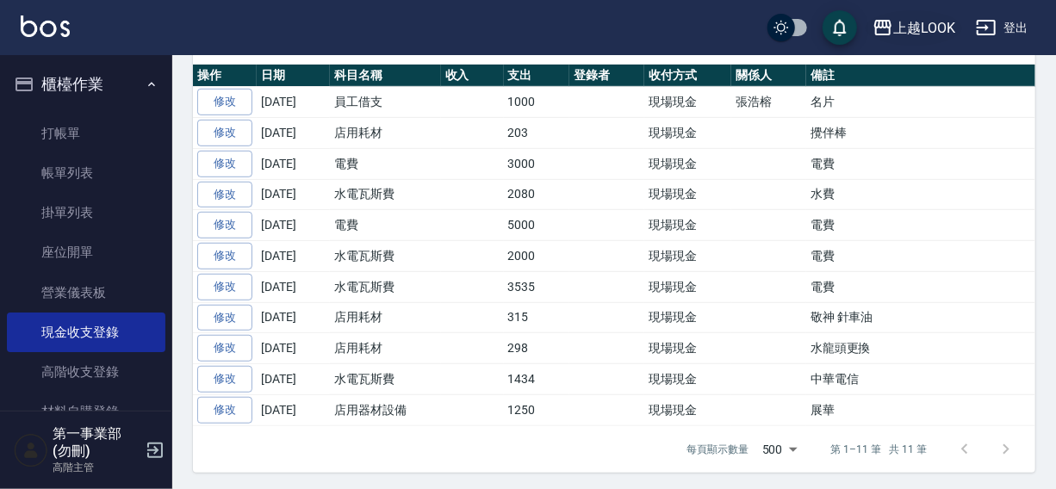
click at [906, 22] on div "上越LOOK" at bounding box center [924, 28] width 62 height 22
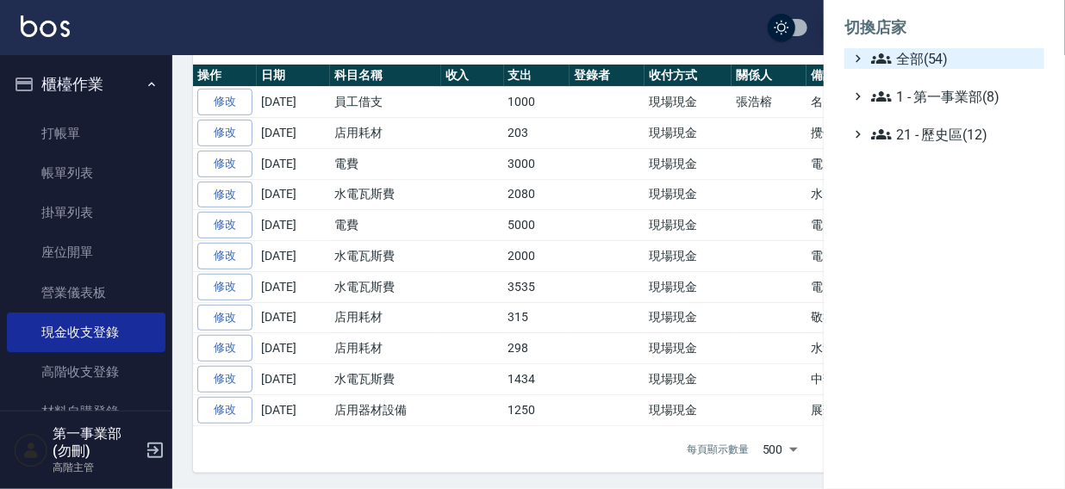
click at [909, 55] on span "全部(54)" at bounding box center [954, 58] width 166 height 21
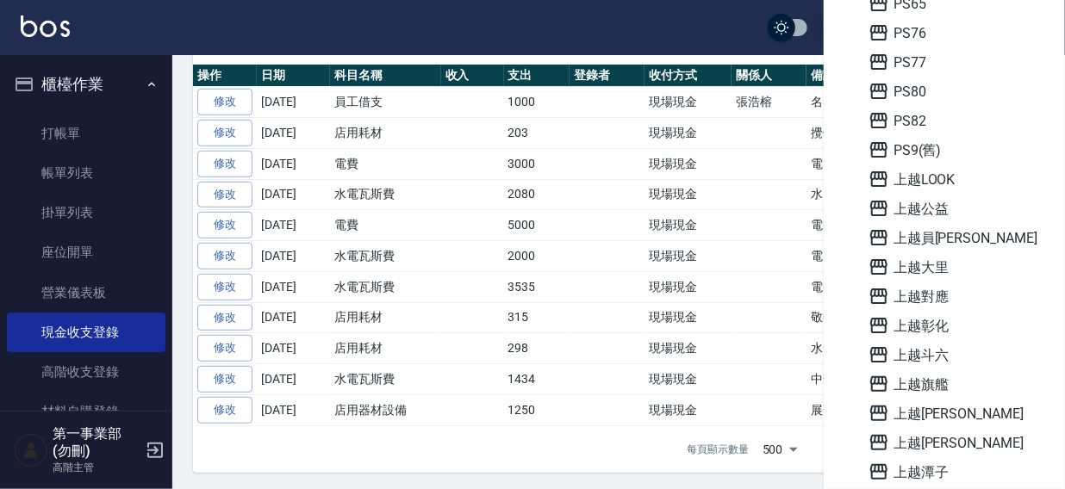
scroll to position [810, 0]
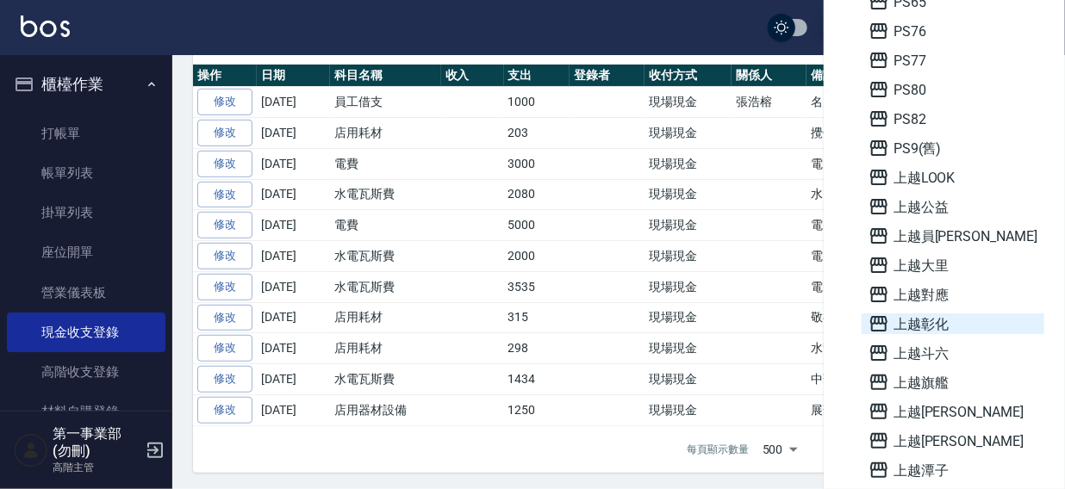
click at [935, 325] on span "上越彰化" at bounding box center [952, 324] width 169 height 21
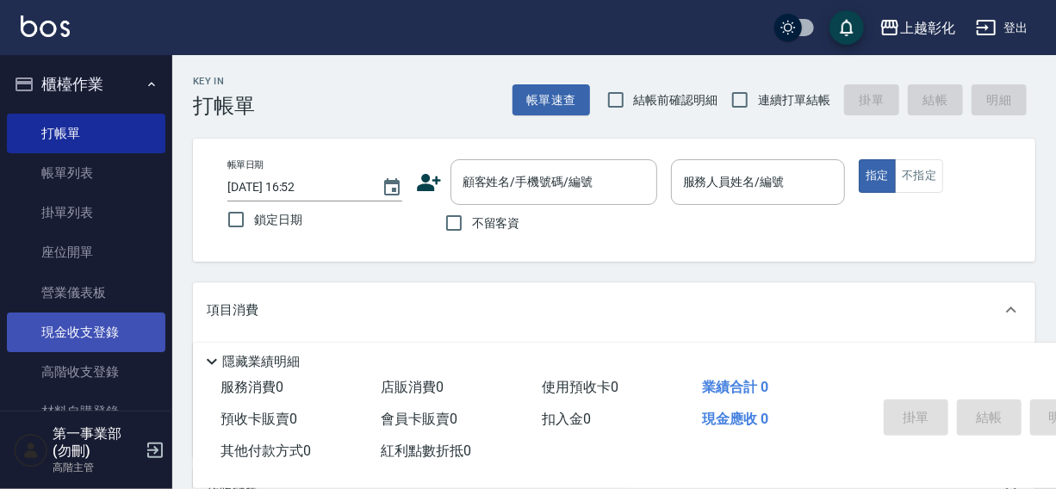
click at [73, 330] on link "現金收支登錄" at bounding box center [86, 333] width 159 height 40
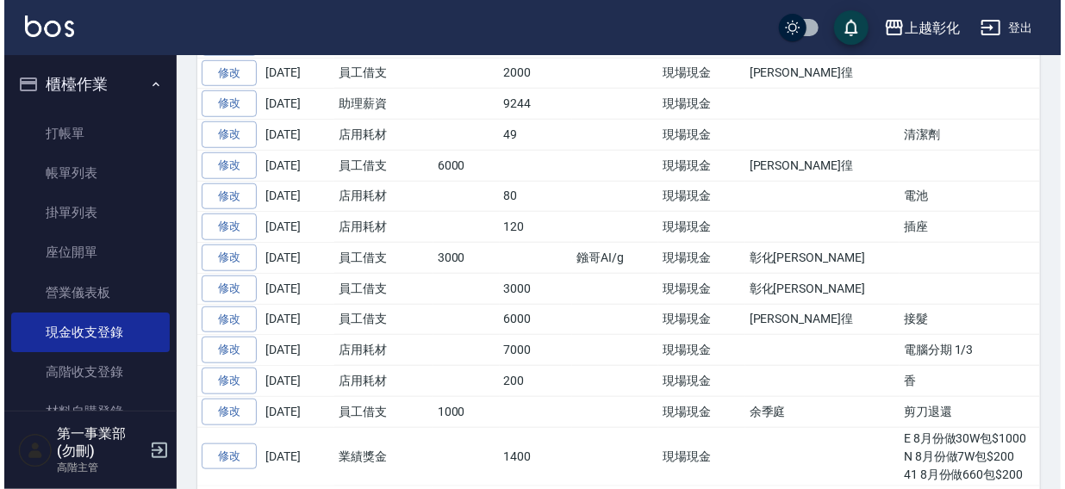
scroll to position [672, 0]
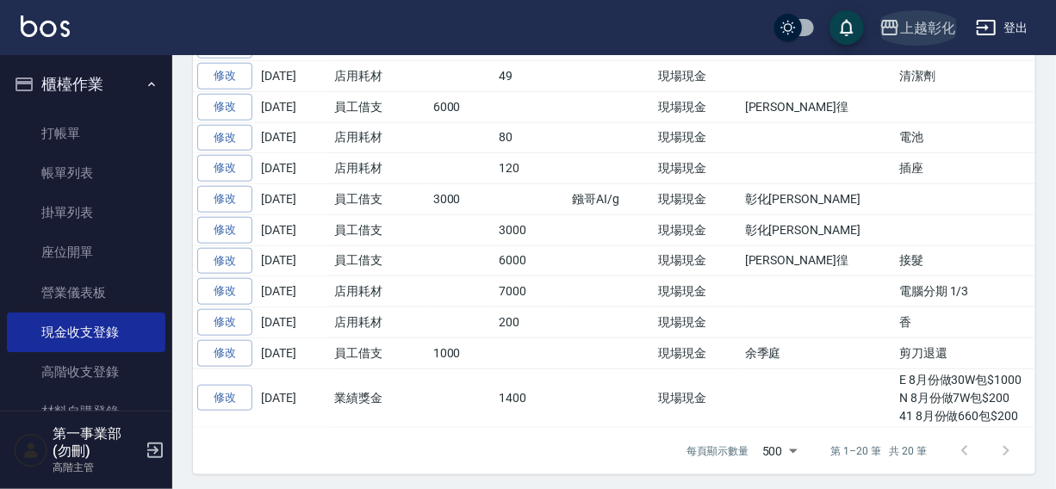
click at [928, 22] on div "上越彰化" at bounding box center [927, 28] width 55 height 22
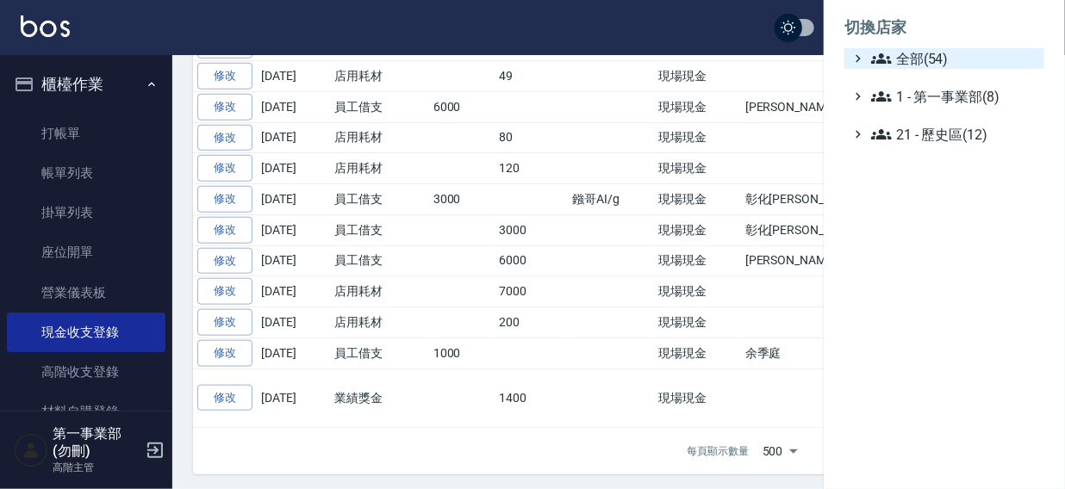
click at [882, 50] on icon at bounding box center [881, 58] width 21 height 21
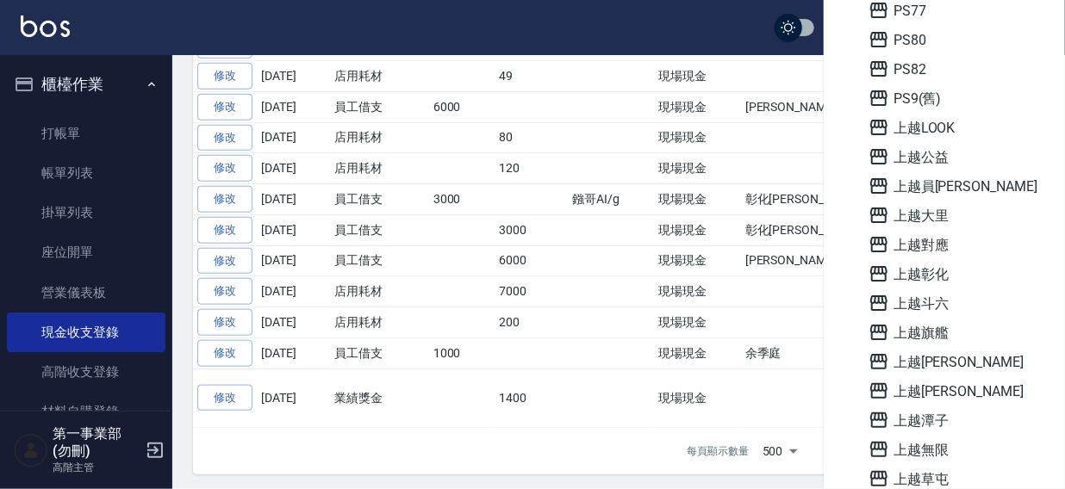
scroll to position [862, 0]
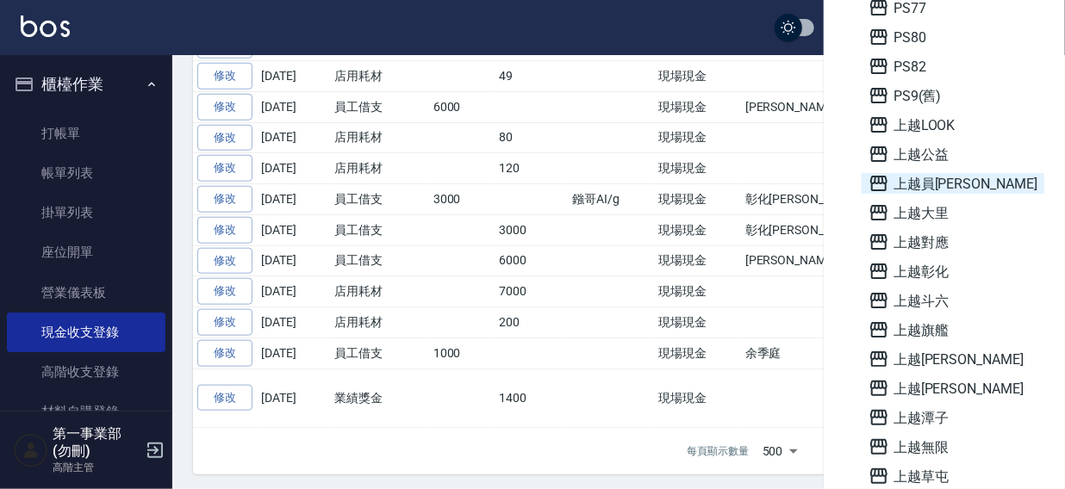
click at [935, 181] on span "上越員[PERSON_NAME]" at bounding box center [952, 183] width 169 height 21
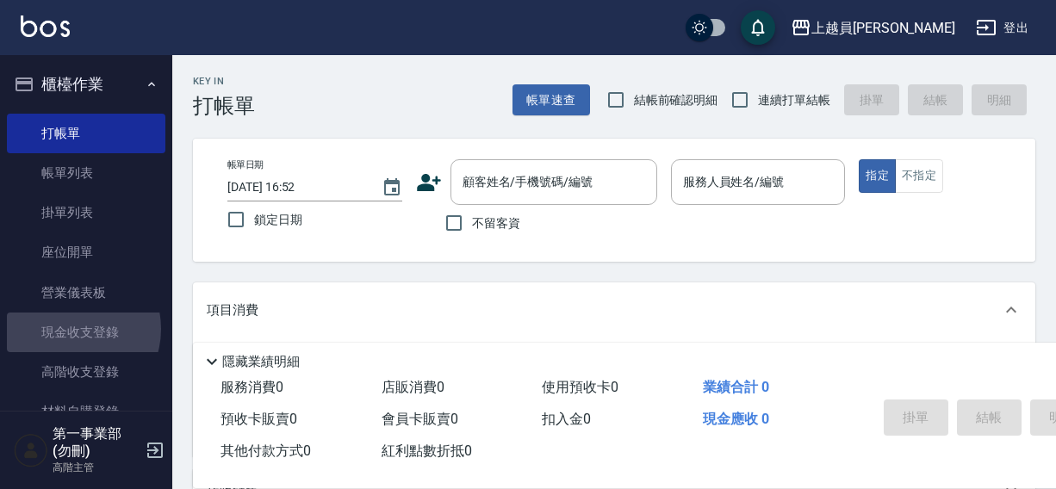
click at [70, 329] on link "現金收支登錄" at bounding box center [86, 333] width 159 height 40
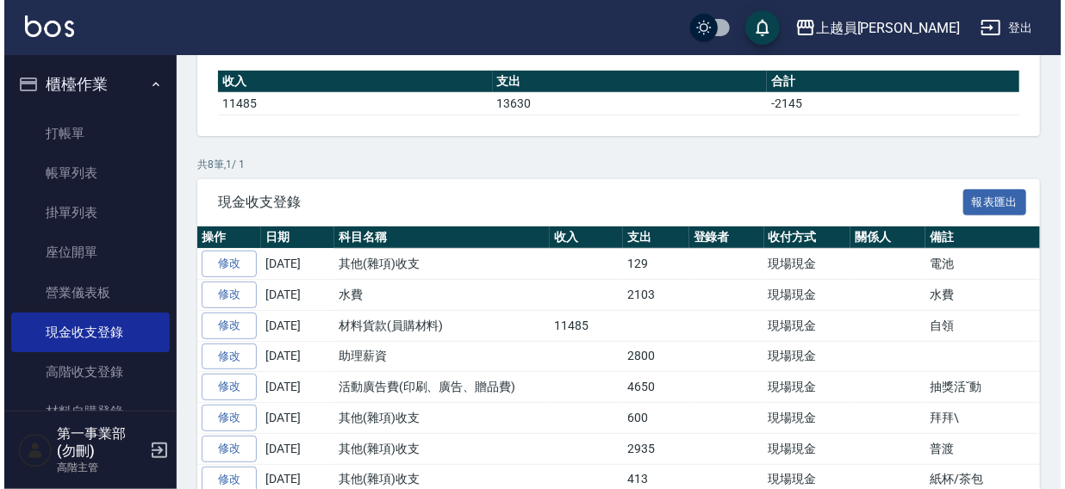
scroll to position [277, 0]
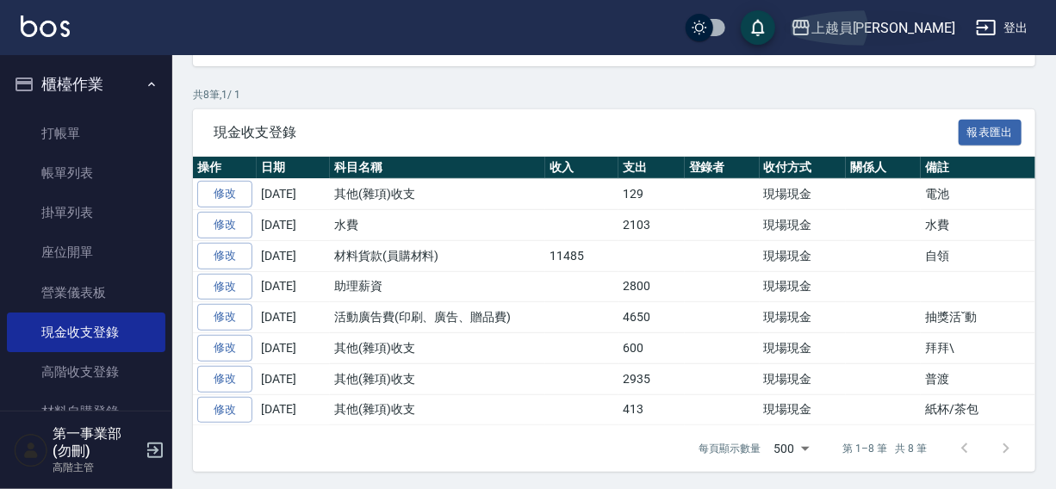
click at [914, 28] on div "上越員[PERSON_NAME]" at bounding box center [883, 28] width 144 height 22
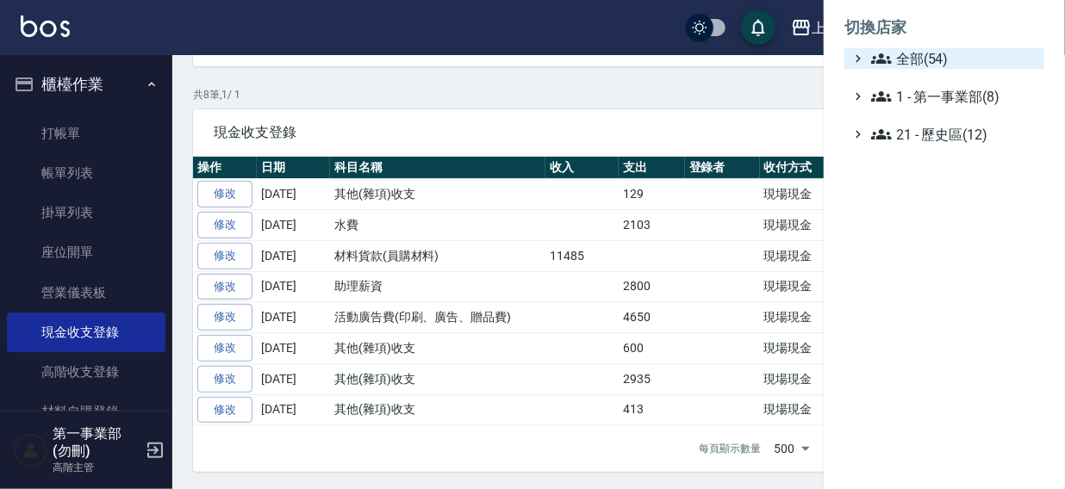
click at [904, 61] on span "全部(54)" at bounding box center [954, 58] width 166 height 21
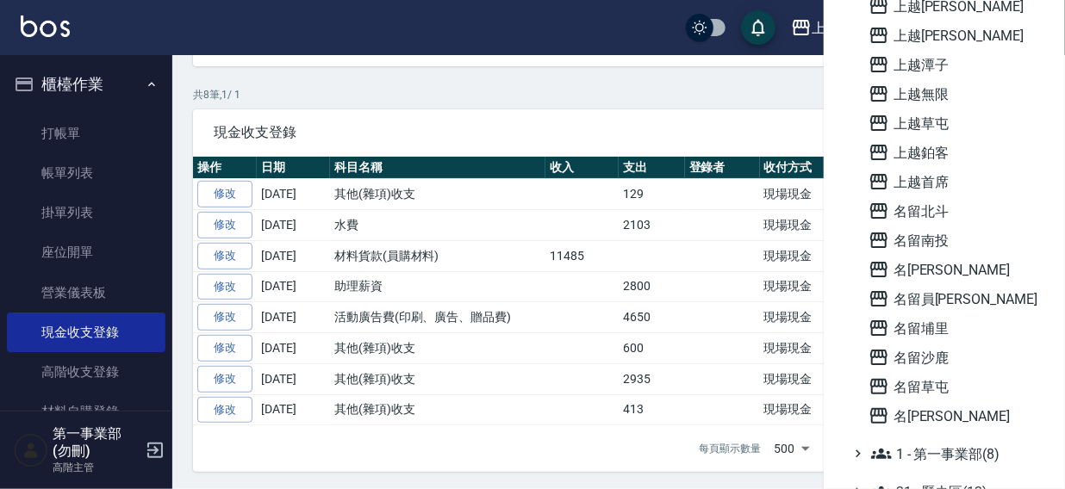
scroll to position [1234, 0]
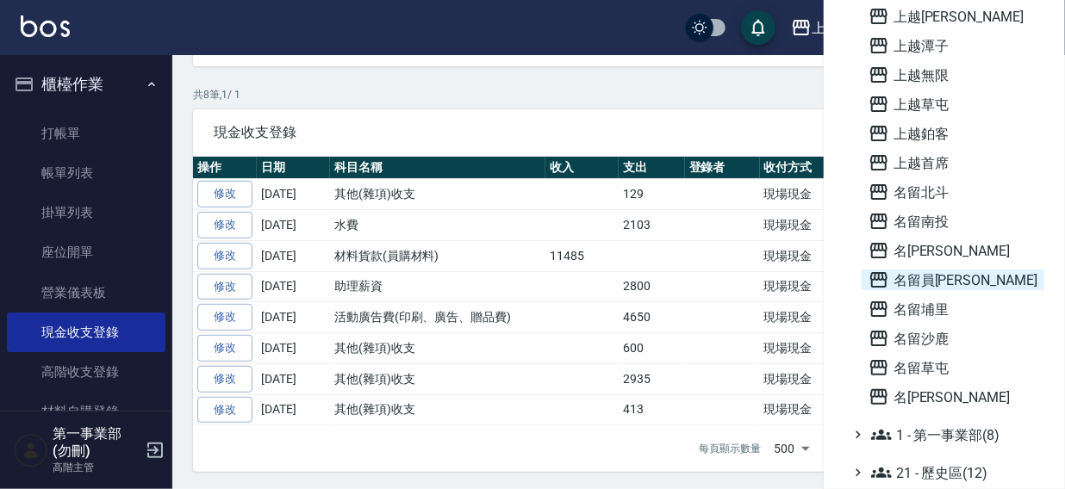
click at [921, 282] on span "名留員[PERSON_NAME]" at bounding box center [952, 280] width 169 height 21
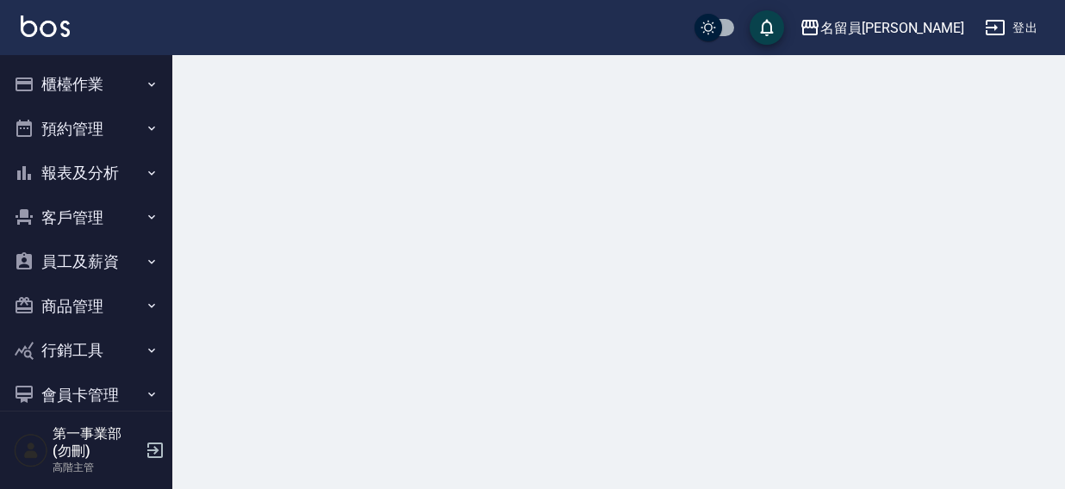
drag, startPoint x: 0, startPoint y: 0, endPoint x: 84, endPoint y: 307, distance: 318.1
click at [53, 79] on button "櫃檯作業" at bounding box center [86, 84] width 159 height 45
click at [79, 335] on link "現金收支登錄" at bounding box center [86, 333] width 159 height 40
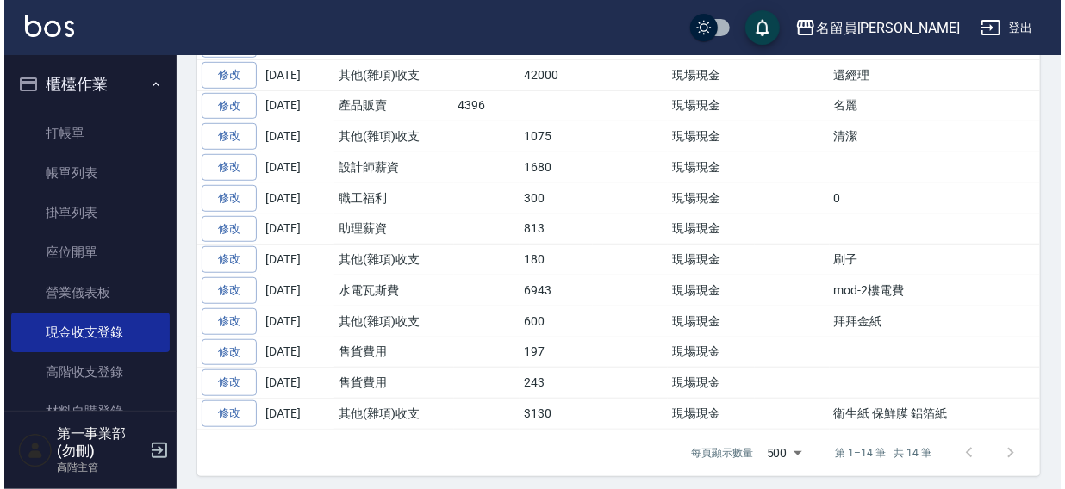
scroll to position [460, 0]
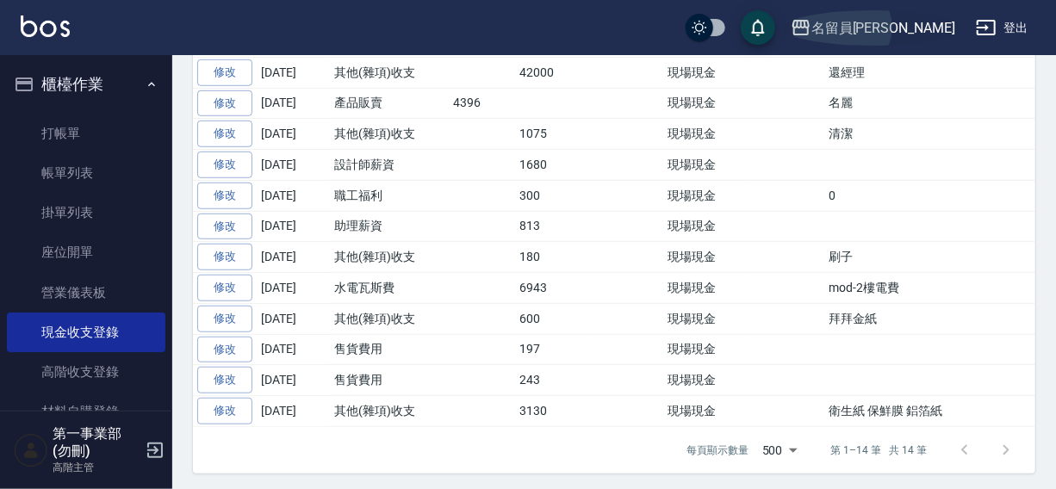
click at [810, 27] on icon "button" at bounding box center [801, 28] width 17 height 16
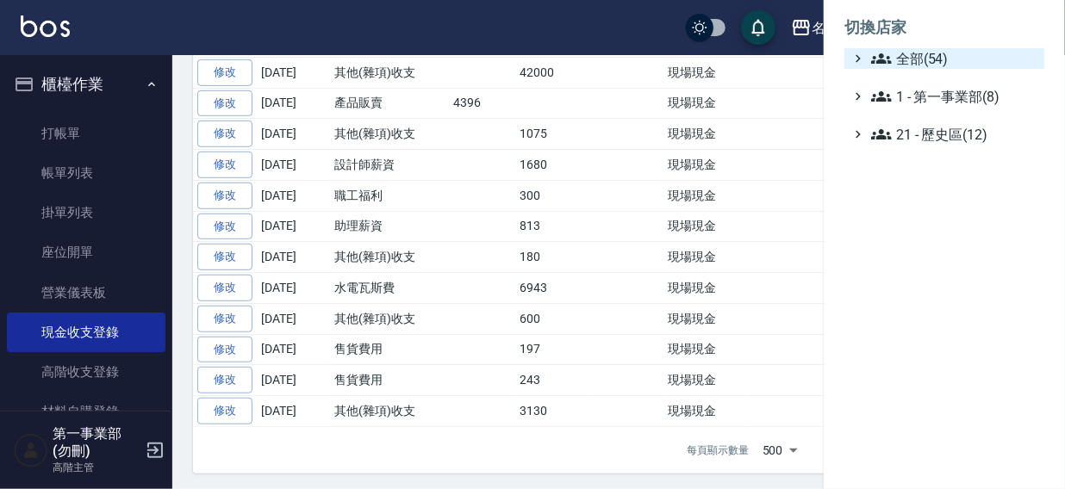
click at [880, 59] on icon at bounding box center [881, 58] width 21 height 10
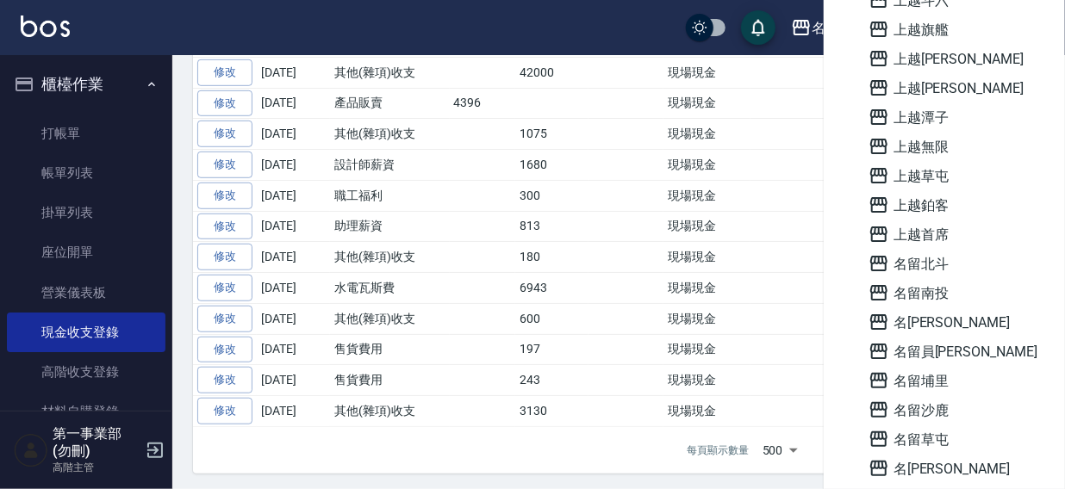
scroll to position [1180, 0]
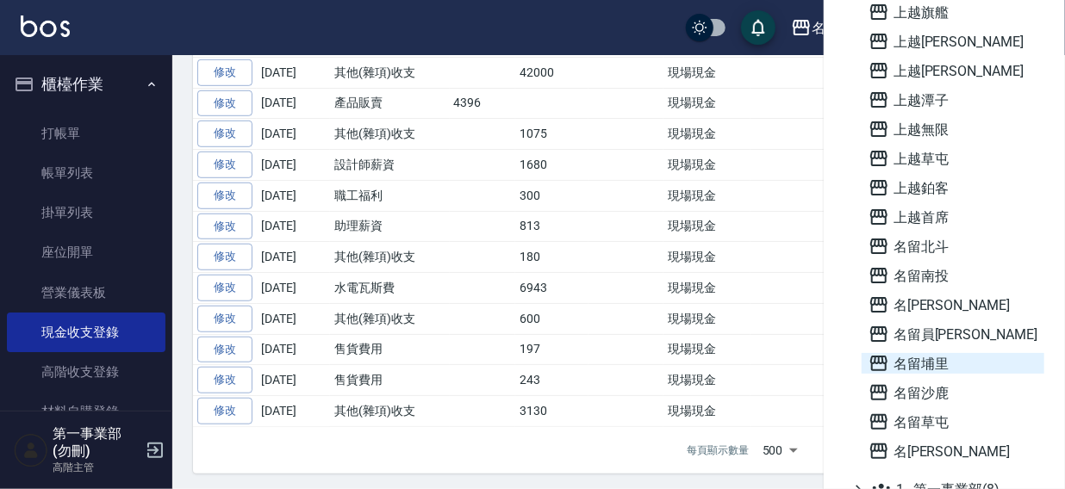
click at [942, 370] on span "名留埔里" at bounding box center [952, 363] width 169 height 21
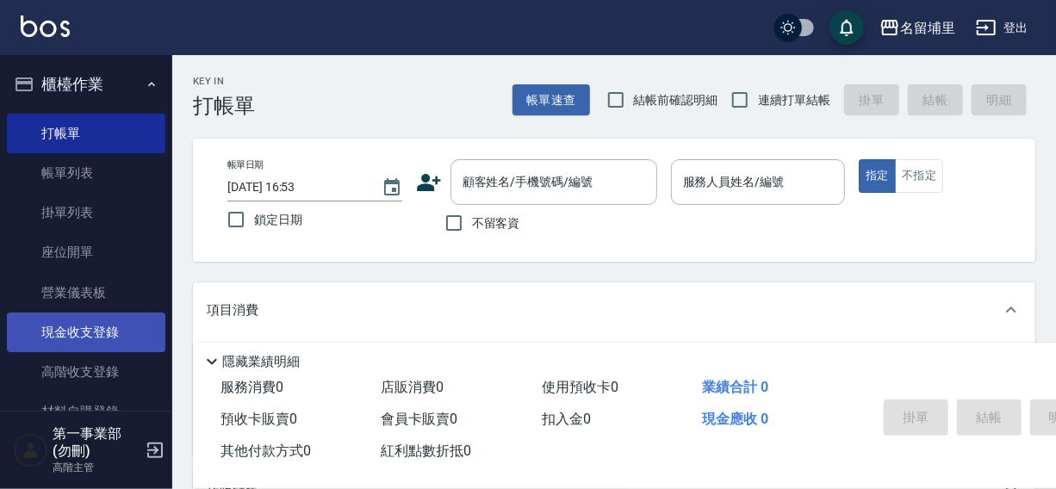
click at [80, 329] on link "現金收支登錄" at bounding box center [86, 333] width 159 height 40
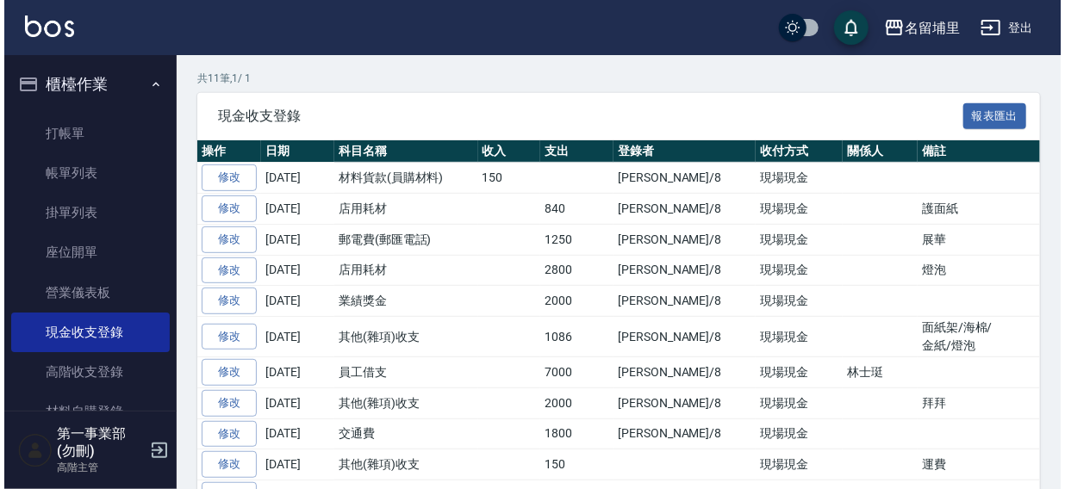
scroll to position [379, 0]
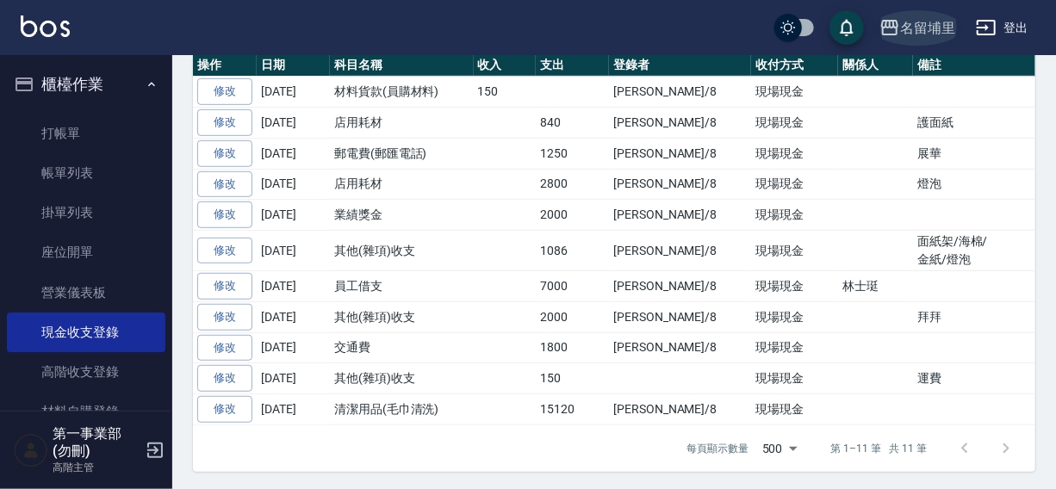
click at [927, 22] on div "名留埔里" at bounding box center [927, 28] width 55 height 22
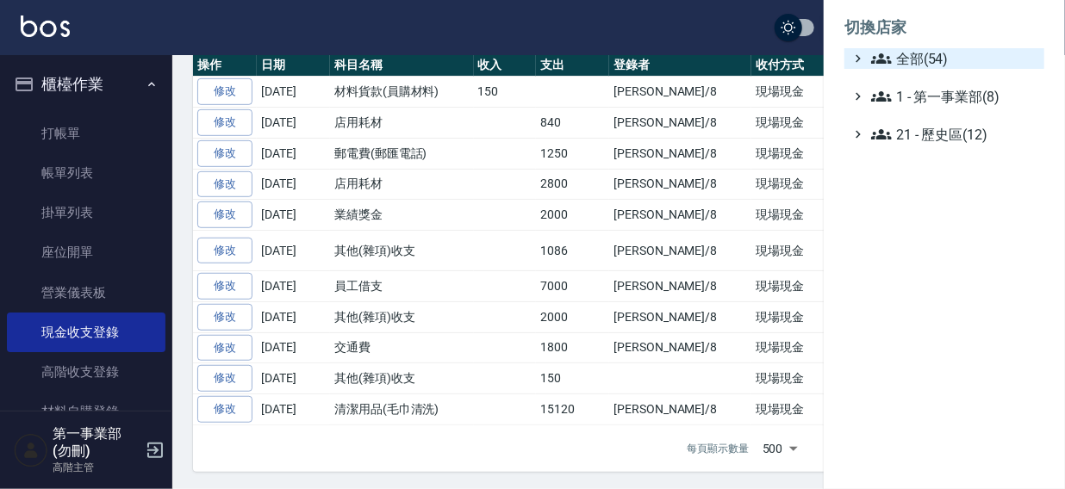
click at [901, 53] on span "全部(54)" at bounding box center [954, 58] width 166 height 21
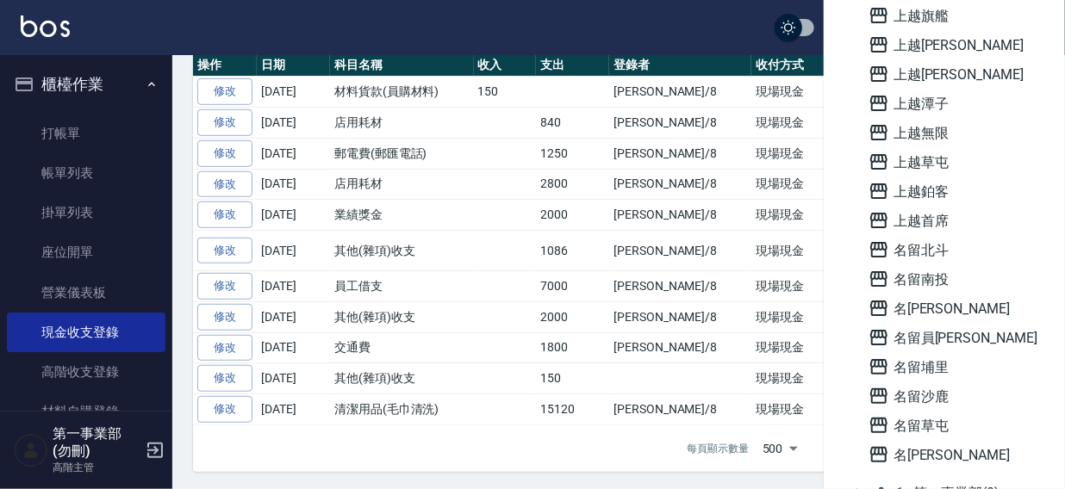
scroll to position [1234, 0]
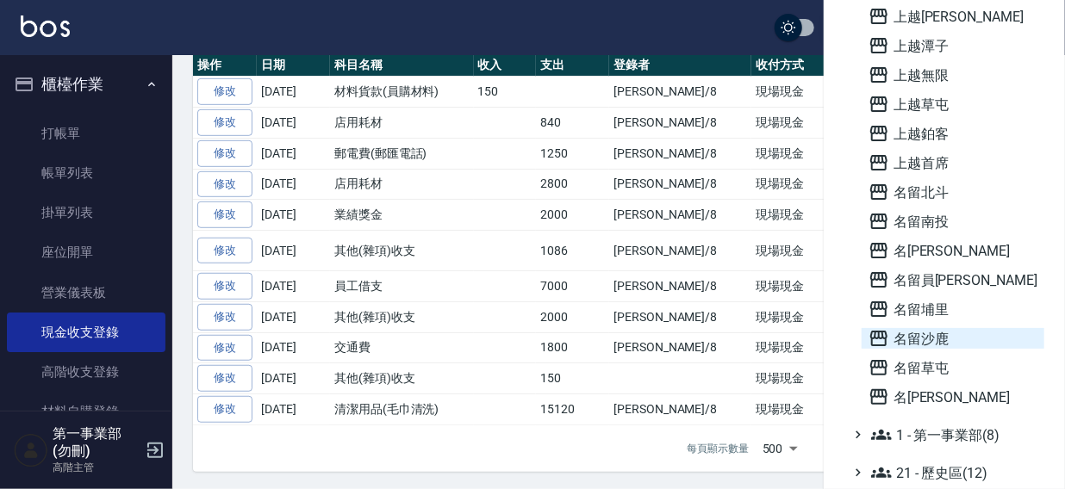
click at [939, 332] on span "名留沙鹿" at bounding box center [952, 338] width 169 height 21
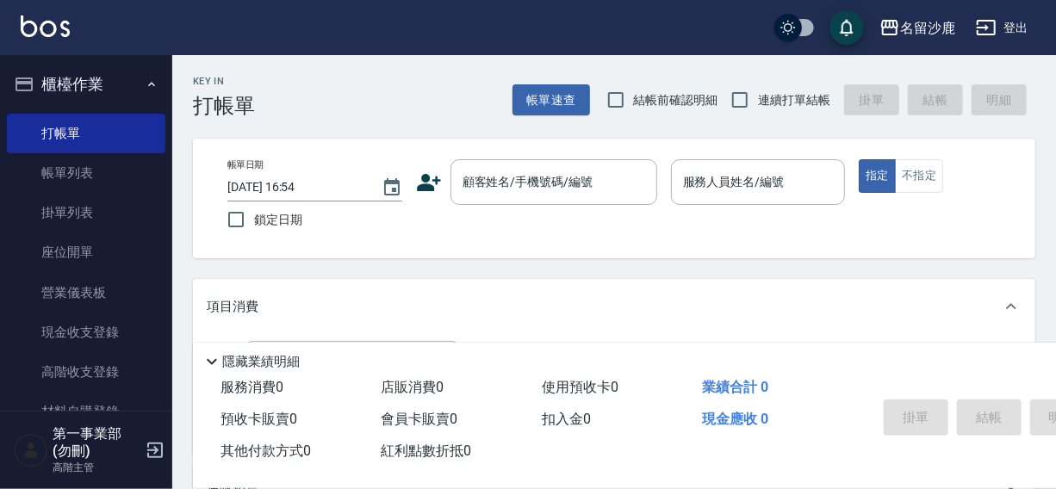
click at [65, 326] on link "現金收支登錄" at bounding box center [86, 333] width 159 height 40
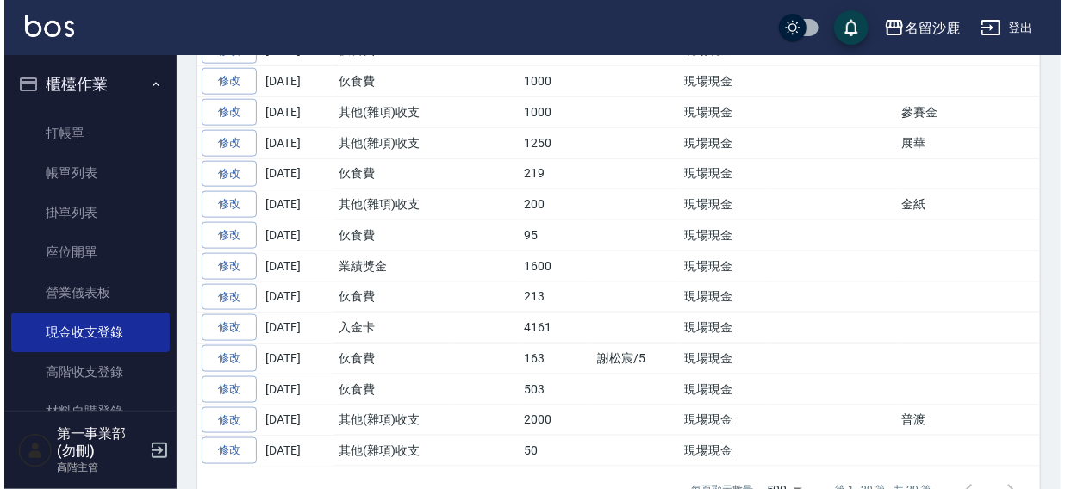
scroll to position [918, 0]
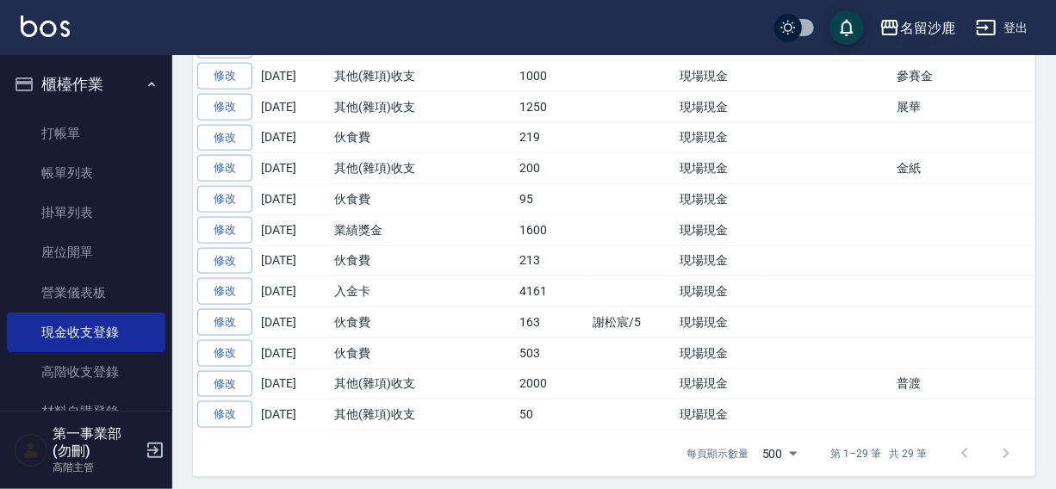
click at [893, 24] on icon "button" at bounding box center [889, 28] width 17 height 16
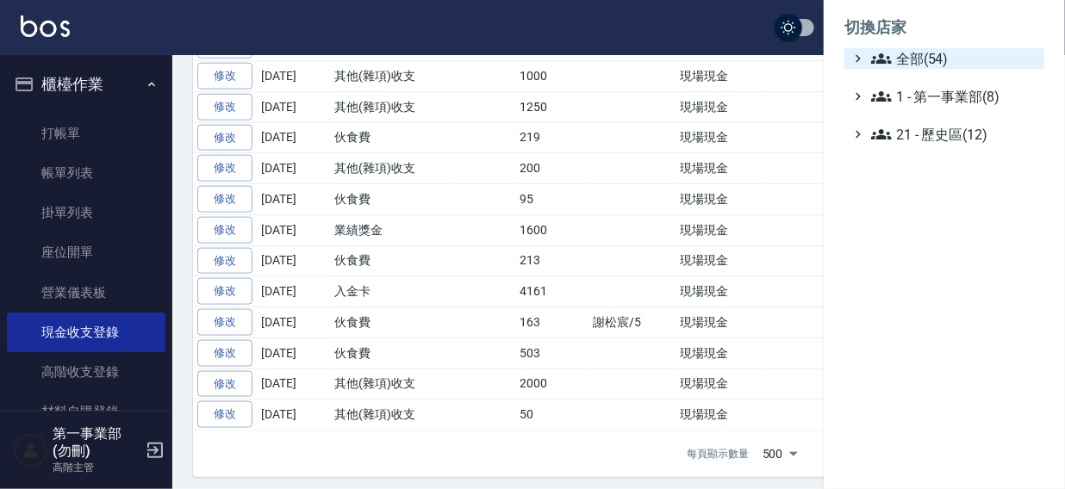
click at [904, 59] on span "全部(54)" at bounding box center [954, 58] width 166 height 21
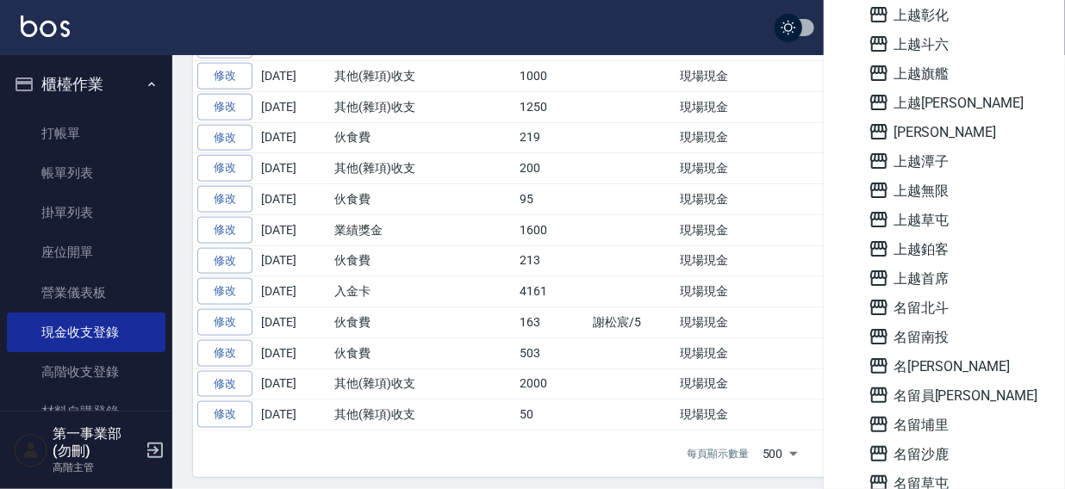
scroll to position [1234, 0]
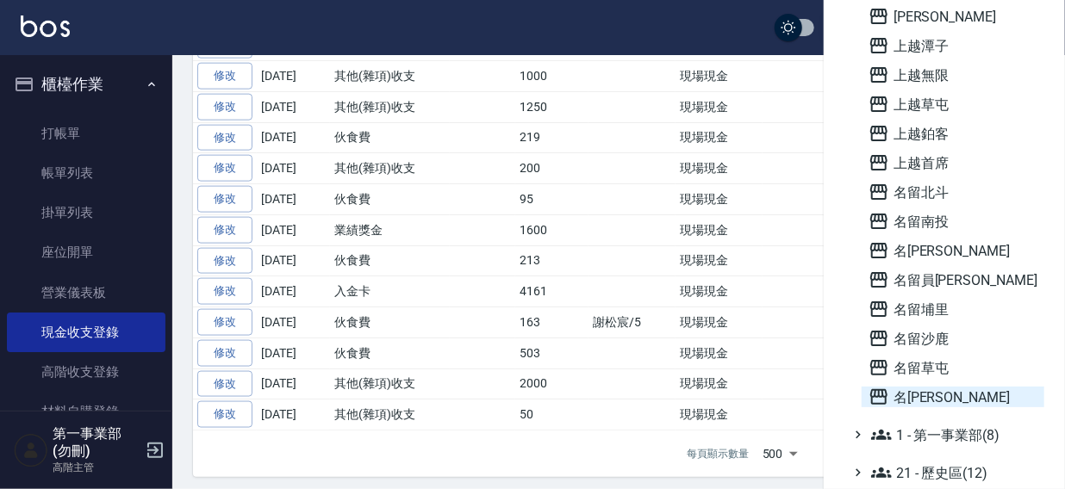
click at [929, 392] on span "名留霧峰" at bounding box center [952, 397] width 169 height 21
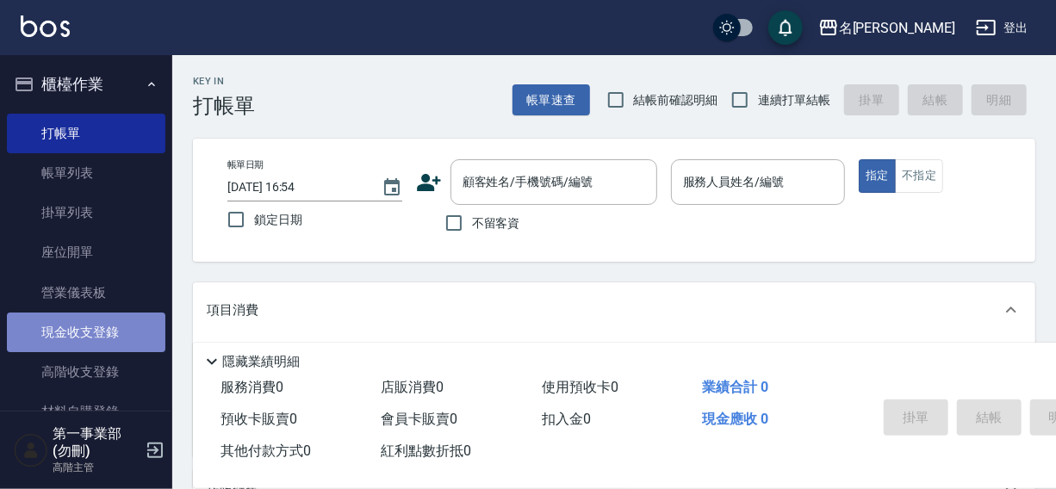
click at [86, 330] on link "現金收支登錄" at bounding box center [86, 333] width 159 height 40
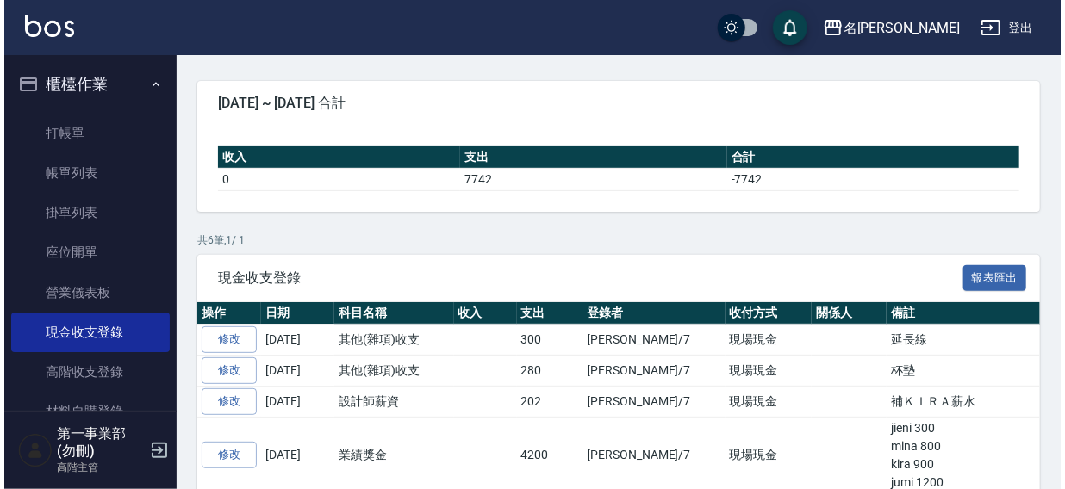
scroll to position [280, 0]
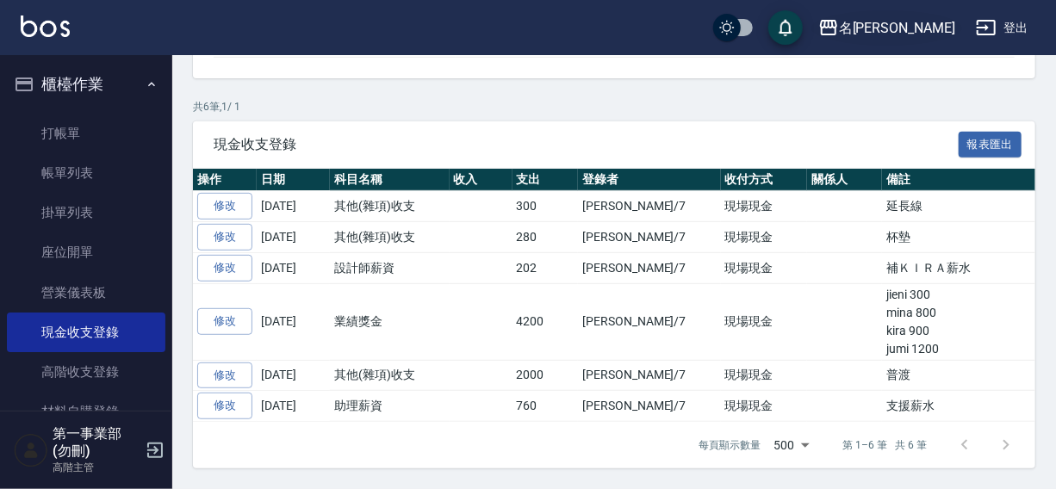
click at [916, 27] on div "名[PERSON_NAME]" at bounding box center [897, 28] width 116 height 22
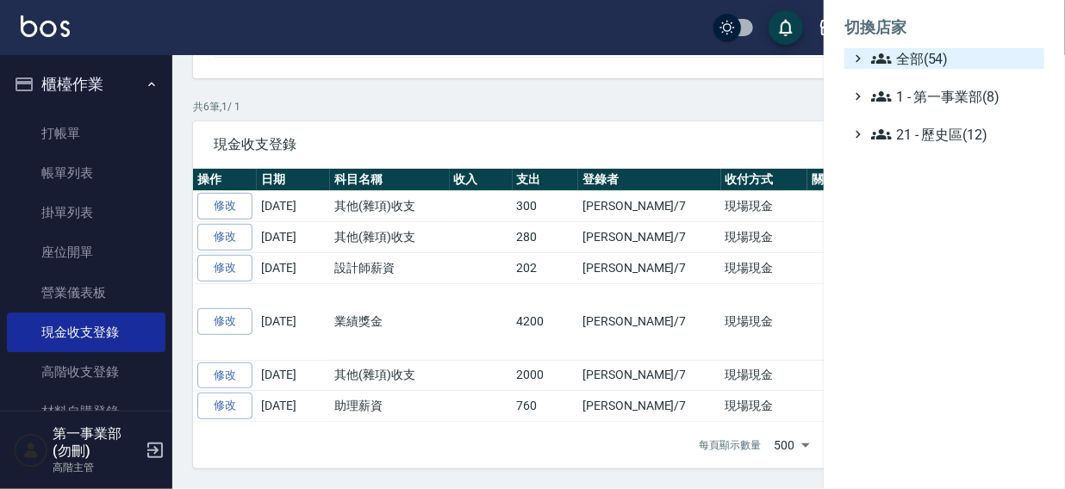
click at [892, 53] on span "全部(54)" at bounding box center [954, 58] width 166 height 21
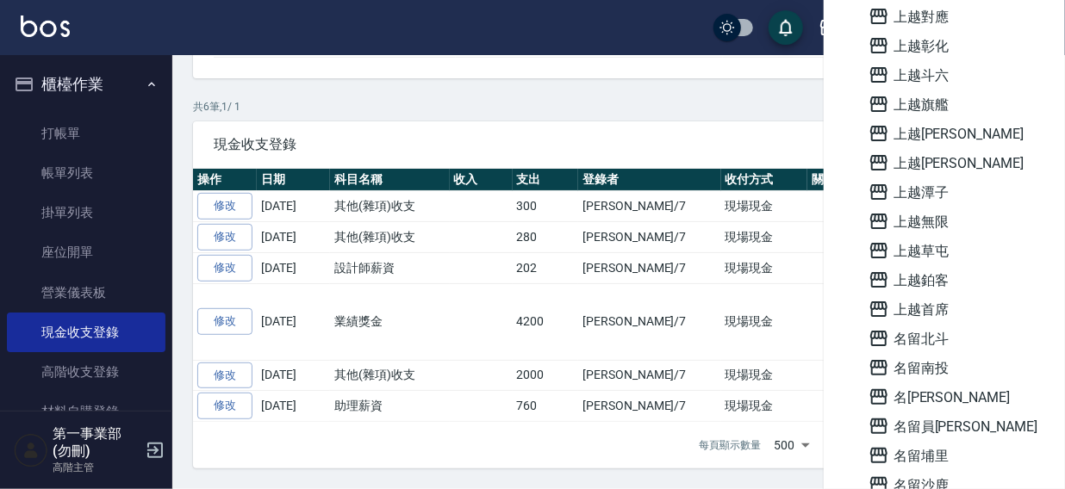
scroll to position [1234, 0]
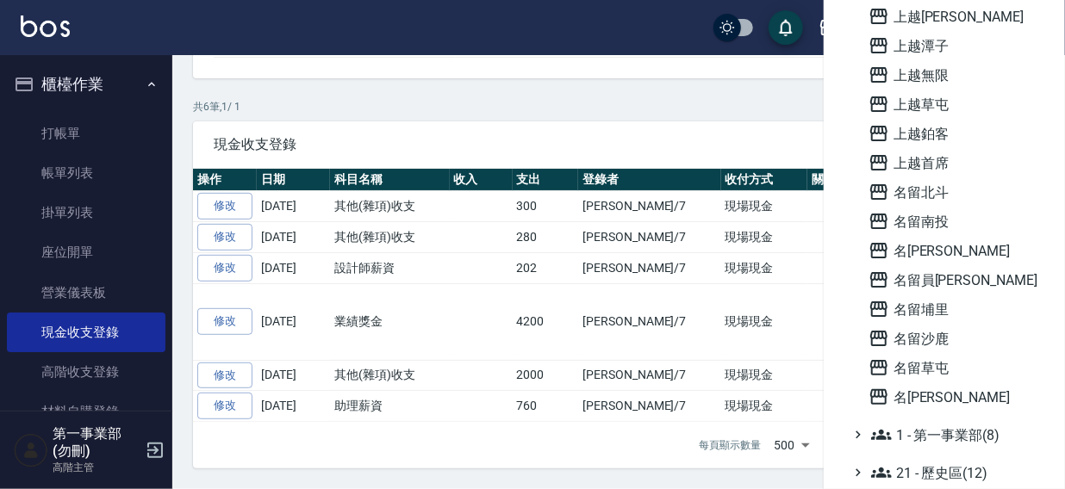
click at [949, 156] on span "上越首席" at bounding box center [952, 162] width 169 height 21
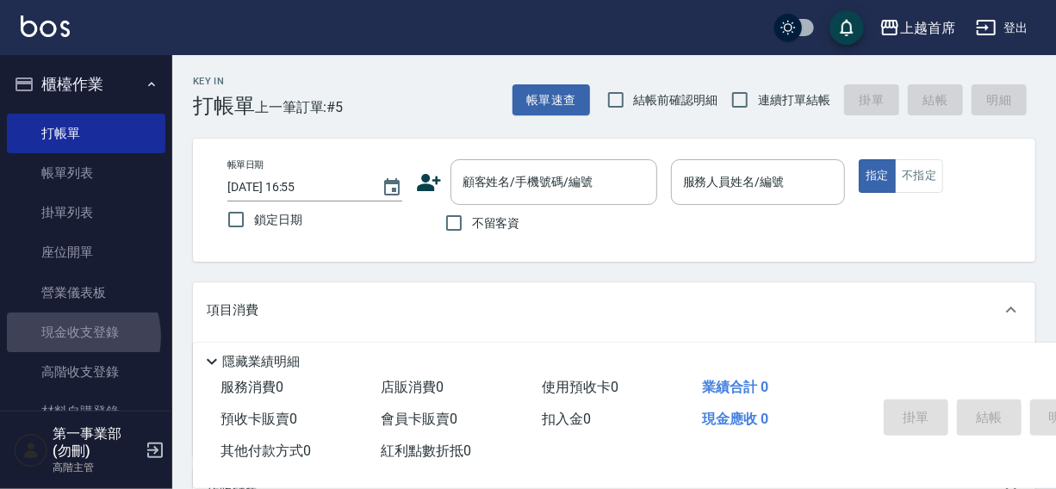
click at [71, 337] on link "現金收支登錄" at bounding box center [86, 333] width 159 height 40
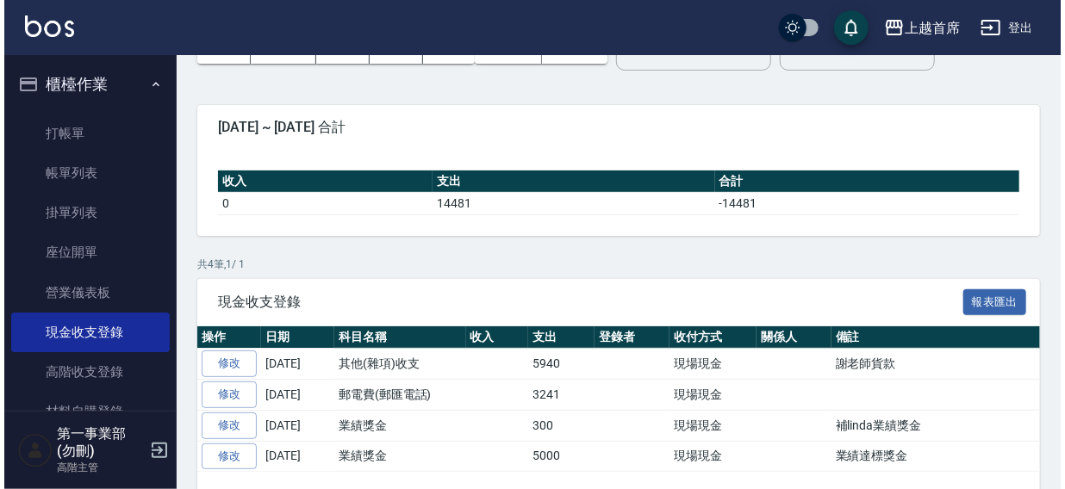
scroll to position [155, 0]
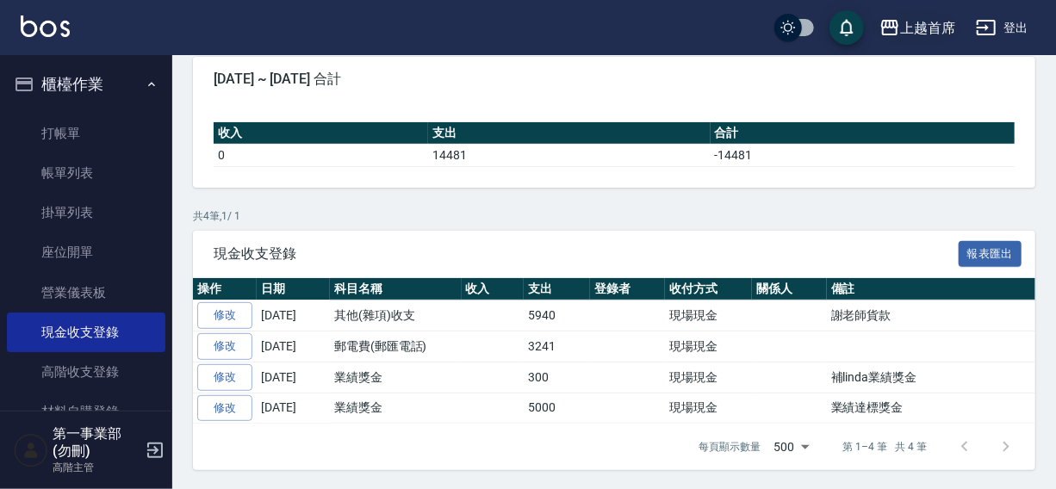
click at [921, 26] on div "上越首席" at bounding box center [927, 28] width 55 height 22
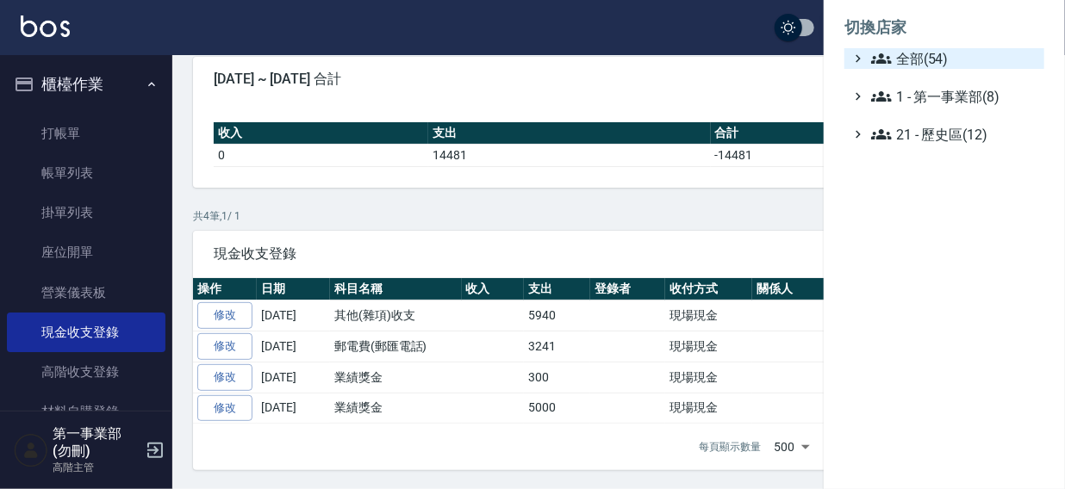
click at [905, 59] on span "全部(54)" at bounding box center [954, 58] width 166 height 21
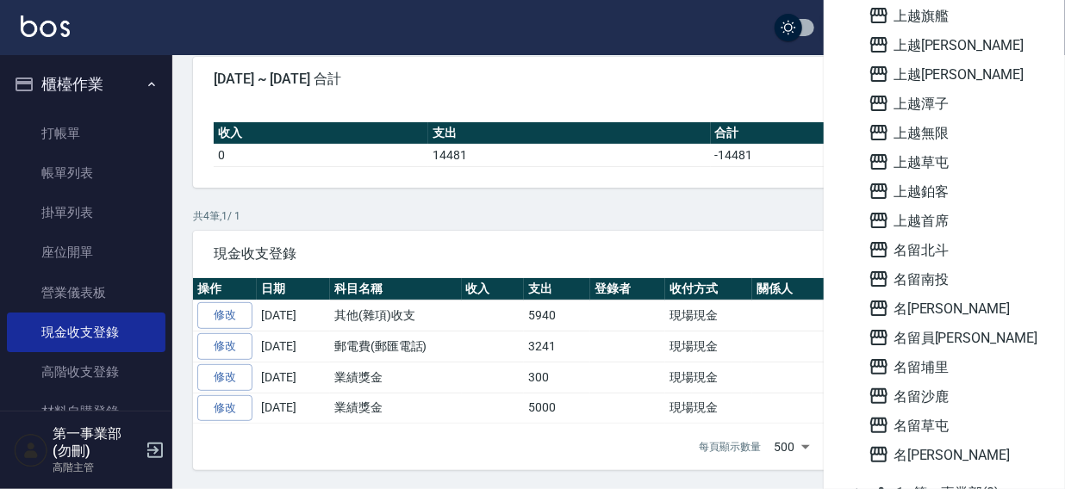
scroll to position [1197, 0]
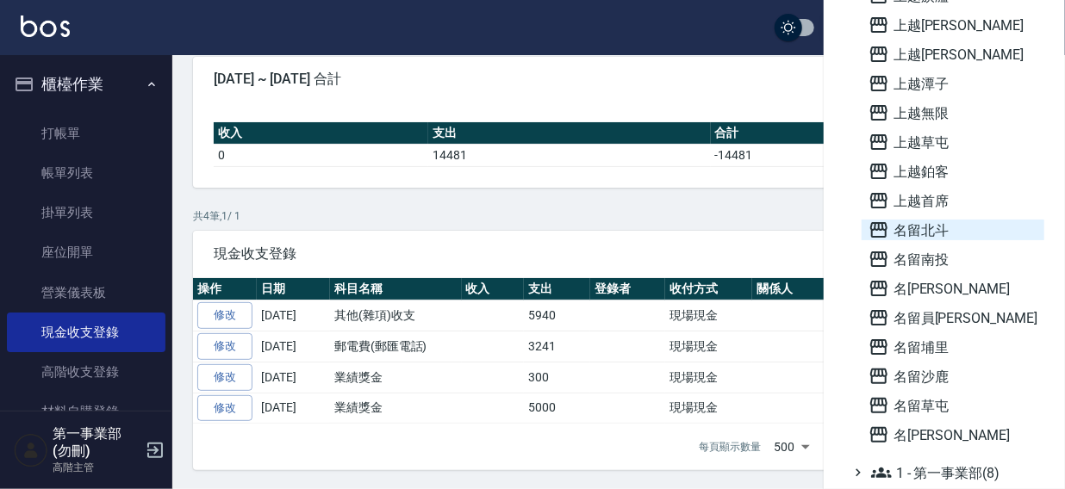
click at [932, 229] on span "名留北斗" at bounding box center [952, 230] width 169 height 21
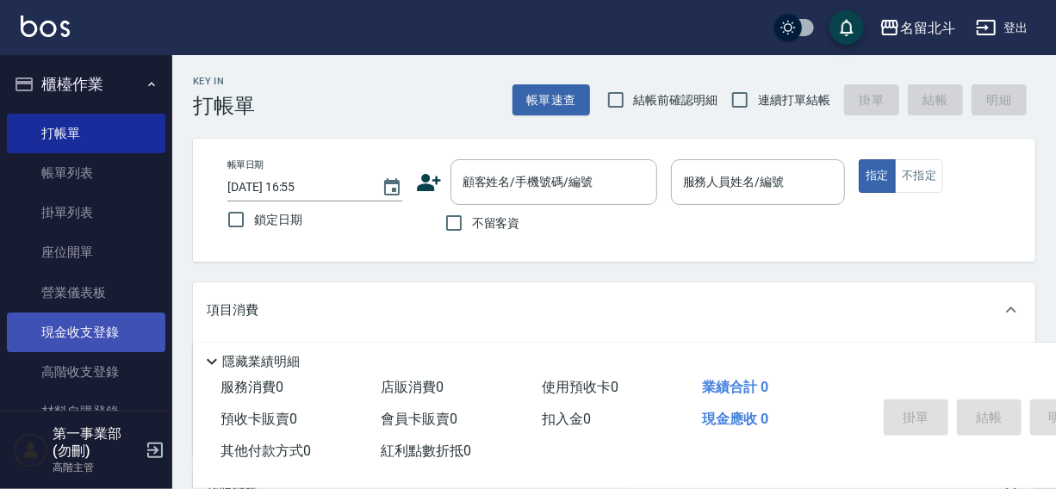
click at [78, 339] on link "現金收支登錄" at bounding box center [86, 333] width 159 height 40
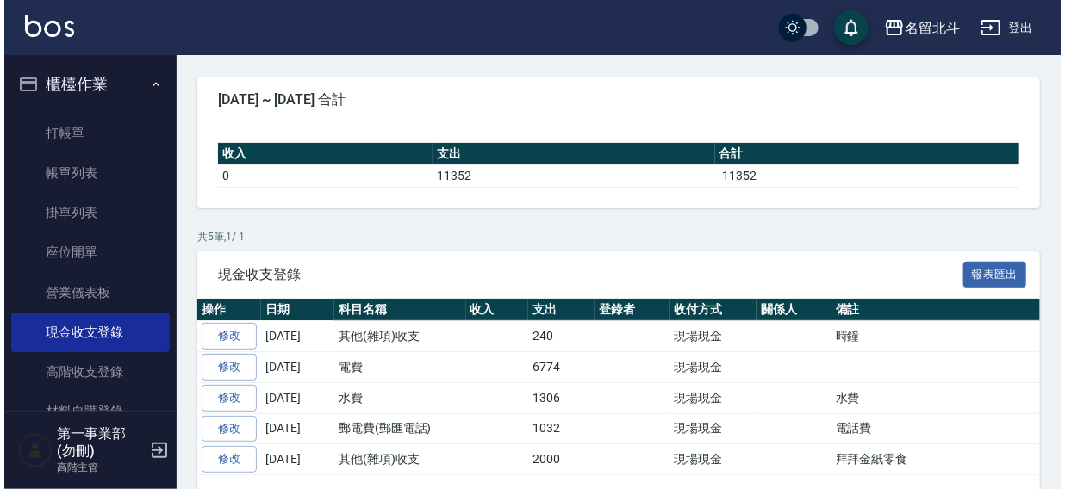
scroll to position [185, 0]
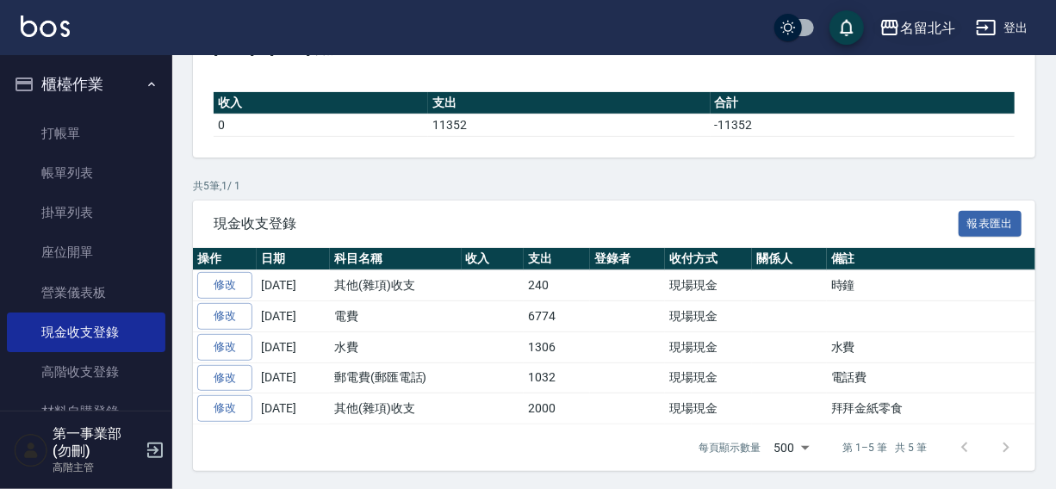
click at [917, 24] on div "名留北斗" at bounding box center [927, 28] width 55 height 22
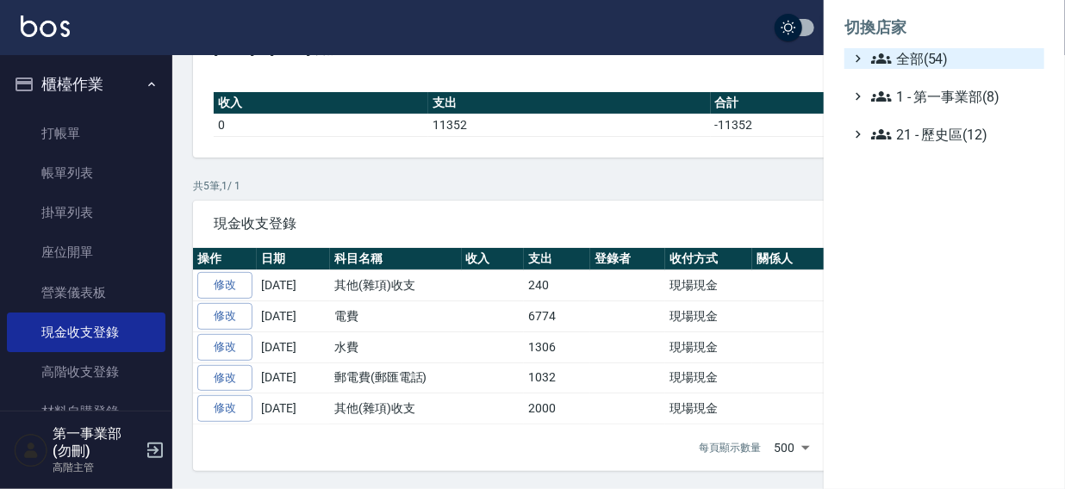
click at [917, 52] on span "全部(54)" at bounding box center [954, 58] width 166 height 21
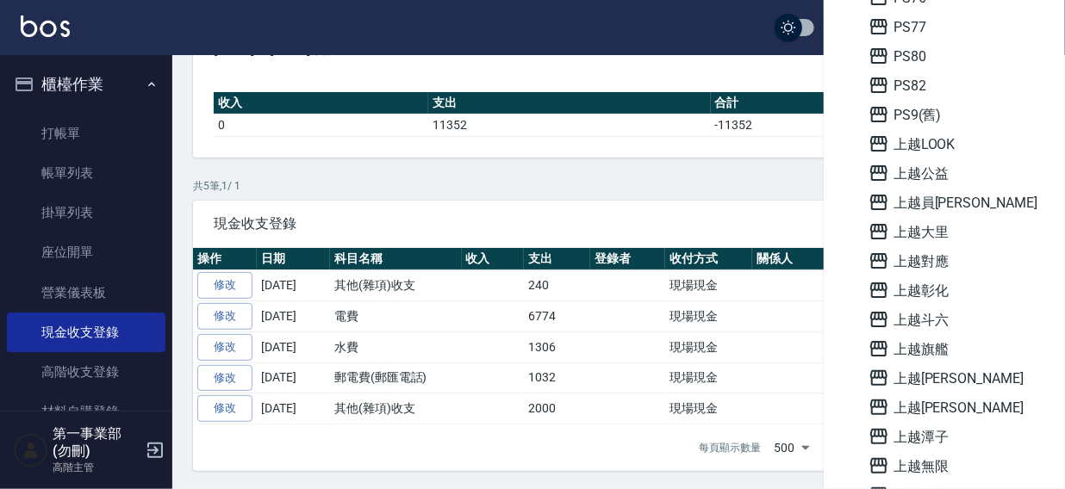
scroll to position [898, 0]
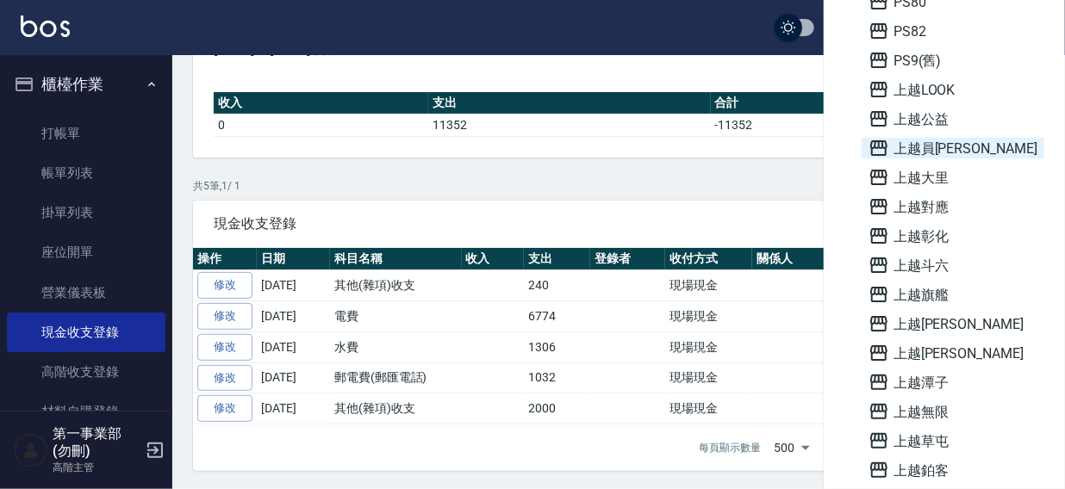
click at [928, 146] on span "上越員林" at bounding box center [952, 148] width 169 height 21
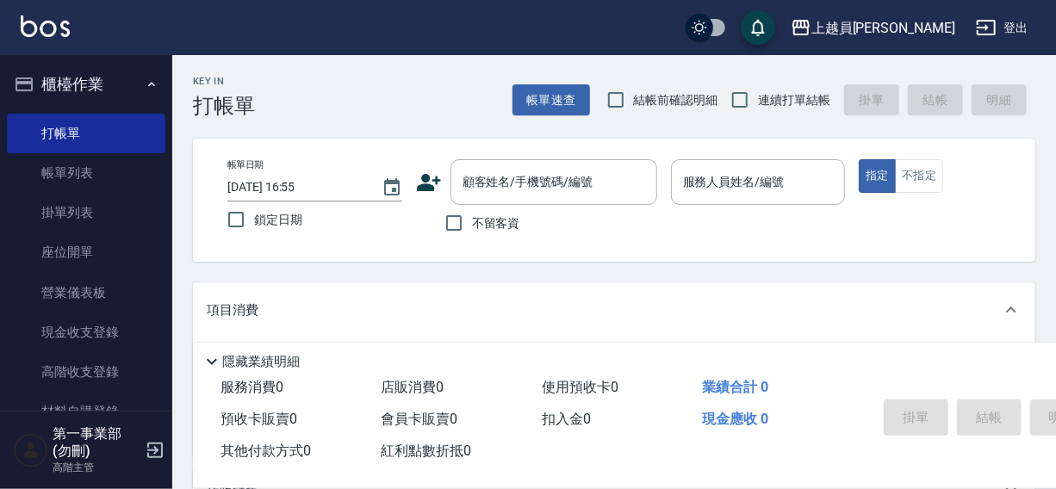
click at [60, 333] on link "現金收支登錄" at bounding box center [86, 333] width 159 height 40
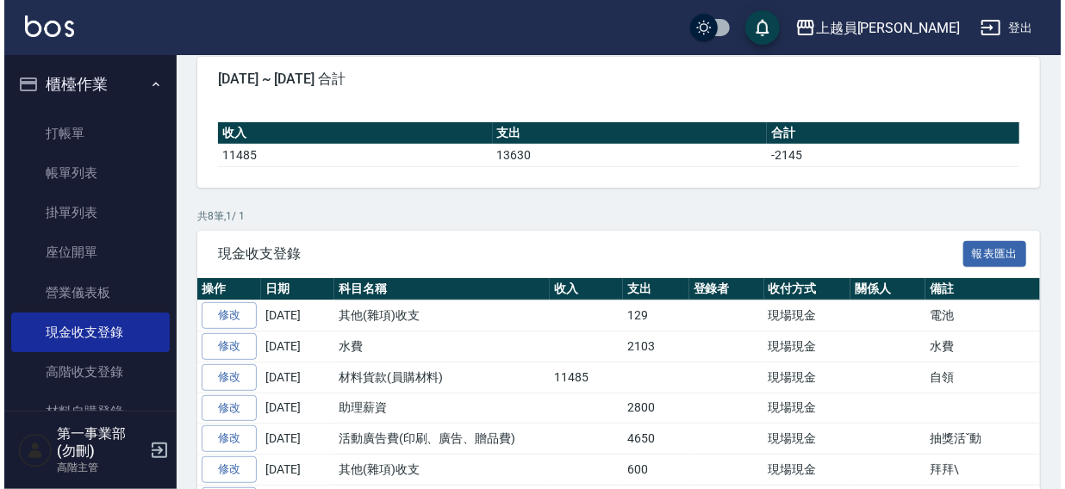
scroll to position [277, 0]
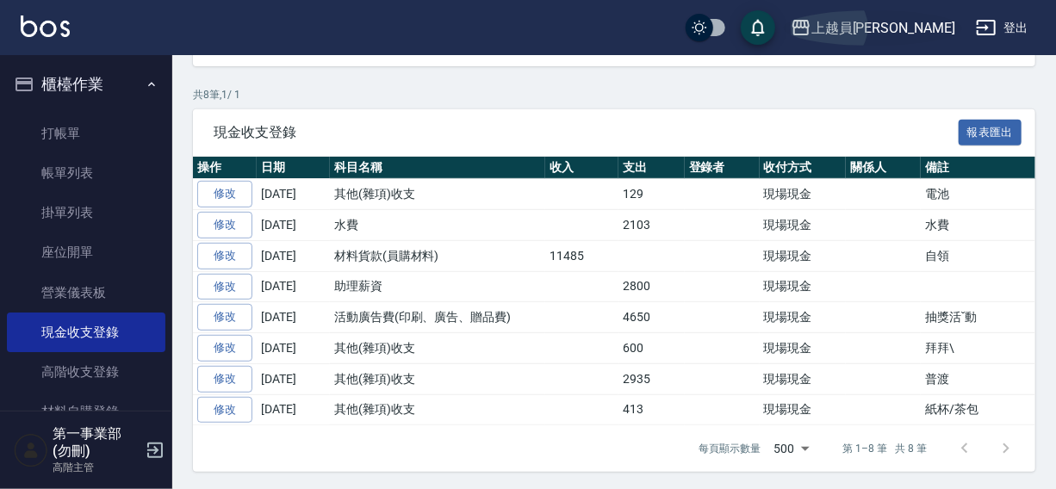
click at [919, 32] on div "上越員[PERSON_NAME]" at bounding box center [883, 28] width 144 height 22
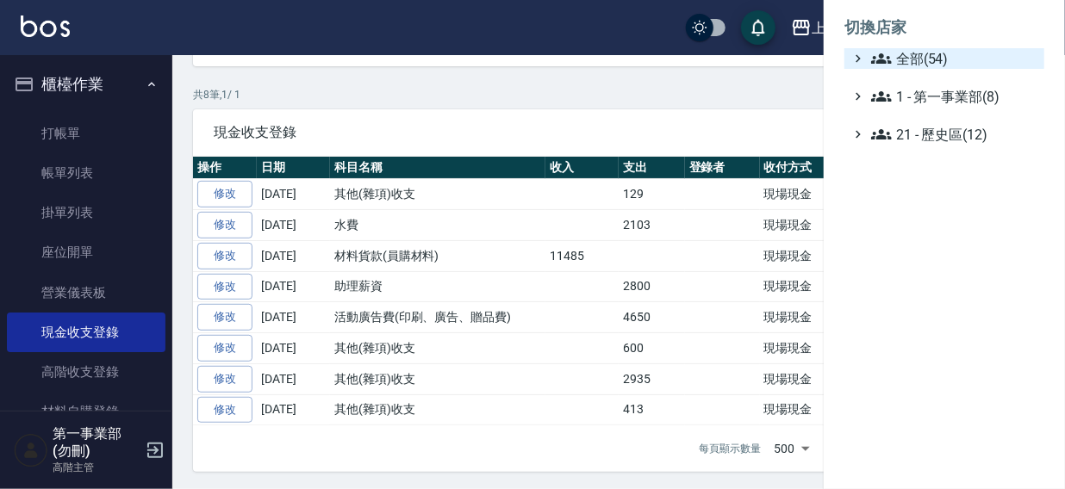
click at [910, 62] on span "全部(54)" at bounding box center [954, 58] width 166 height 21
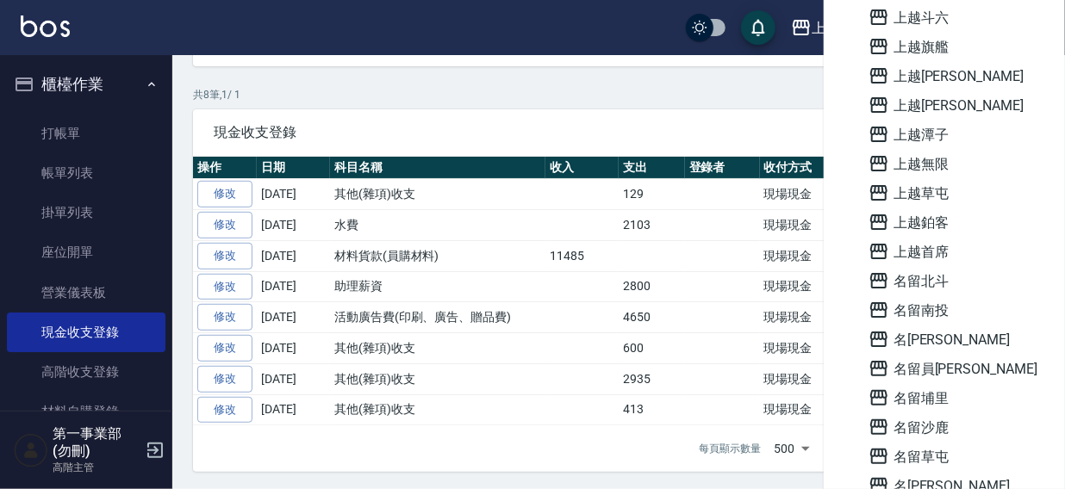
scroll to position [1234, 0]
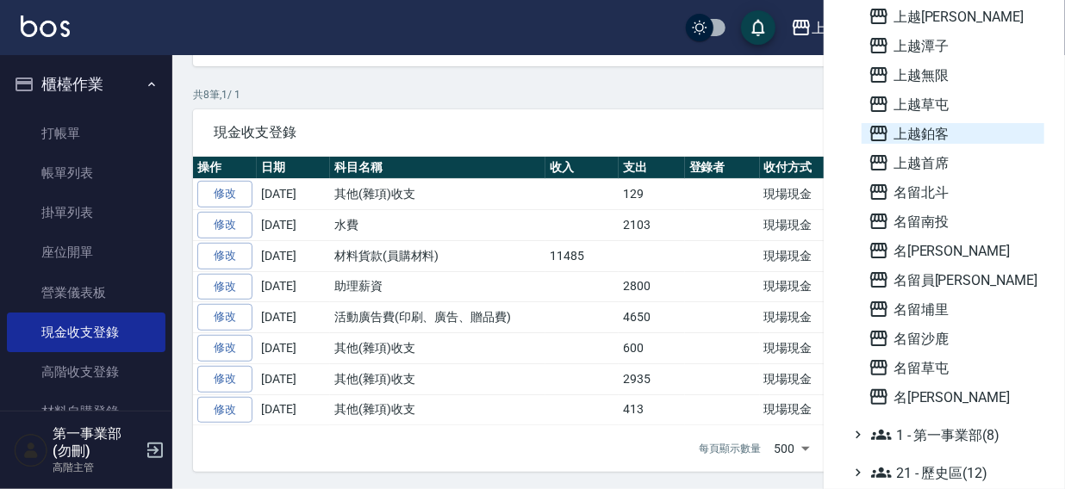
click at [922, 135] on span "上越鉑客" at bounding box center [952, 133] width 169 height 21
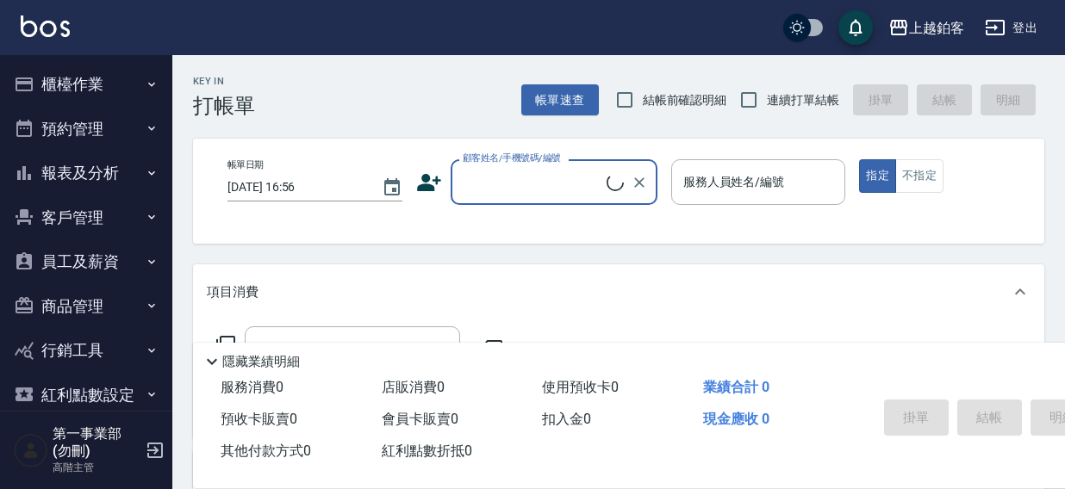
click at [84, 81] on button "櫃檯作業" at bounding box center [86, 84] width 159 height 45
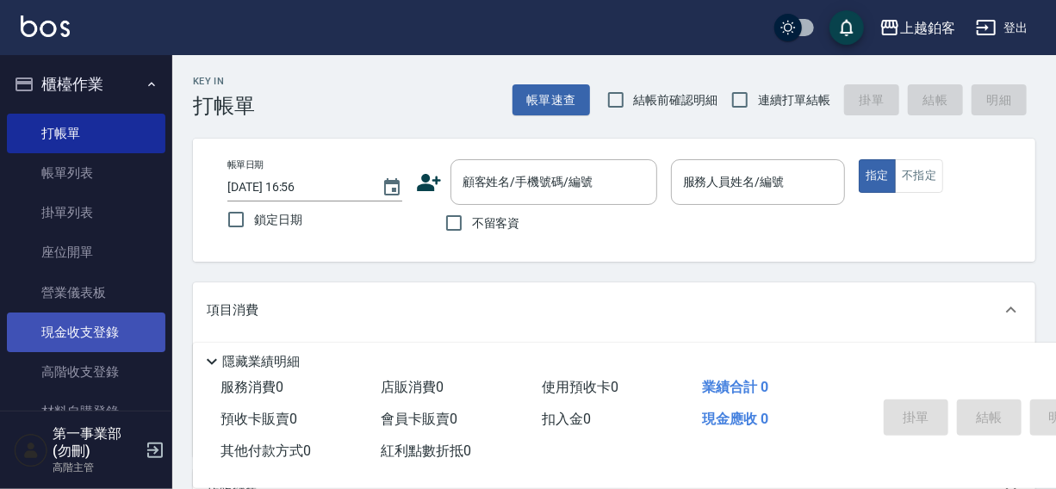
click at [62, 333] on link "現金收支登錄" at bounding box center [86, 333] width 159 height 40
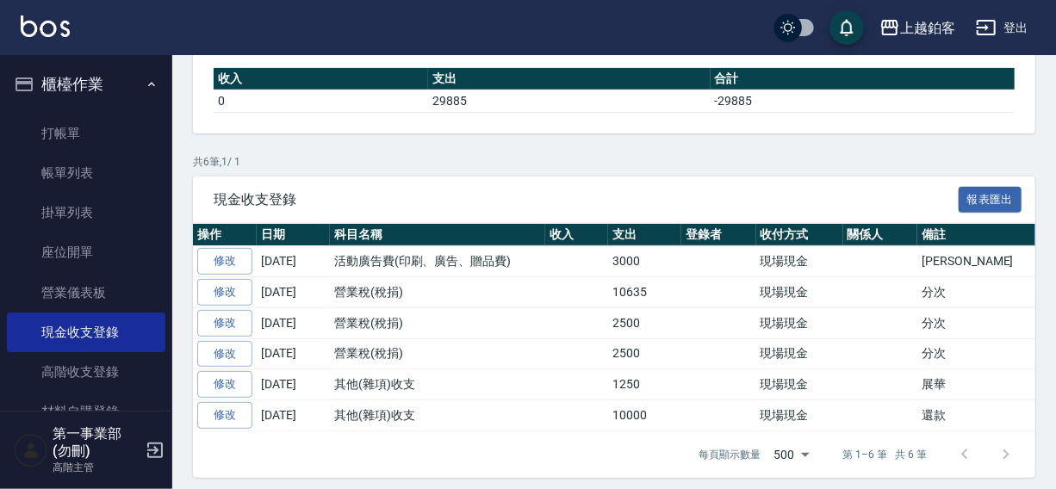
scroll to position [215, 0]
